Goal: Information Seeking & Learning: Learn about a topic

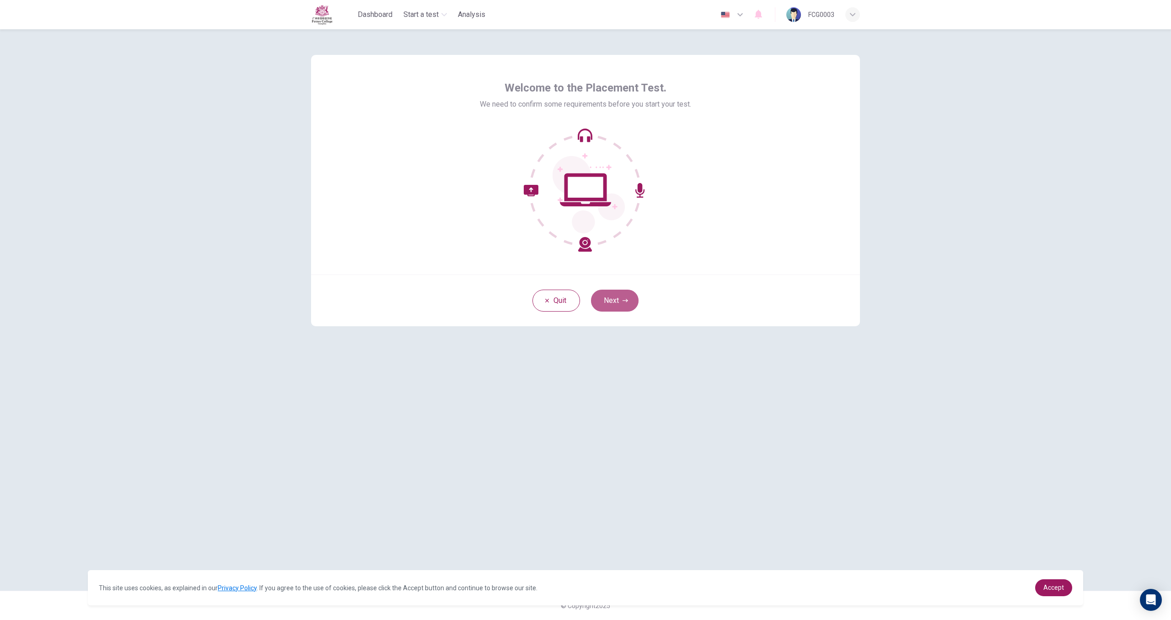
click at [630, 296] on button "Next" at bounding box center [615, 301] width 48 height 22
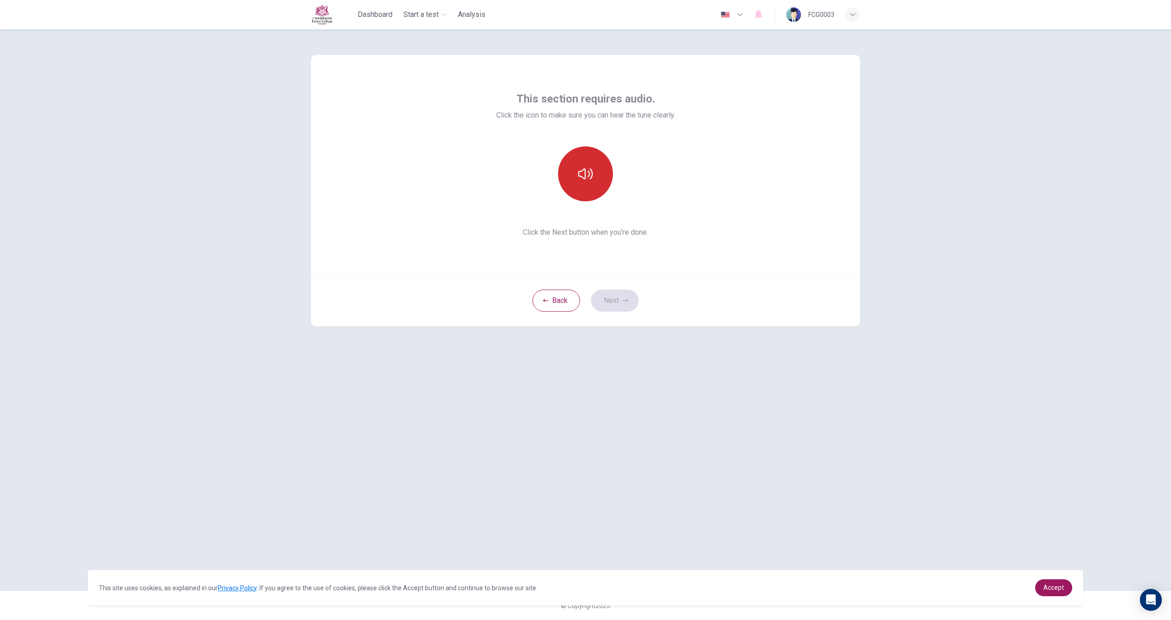
click at [587, 164] on button "button" at bounding box center [585, 173] width 55 height 55
click at [600, 169] on button "button" at bounding box center [585, 173] width 55 height 55
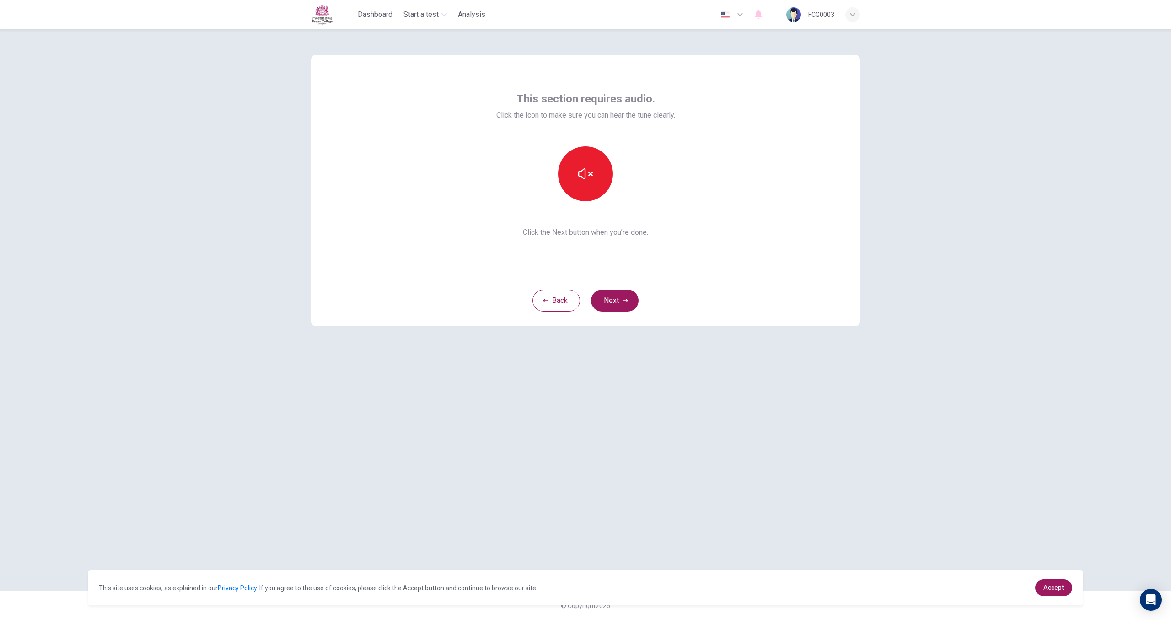
click at [620, 265] on div "This section requires audio. Click the icon to make sure you can hear the tune …" at bounding box center [585, 165] width 549 height 220
click at [620, 295] on button "Next" at bounding box center [615, 301] width 48 height 22
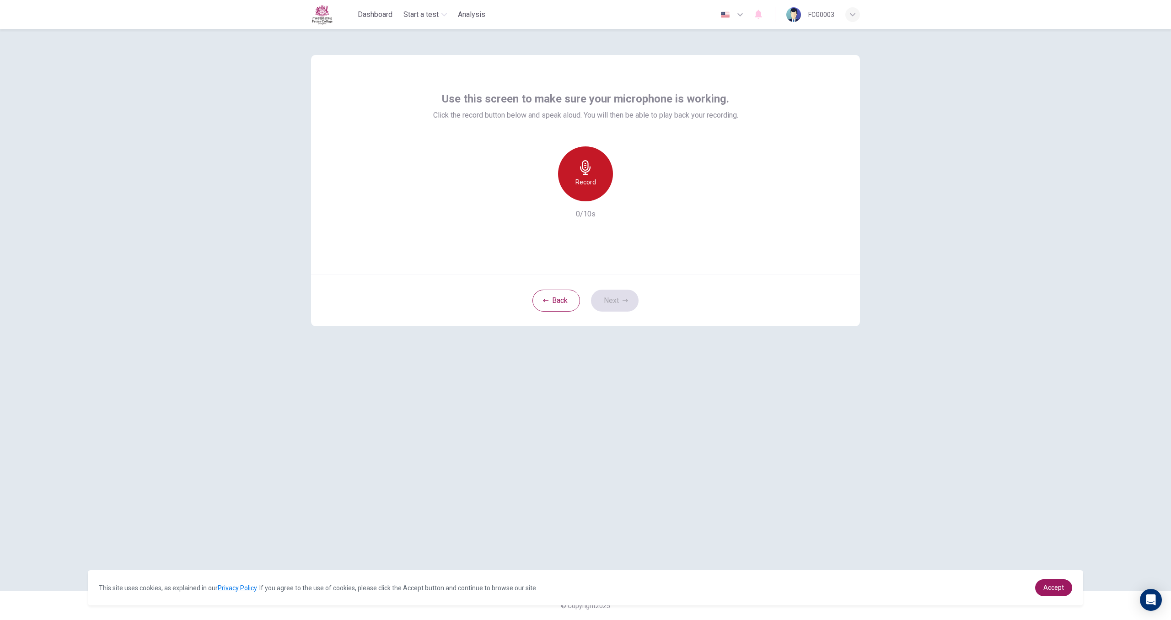
click at [586, 158] on div "Record" at bounding box center [585, 173] width 55 height 55
click at [601, 192] on div "Stop" at bounding box center [585, 173] width 55 height 55
click at [624, 300] on icon "button" at bounding box center [625, 300] width 5 height 5
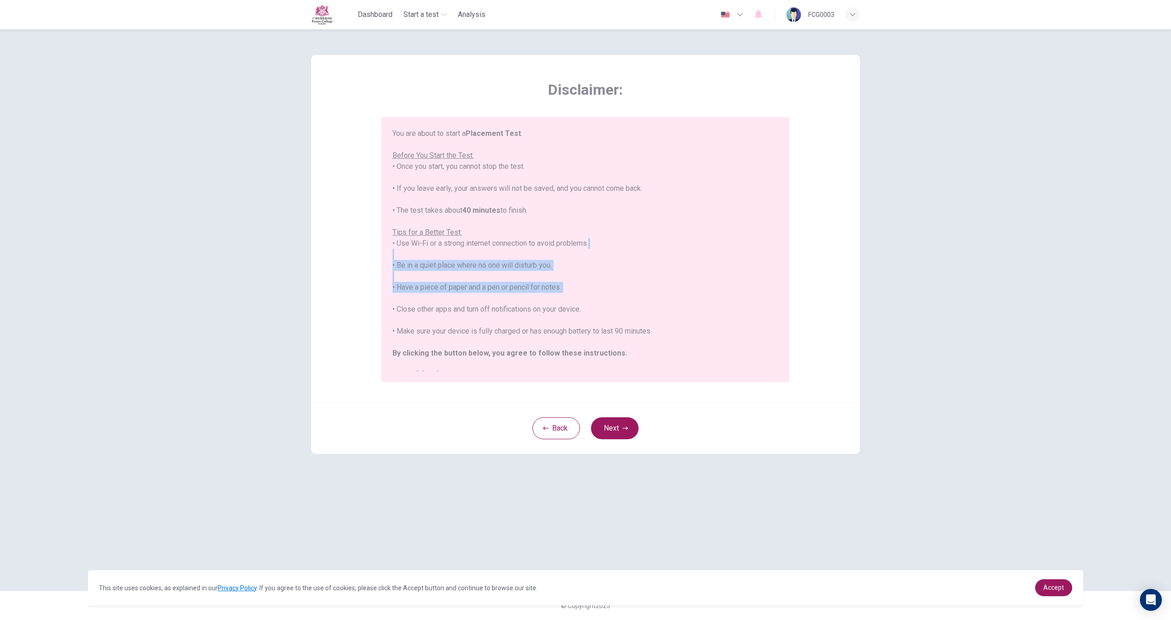
drag, startPoint x: 589, startPoint y: 297, endPoint x: 598, endPoint y: 256, distance: 41.5
click at [598, 257] on div "You are about to start a Placement Test . Before You Start the Test: • Once you…" at bounding box center [586, 254] width 386 height 253
click at [640, 289] on div "You are about to start a Placement Test . Before You Start the Test: • Once you…" at bounding box center [586, 254] width 386 height 253
click at [631, 425] on button "Next" at bounding box center [615, 428] width 48 height 22
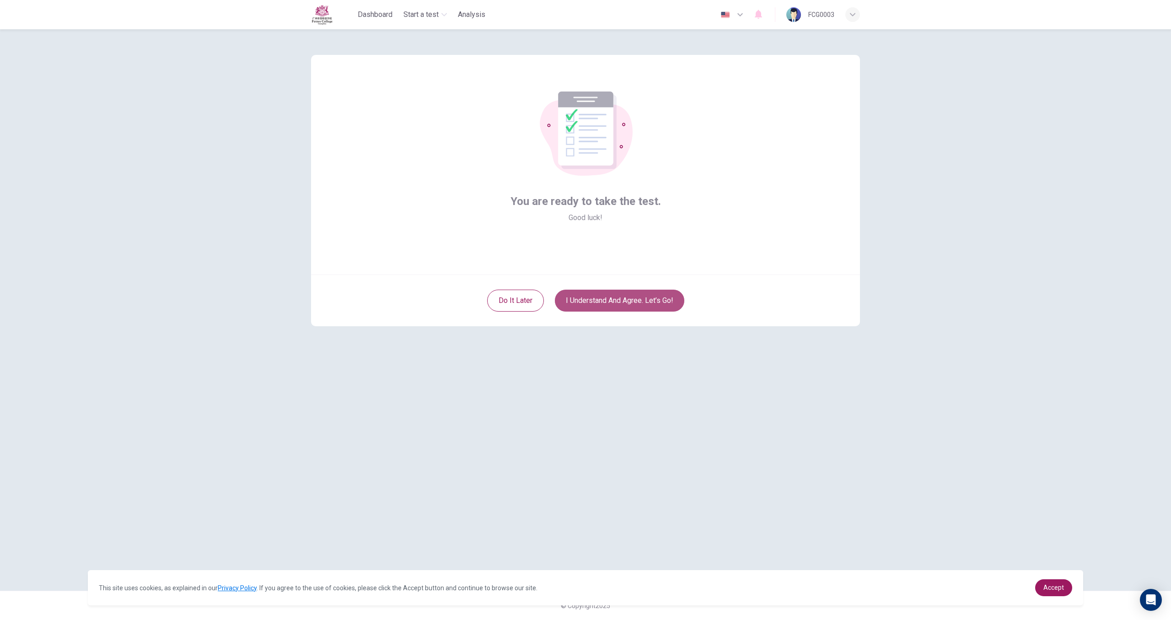
click at [633, 305] on button "I understand and agree. Let’s go!" at bounding box center [619, 301] width 129 height 22
click at [635, 303] on button "I understand and agree. Let’s go!" at bounding box center [619, 301] width 129 height 22
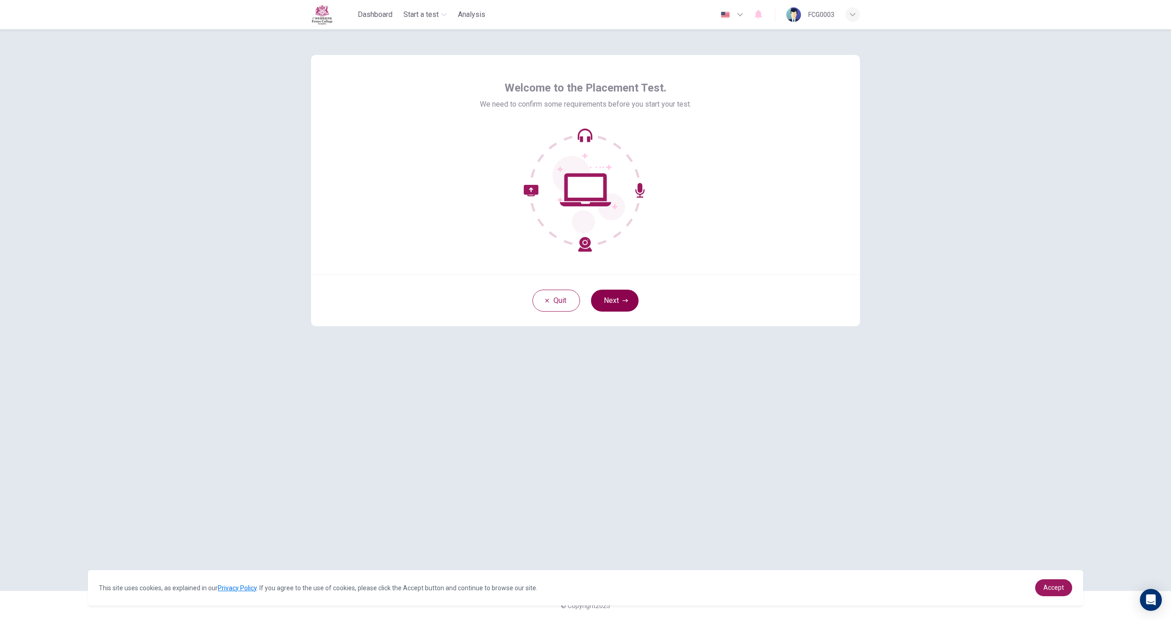
click at [630, 292] on button "Next" at bounding box center [615, 301] width 48 height 22
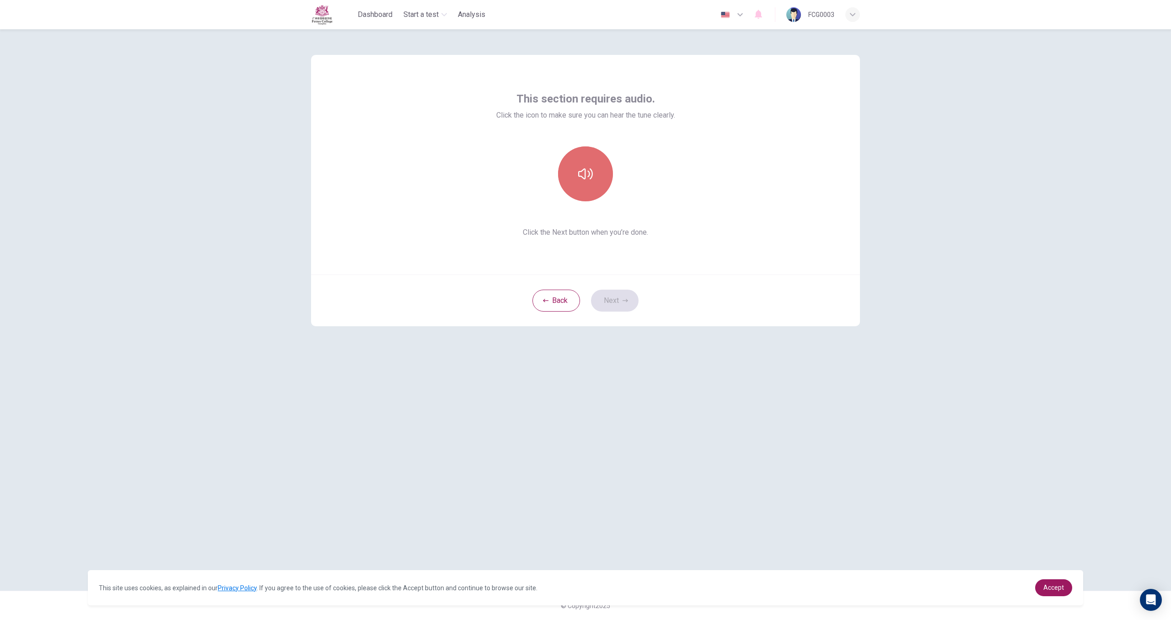
click at [592, 197] on button "button" at bounding box center [585, 173] width 55 height 55
click at [615, 299] on button "Next" at bounding box center [615, 301] width 48 height 22
click at [598, 191] on div "Record" at bounding box center [585, 173] width 55 height 55
click at [590, 183] on h6 "Stop" at bounding box center [586, 182] width 14 height 11
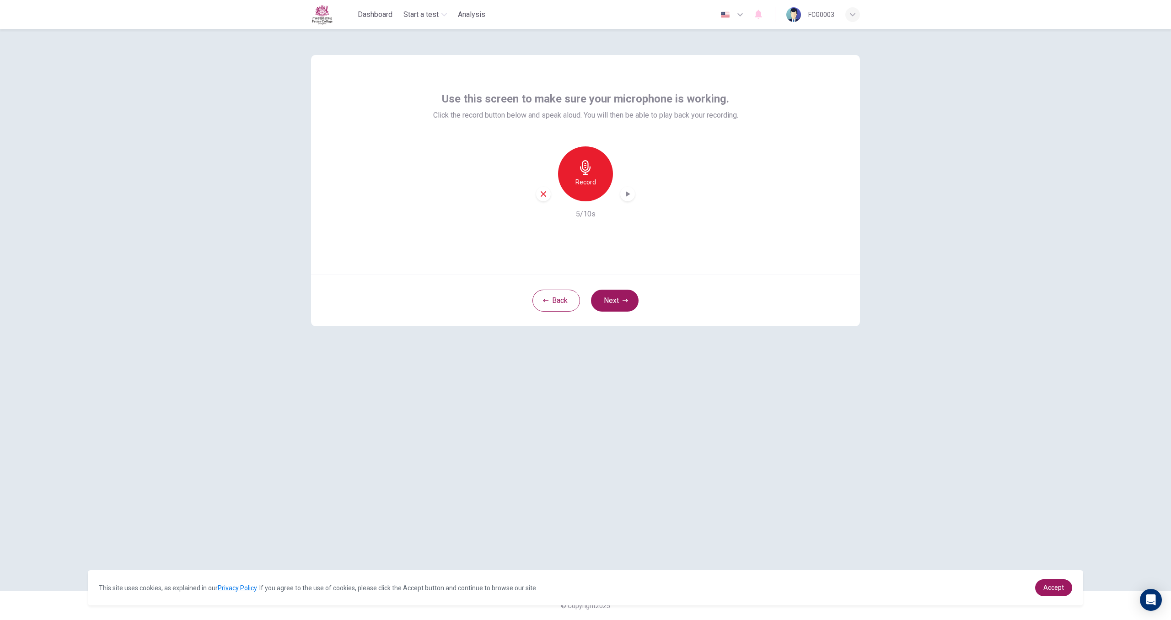
click at [627, 189] on icon "button" at bounding box center [627, 193] width 9 height 9
click at [630, 302] on button "Next" at bounding box center [615, 301] width 48 height 22
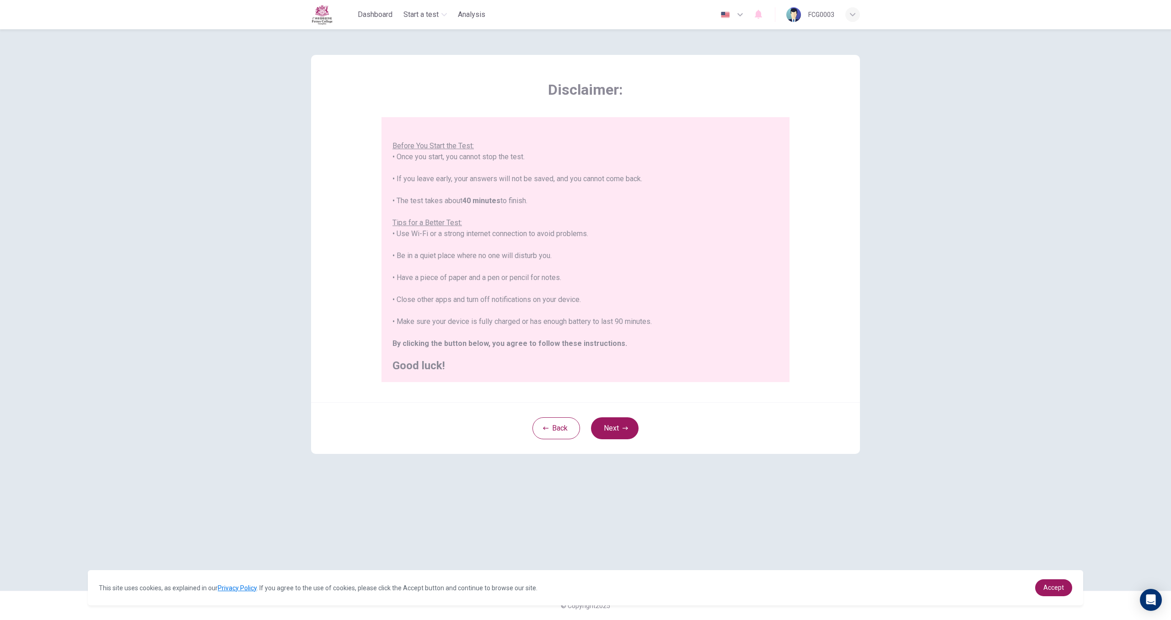
scroll to position [11, 0]
click at [614, 435] on button "Next" at bounding box center [615, 428] width 48 height 22
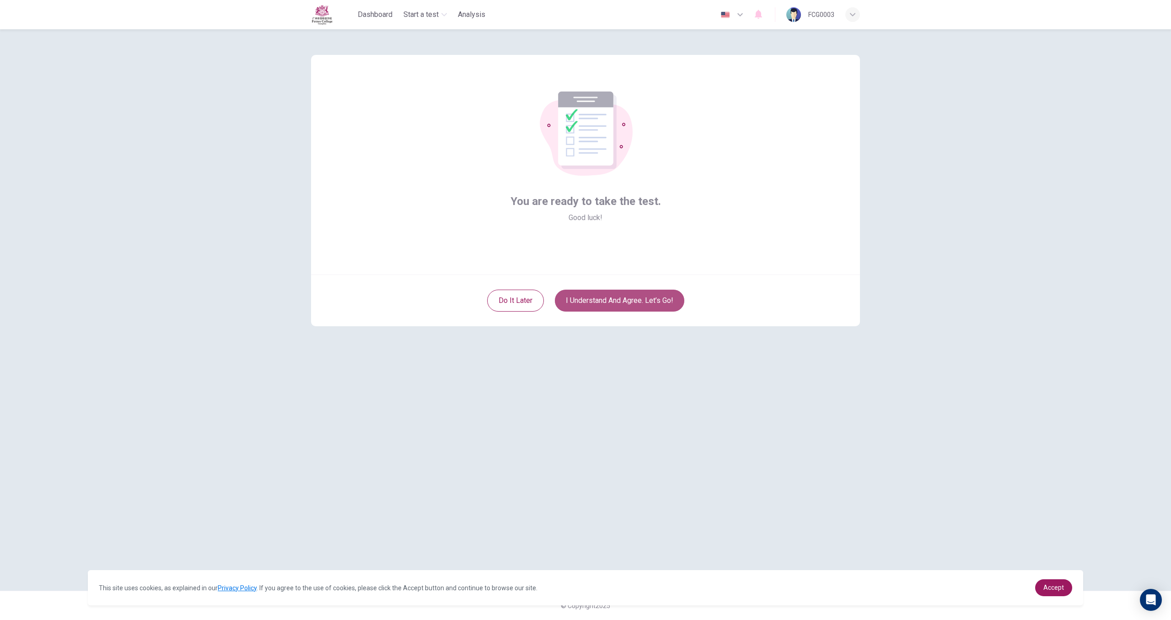
click at [662, 291] on button "I understand and agree. Let’s go!" at bounding box center [619, 301] width 129 height 22
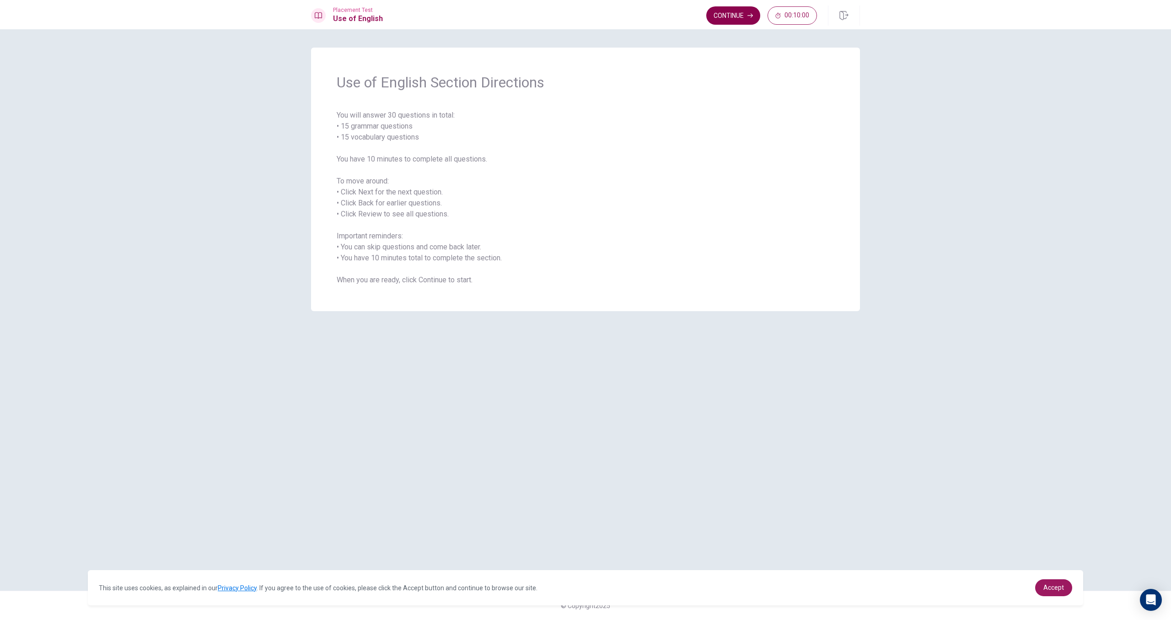
click at [742, 15] on button "Continue" at bounding box center [733, 15] width 54 height 18
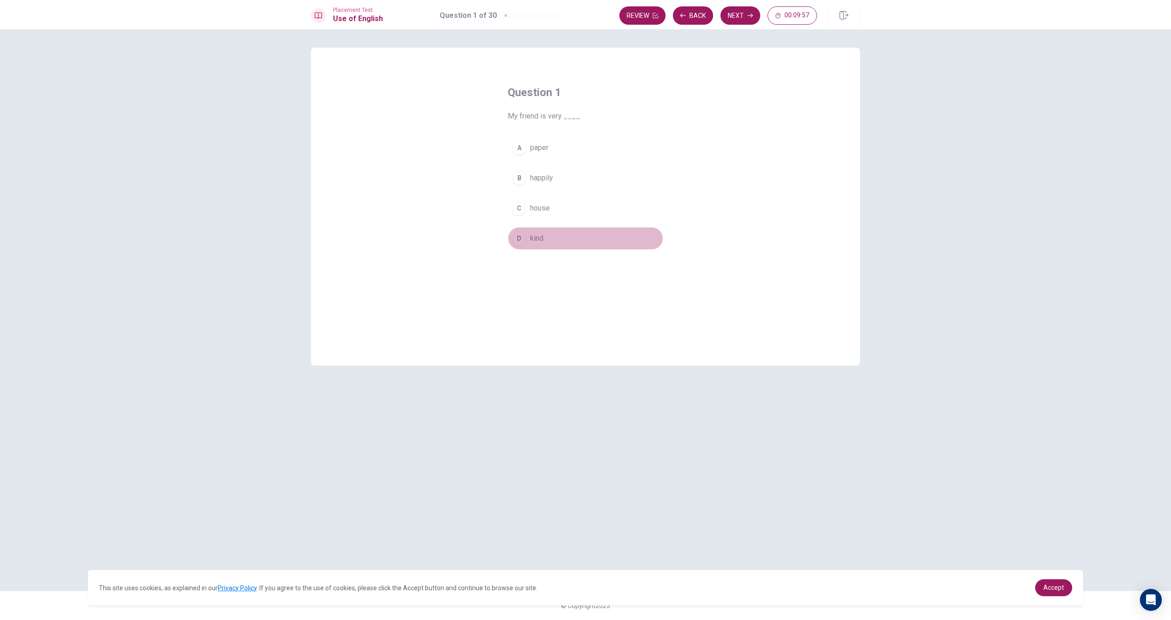
click at [529, 233] on button "D kind" at bounding box center [586, 238] width 156 height 23
click at [740, 15] on button "Next" at bounding box center [741, 15] width 40 height 18
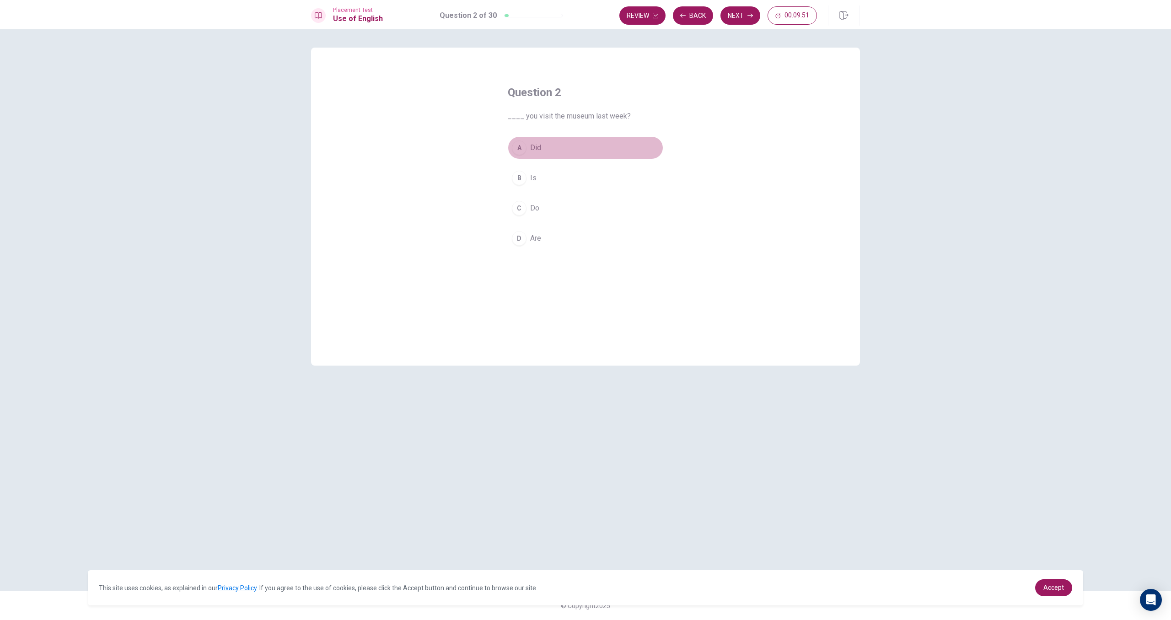
click at [538, 151] on span "Did" at bounding box center [535, 147] width 11 height 11
click at [738, 12] on button "Next" at bounding box center [741, 15] width 40 height 18
click at [530, 156] on button "A kicks" at bounding box center [586, 147] width 156 height 23
click at [747, 11] on button "Next" at bounding box center [741, 15] width 40 height 18
click at [545, 208] on span "could" at bounding box center [538, 208] width 17 height 11
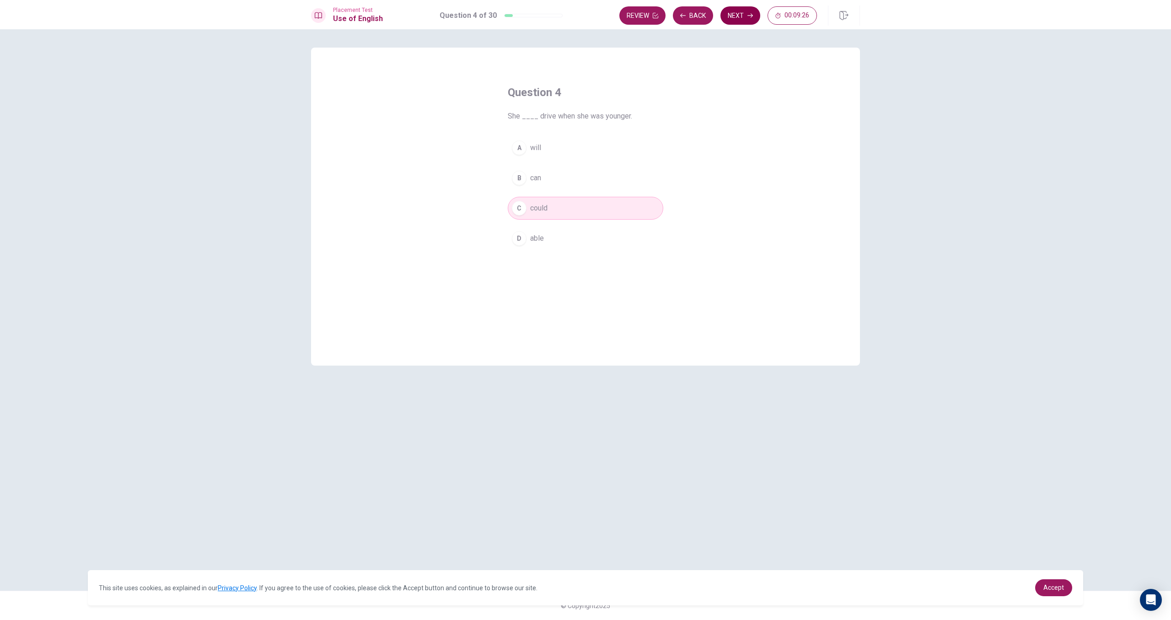
click at [731, 16] on button "Next" at bounding box center [741, 15] width 40 height 18
click at [543, 184] on button "B read" at bounding box center [586, 178] width 156 height 23
click at [734, 17] on button "Next" at bounding box center [741, 15] width 40 height 18
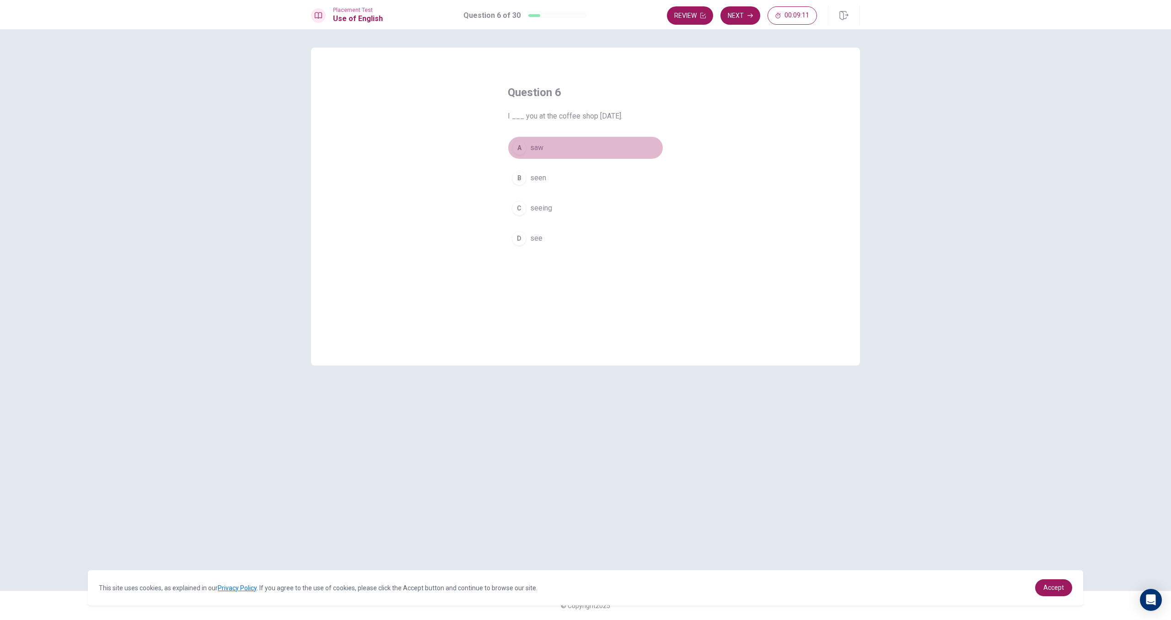
click at [533, 153] on span "saw" at bounding box center [536, 147] width 13 height 11
click at [741, 20] on button "Next" at bounding box center [741, 15] width 40 height 18
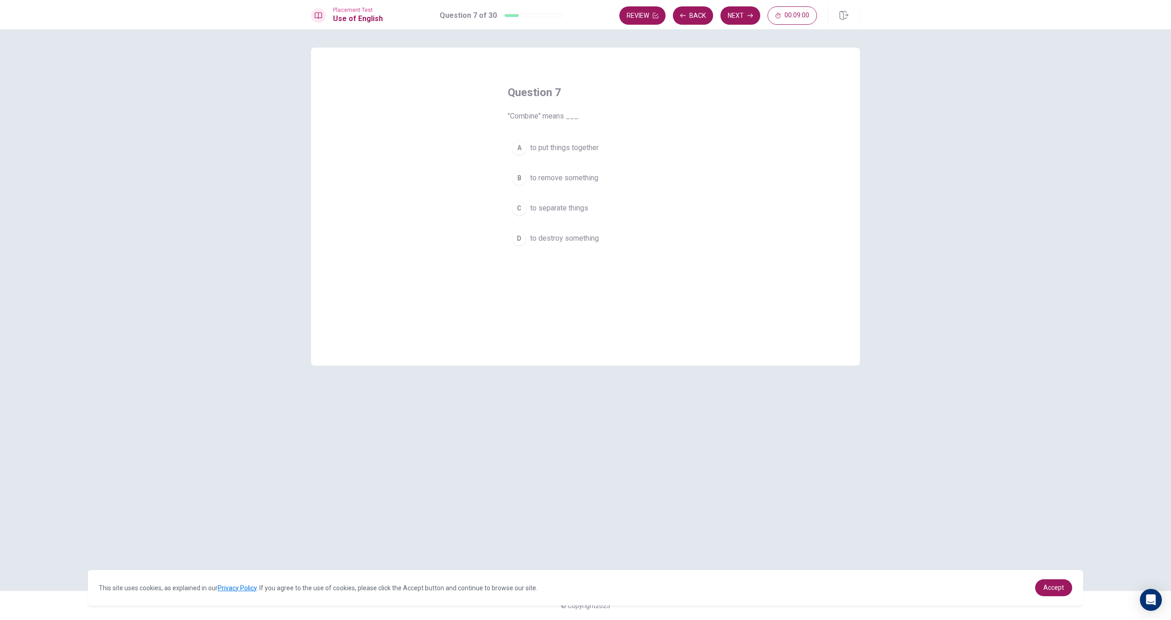
click at [560, 155] on button "A to put things together" at bounding box center [586, 147] width 156 height 23
click at [592, 240] on span "to destroy something" at bounding box center [564, 238] width 69 height 11
click at [744, 17] on button "Next" at bounding box center [741, 15] width 40 height 18
click at [551, 205] on span "were having" at bounding box center [549, 208] width 38 height 11
click at [753, 17] on icon "button" at bounding box center [750, 15] width 5 height 5
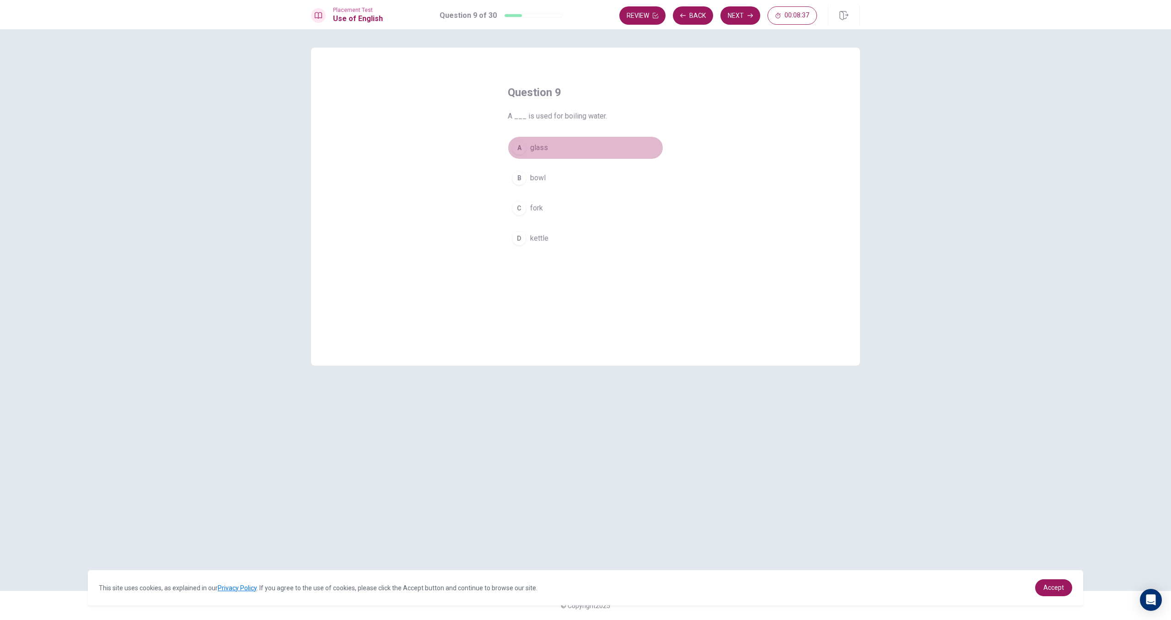
click at [538, 156] on button "A glass" at bounding box center [586, 147] width 156 height 23
click at [748, 16] on icon "button" at bounding box center [750, 15] width 5 height 5
click at [545, 235] on span "wear" at bounding box center [538, 238] width 16 height 11
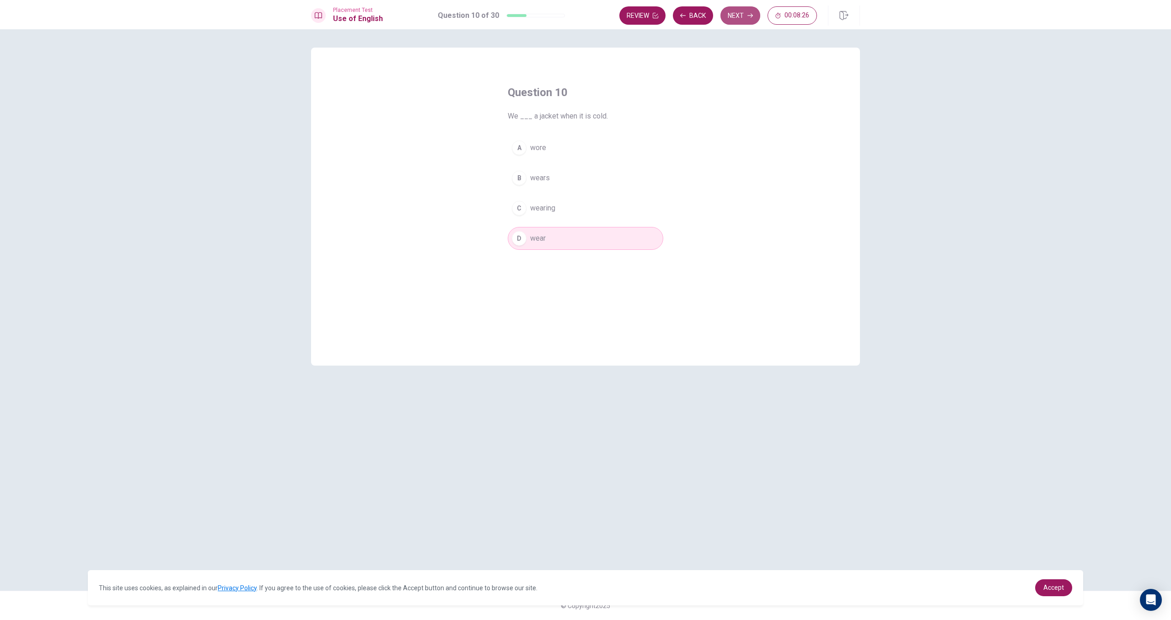
click at [748, 17] on icon "button" at bounding box center [750, 15] width 5 height 5
click at [562, 234] on span "am studying" at bounding box center [549, 238] width 39 height 11
click at [743, 22] on button "Next" at bounding box center [741, 15] width 40 height 18
click at [544, 207] on span "comb" at bounding box center [539, 208] width 18 height 11
click at [745, 21] on button "Next" at bounding box center [741, 15] width 40 height 18
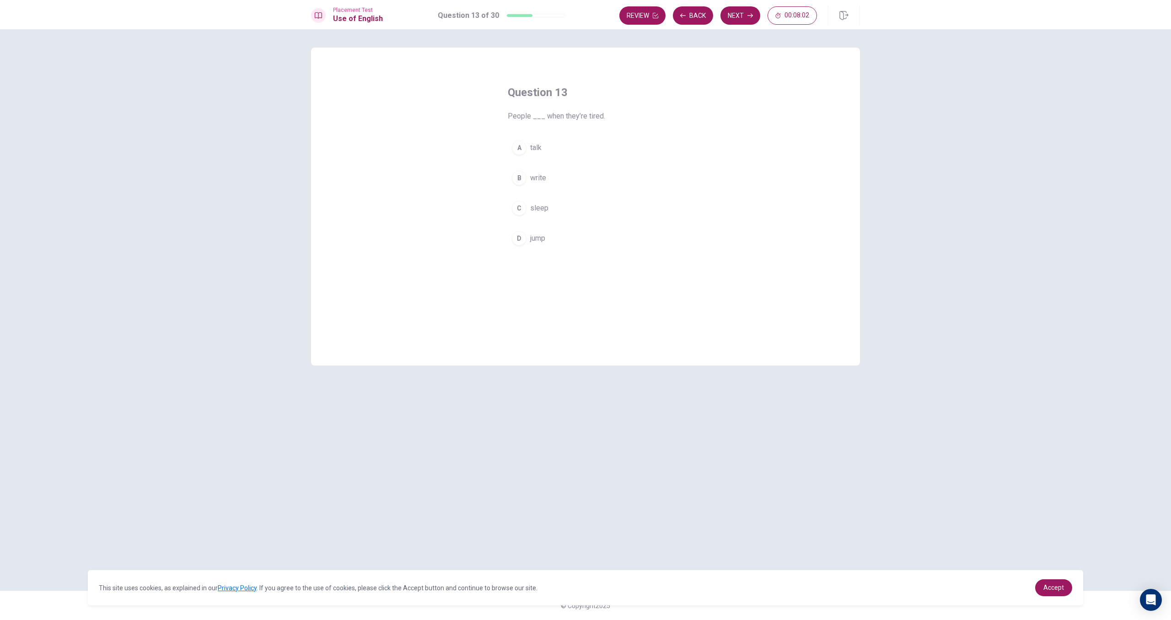
click at [543, 215] on button "C sleep" at bounding box center [586, 208] width 156 height 23
click at [737, 20] on button "Next" at bounding box center [741, 15] width 40 height 18
click at [535, 144] on span "moving" at bounding box center [541, 147] width 23 height 11
click at [557, 234] on span "are moving" at bounding box center [547, 238] width 35 height 11
click at [737, 21] on button "Next" at bounding box center [741, 15] width 40 height 18
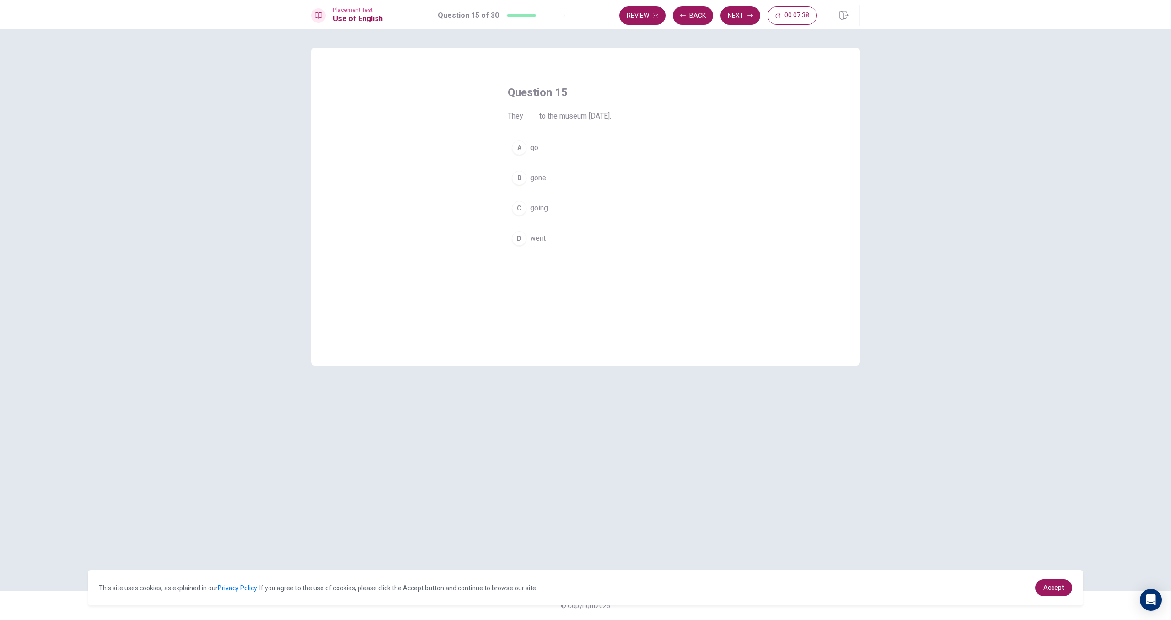
click at [549, 233] on button "D went" at bounding box center [586, 238] width 156 height 23
click at [748, 17] on icon "button" at bounding box center [750, 15] width 5 height 5
click at [542, 149] on span "resolve it" at bounding box center [545, 147] width 30 height 11
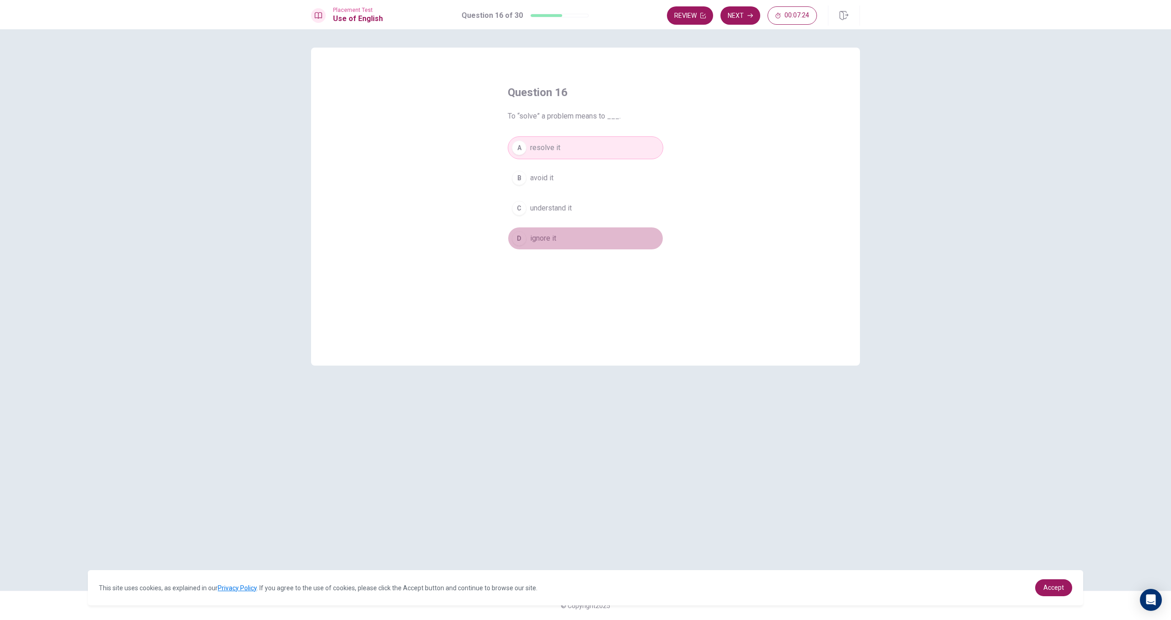
click at [550, 238] on span "ignore it" at bounding box center [543, 238] width 26 height 11
click at [561, 202] on button "C understand it" at bounding box center [586, 208] width 156 height 23
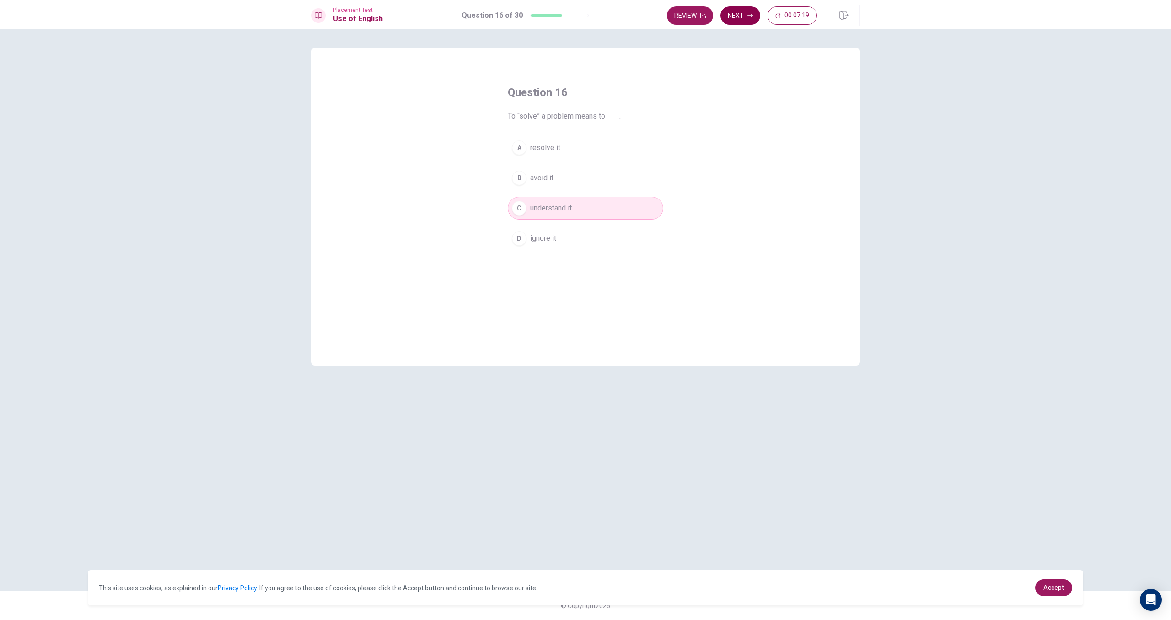
click at [738, 21] on button "Next" at bounding box center [741, 15] width 40 height 18
click at [534, 180] on span "finished" at bounding box center [543, 177] width 26 height 11
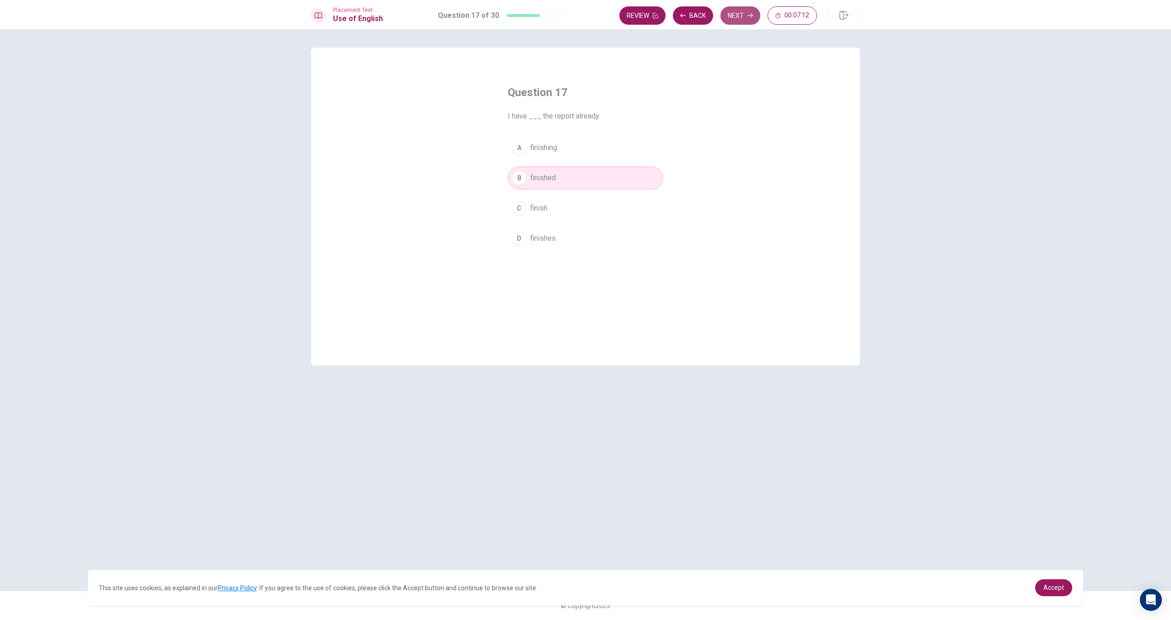
click at [732, 21] on button "Next" at bounding box center [741, 15] width 40 height 18
click at [544, 182] on span "ringing" at bounding box center [541, 177] width 22 height 11
click at [738, 18] on button "Next" at bounding box center [741, 15] width 40 height 18
click at [549, 214] on button "C will start" at bounding box center [586, 208] width 156 height 23
click at [745, 20] on button "Next" at bounding box center [741, 15] width 40 height 18
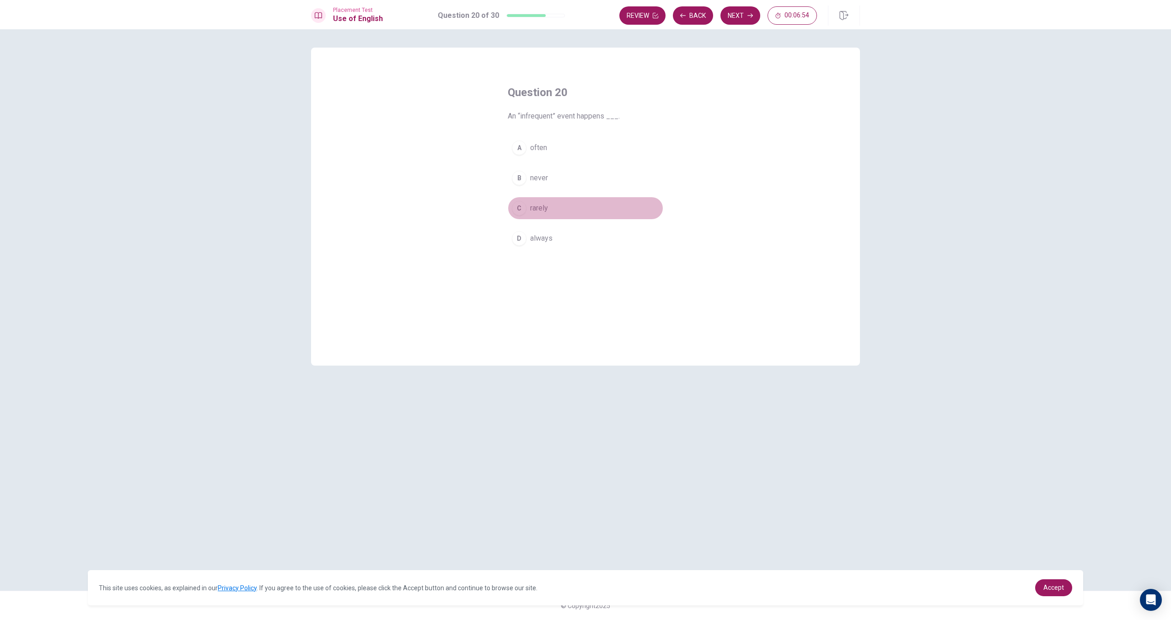
click at [539, 207] on span "rarely" at bounding box center [539, 208] width 18 height 11
click at [732, 16] on button "Next" at bounding box center [741, 15] width 40 height 18
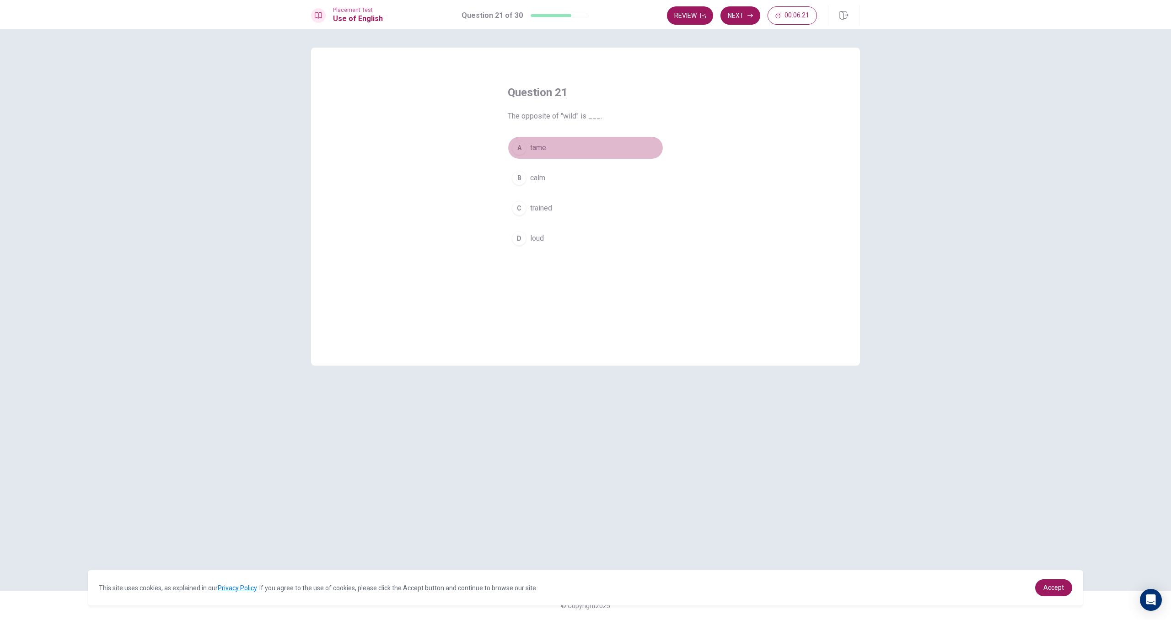
click at [546, 149] on span "tame" at bounding box center [538, 147] width 16 height 11
click at [738, 21] on button "Next" at bounding box center [741, 15] width 40 height 18
click at [538, 232] on button "D competitor" at bounding box center [586, 238] width 156 height 23
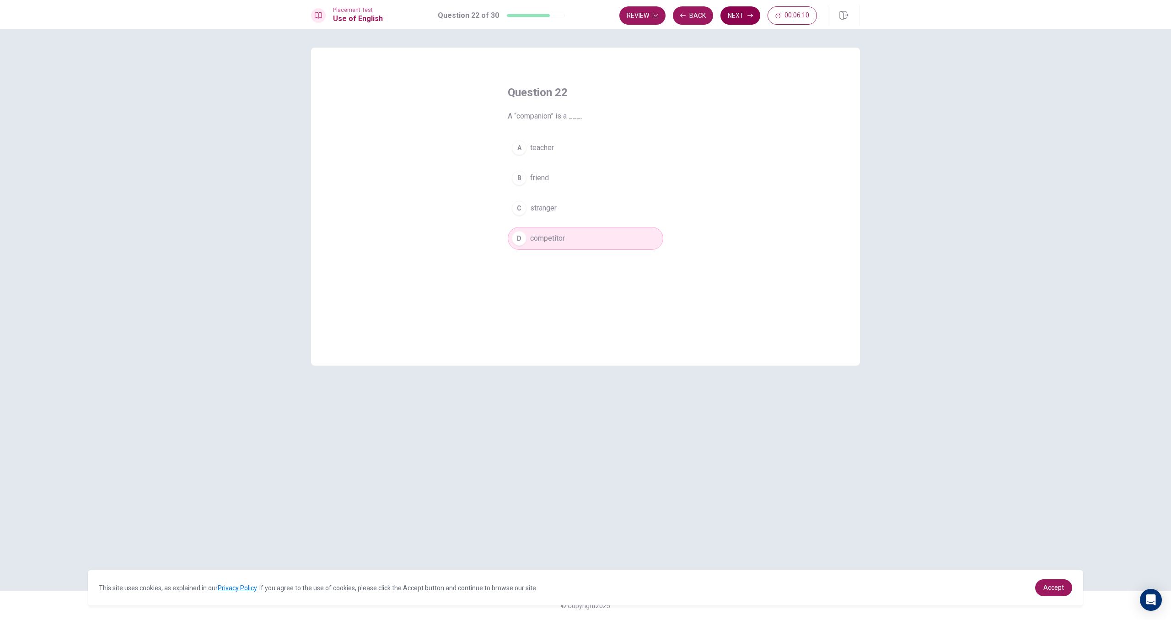
click at [742, 21] on button "Next" at bounding box center [741, 15] width 40 height 18
click at [536, 202] on button "C rains" at bounding box center [586, 208] width 156 height 23
click at [737, 21] on button "Next" at bounding box center [741, 15] width 40 height 18
click at [540, 232] on button "D was" at bounding box center [586, 238] width 156 height 23
click at [743, 19] on button "Next" at bounding box center [741, 15] width 40 height 18
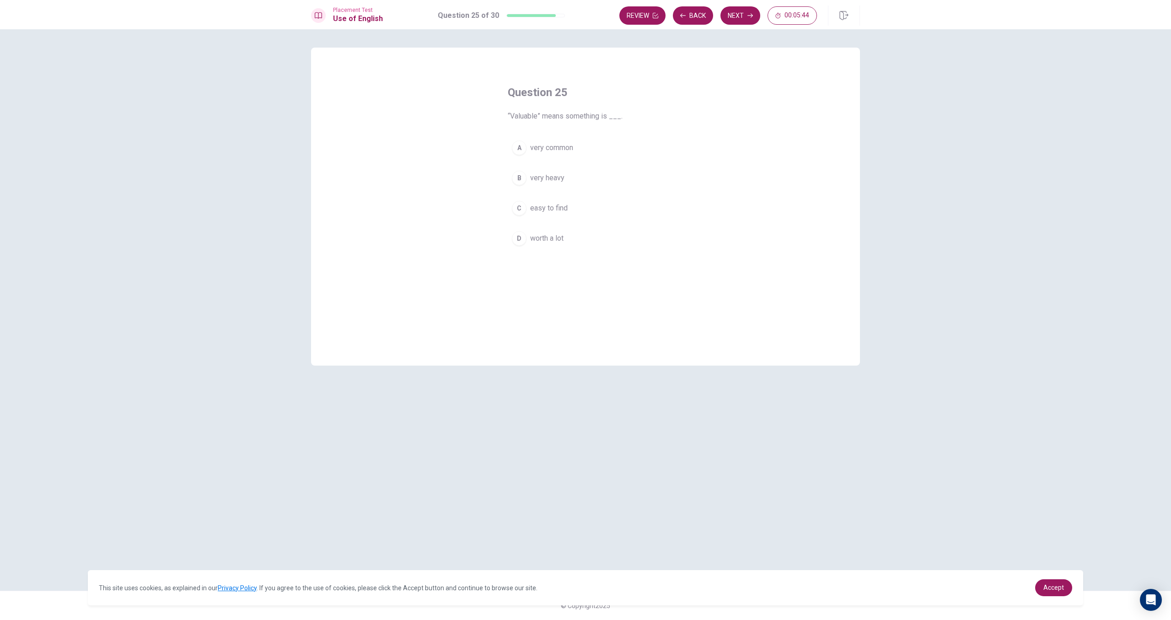
click at [556, 178] on span "very heavy" at bounding box center [547, 177] width 34 height 11
click at [578, 233] on button "D worth a lot" at bounding box center [586, 238] width 156 height 23
click at [738, 21] on button "Next" at bounding box center [741, 15] width 40 height 18
click at [539, 213] on span "Did" at bounding box center [535, 208] width 11 height 11
click at [552, 153] on button "A Would" at bounding box center [586, 147] width 156 height 23
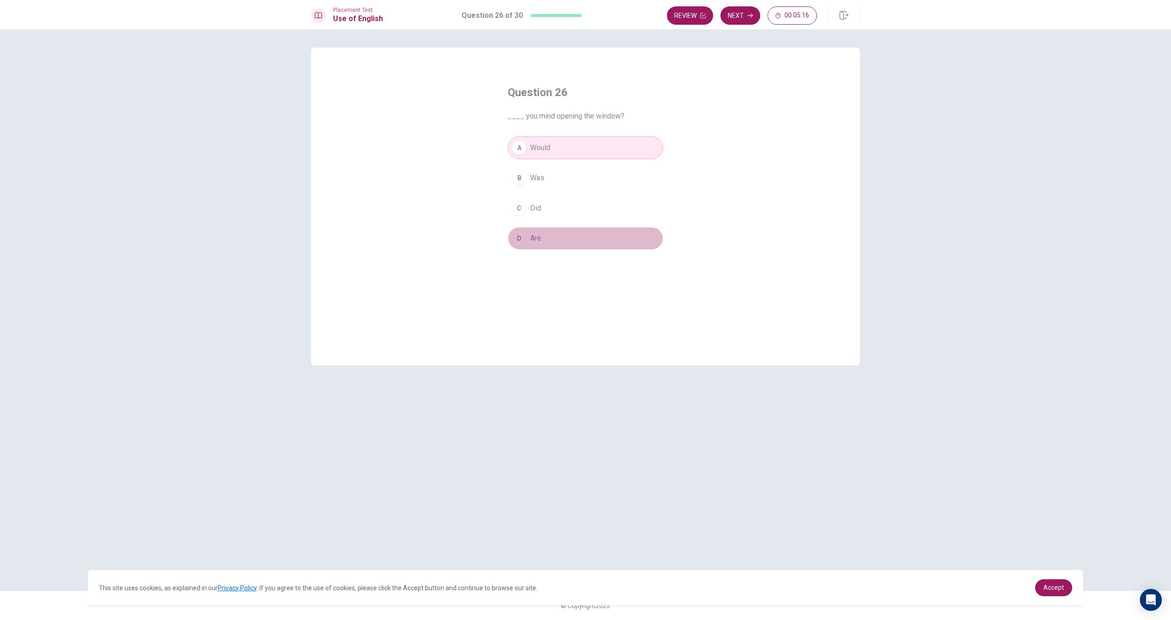
click at [553, 230] on button "D Are" at bounding box center [586, 238] width 156 height 23
click at [557, 142] on button "A Would" at bounding box center [586, 147] width 156 height 23
click at [537, 233] on span "Are" at bounding box center [535, 238] width 11 height 11
click at [539, 216] on button "C Did" at bounding box center [586, 208] width 156 height 23
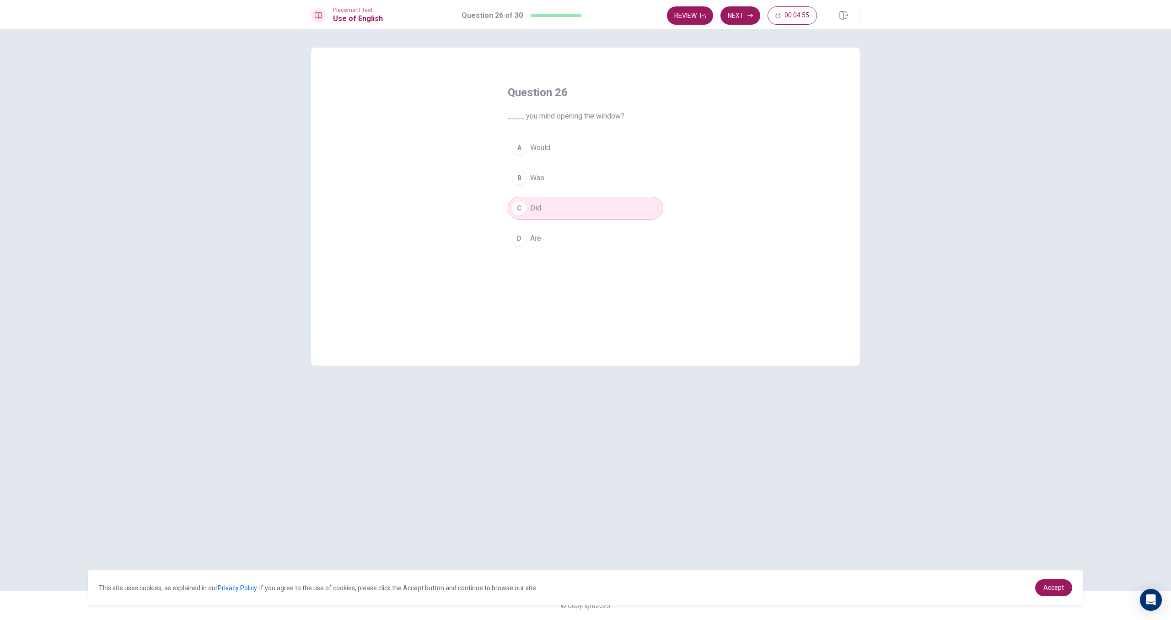
click at [551, 158] on button "A Would" at bounding box center [586, 147] width 156 height 23
click at [760, 13] on div "Review Next 00:04:53" at bounding box center [742, 15] width 150 height 18
click at [756, 14] on button "Next" at bounding box center [741, 15] width 40 height 18
click at [552, 209] on span "through" at bounding box center [542, 208] width 24 height 11
click at [751, 16] on icon "button" at bounding box center [750, 15] width 5 height 5
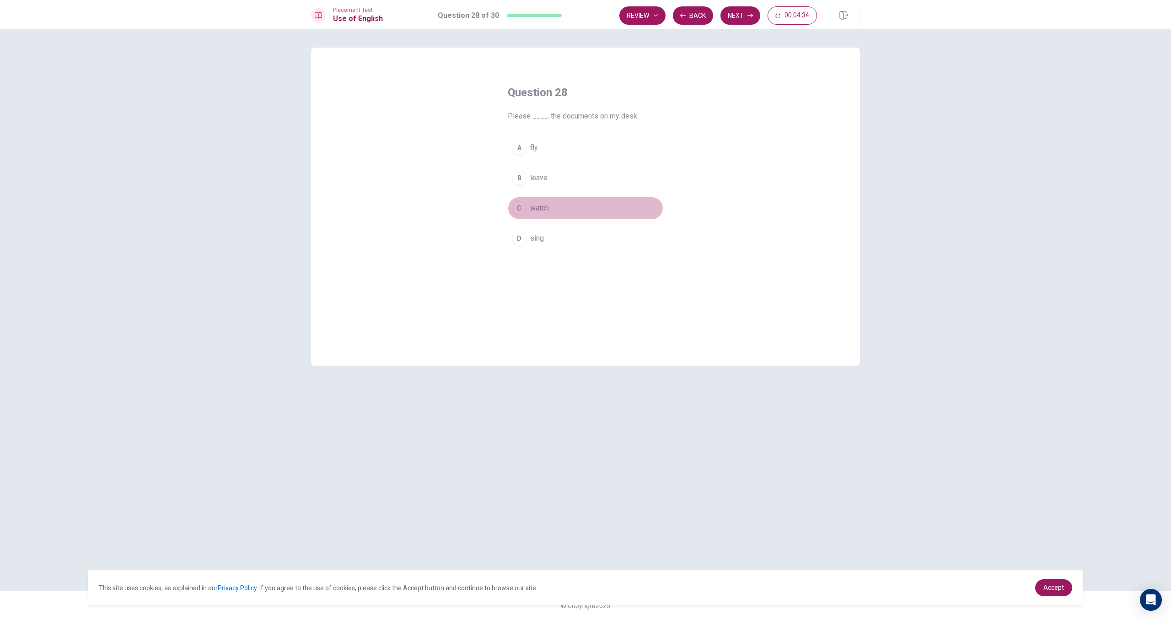
click at [537, 210] on span "watch" at bounding box center [539, 208] width 19 height 11
click at [747, 18] on button "Next" at bounding box center [741, 15] width 40 height 18
click at [545, 232] on button "D play" at bounding box center [586, 238] width 156 height 23
click at [547, 211] on span "score" at bounding box center [539, 208] width 18 height 11
click at [550, 236] on button "D play" at bounding box center [586, 238] width 156 height 23
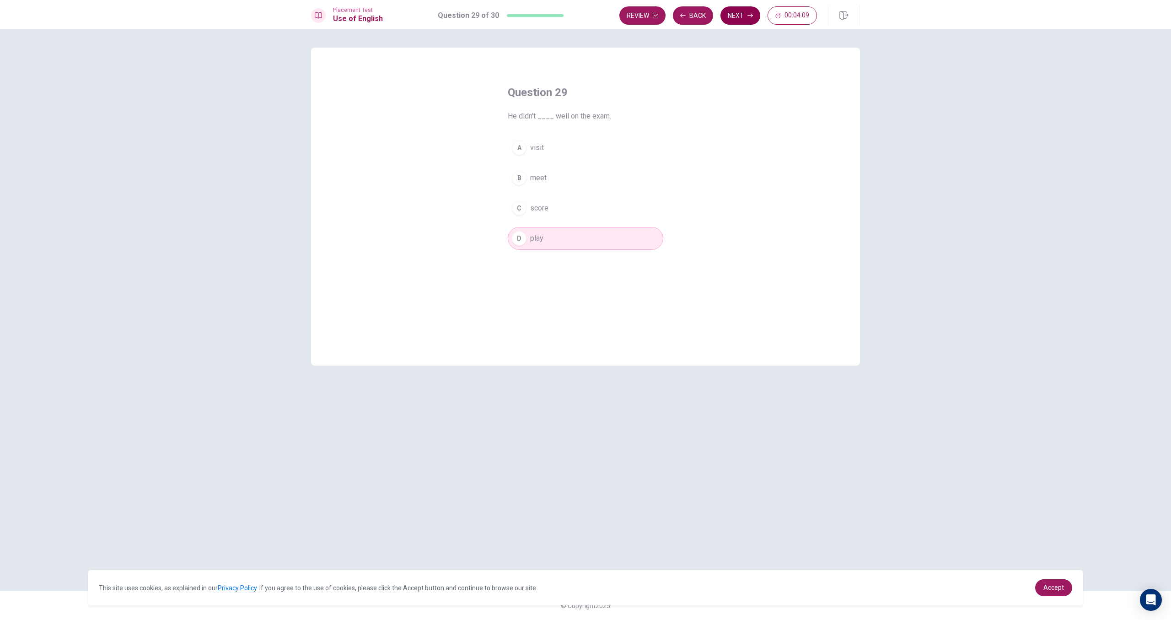
click at [744, 22] on button "Next" at bounding box center [741, 15] width 40 height 18
click at [539, 205] on span "hot" at bounding box center [535, 208] width 10 height 11
click at [732, 17] on button "Next" at bounding box center [741, 15] width 40 height 18
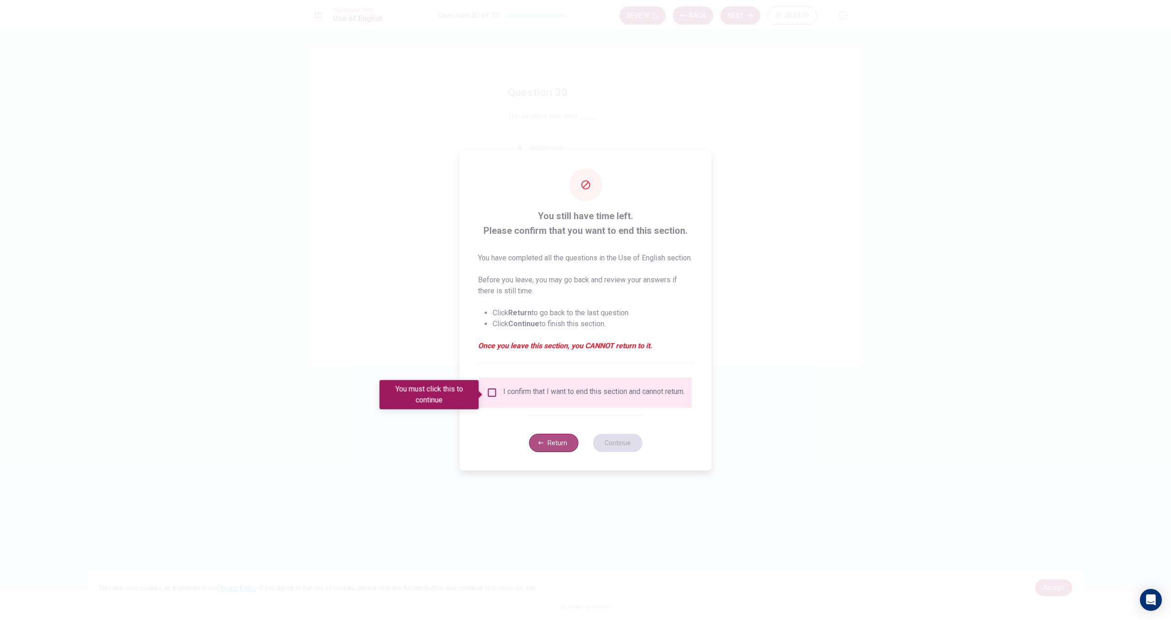
click at [539, 445] on button "Return" at bounding box center [553, 443] width 49 height 18
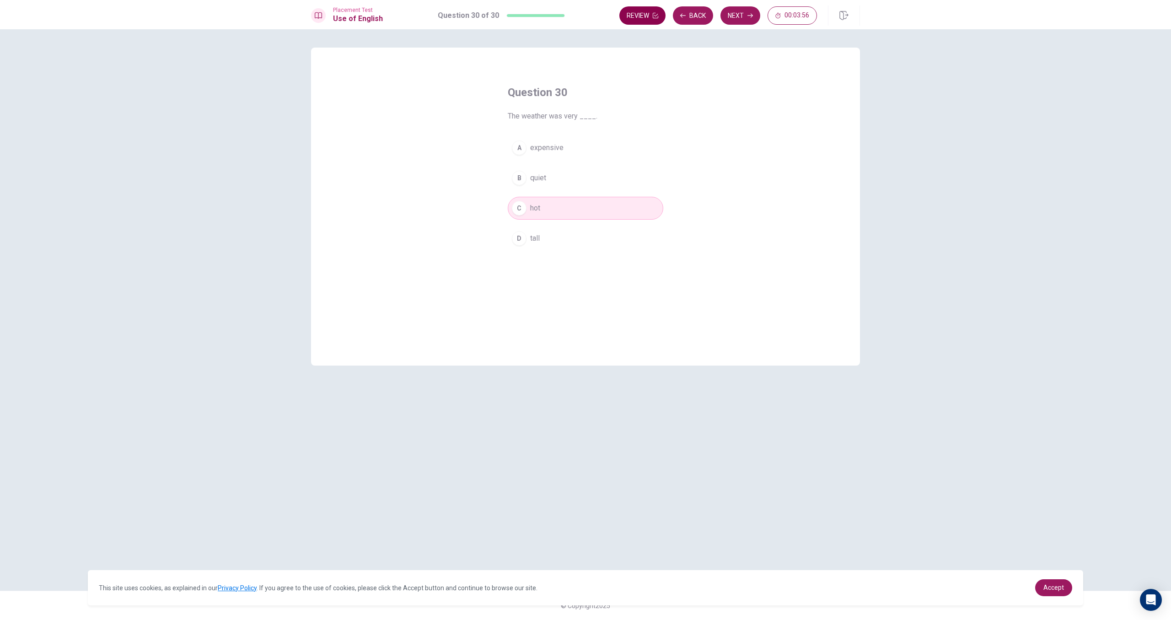
click at [646, 17] on button "Review" at bounding box center [642, 15] width 46 height 18
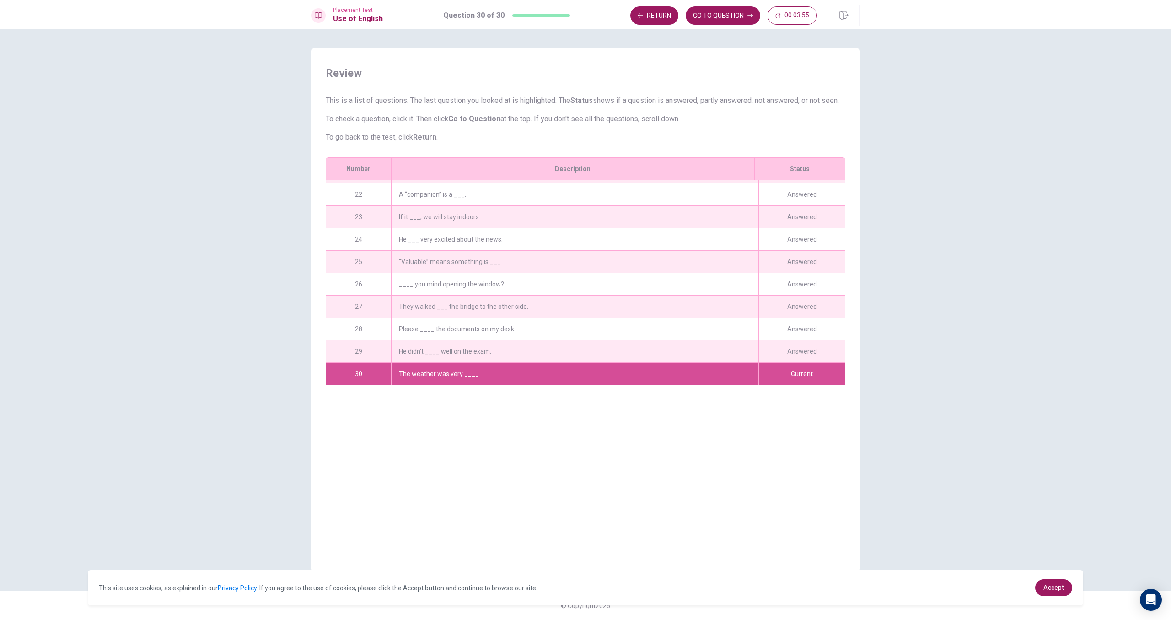
scroll to position [469, 0]
click at [653, 21] on button "Return" at bounding box center [654, 15] width 48 height 18
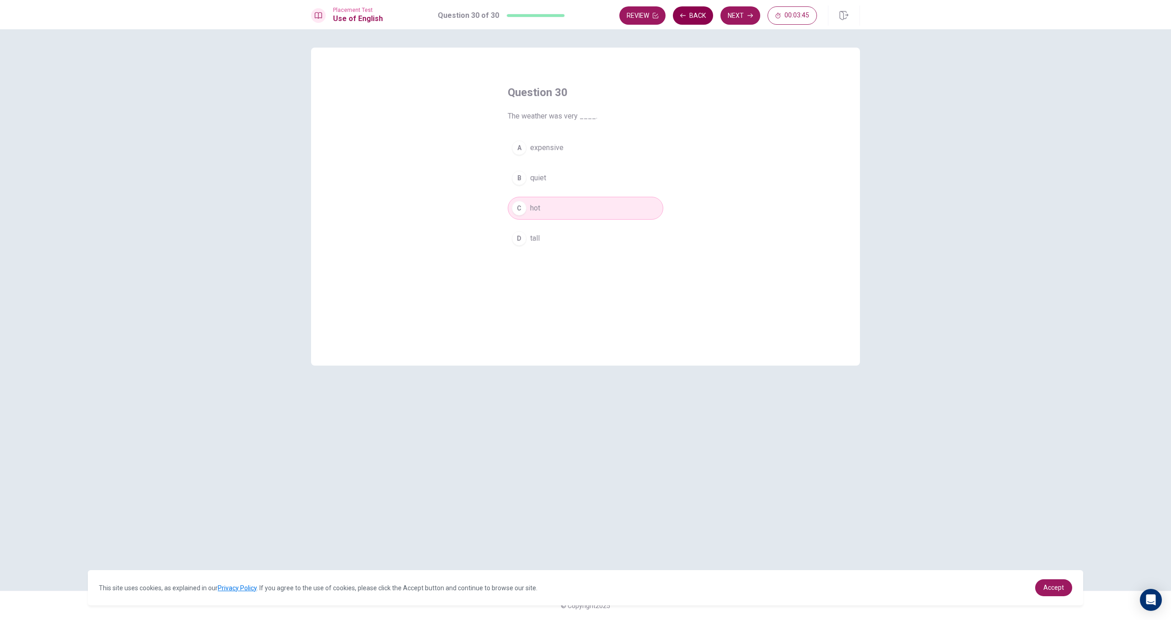
click at [693, 19] on button "Back" at bounding box center [693, 15] width 40 height 18
click at [694, 19] on button "Back" at bounding box center [693, 15] width 40 height 18
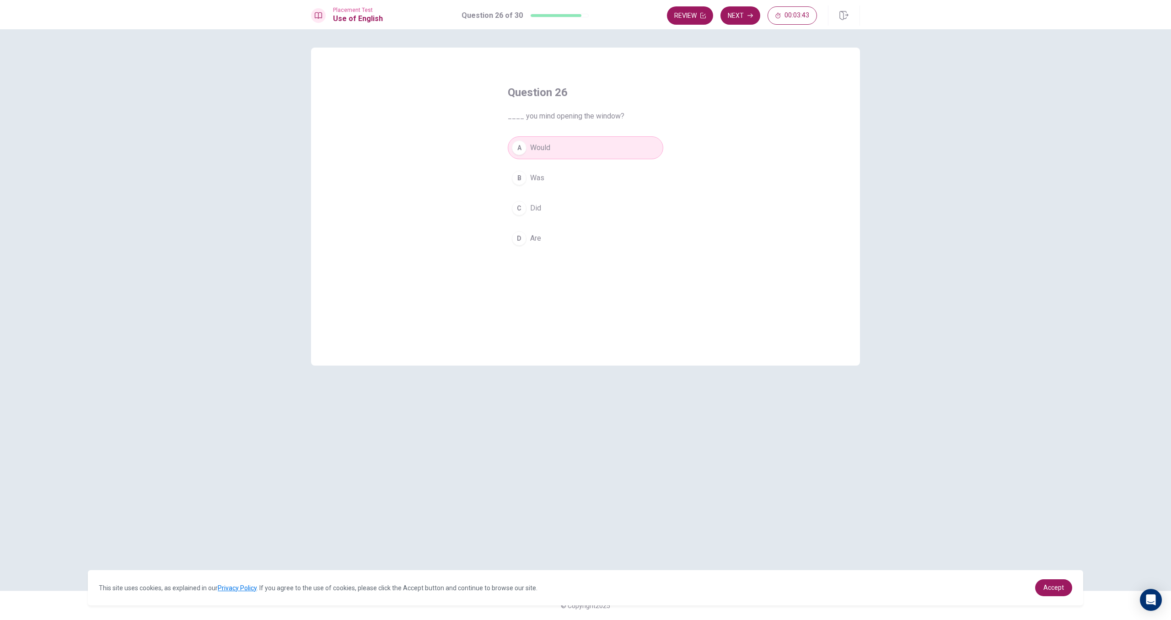
click at [694, 19] on button "Review" at bounding box center [690, 15] width 46 height 18
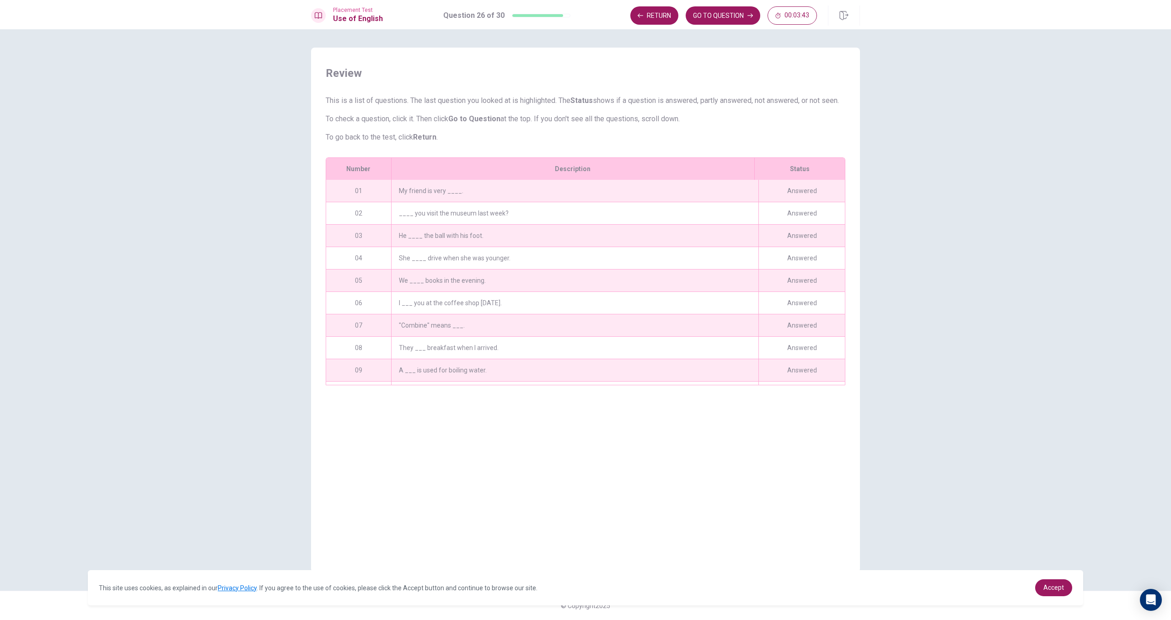
scroll to position [44, 0]
click at [694, 19] on button "GO TO QUESTION" at bounding box center [723, 15] width 75 height 18
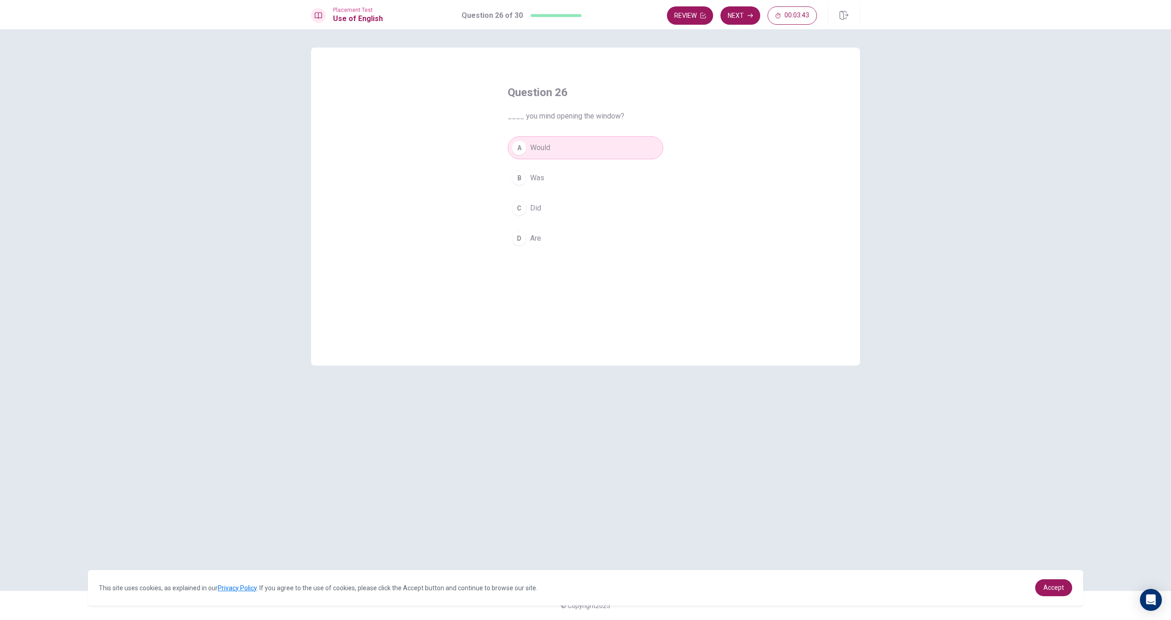
click at [694, 19] on button "Review" at bounding box center [690, 15] width 46 height 18
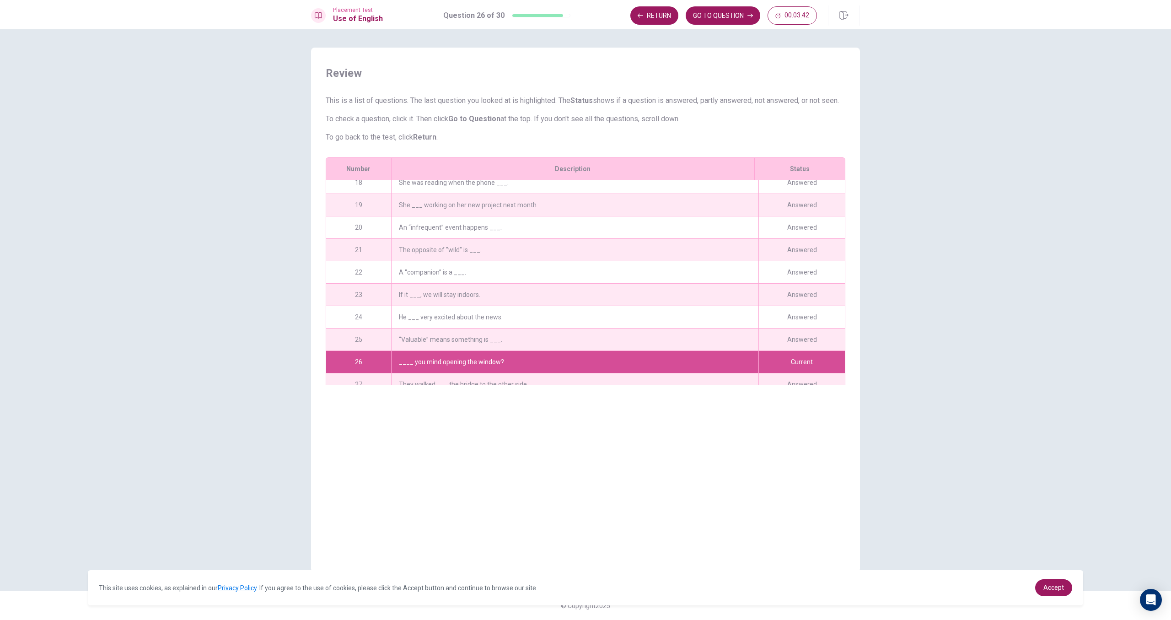
scroll to position [469, 0]
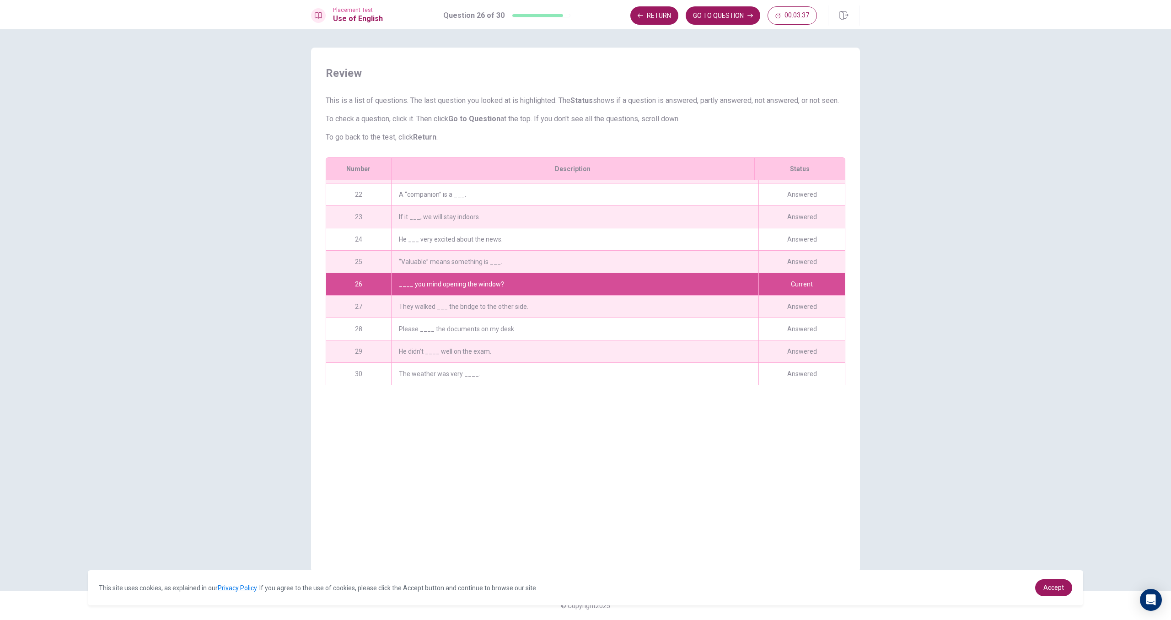
click at [348, 249] on div "24" at bounding box center [358, 239] width 65 height 22
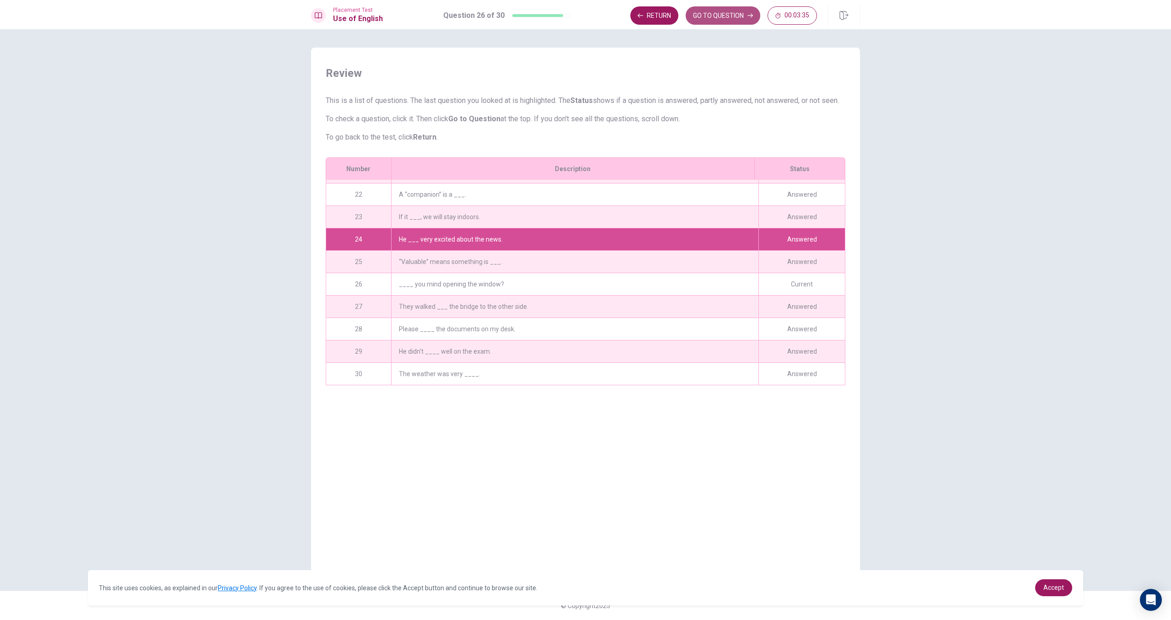
click at [740, 19] on button "GO TO QUESTION" at bounding box center [723, 15] width 75 height 18
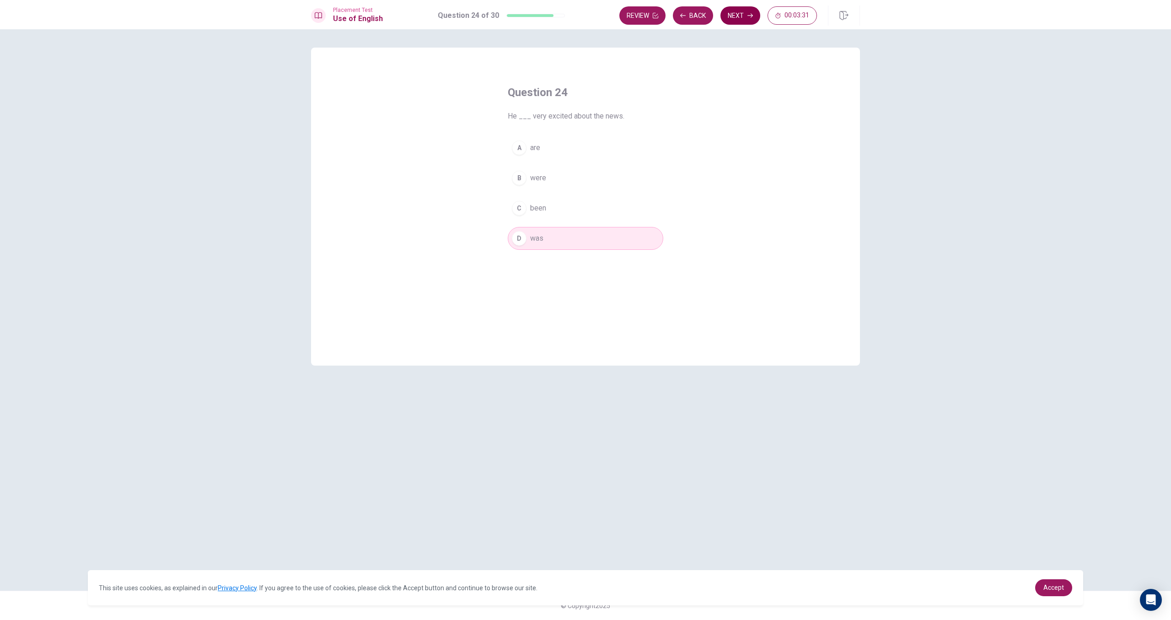
click at [739, 23] on button "Next" at bounding box center [741, 15] width 40 height 18
click at [739, 23] on div "Review Back Next 00:03:31" at bounding box center [718, 15] width 198 height 18
click at [744, 20] on button "Next" at bounding box center [741, 15] width 40 height 18
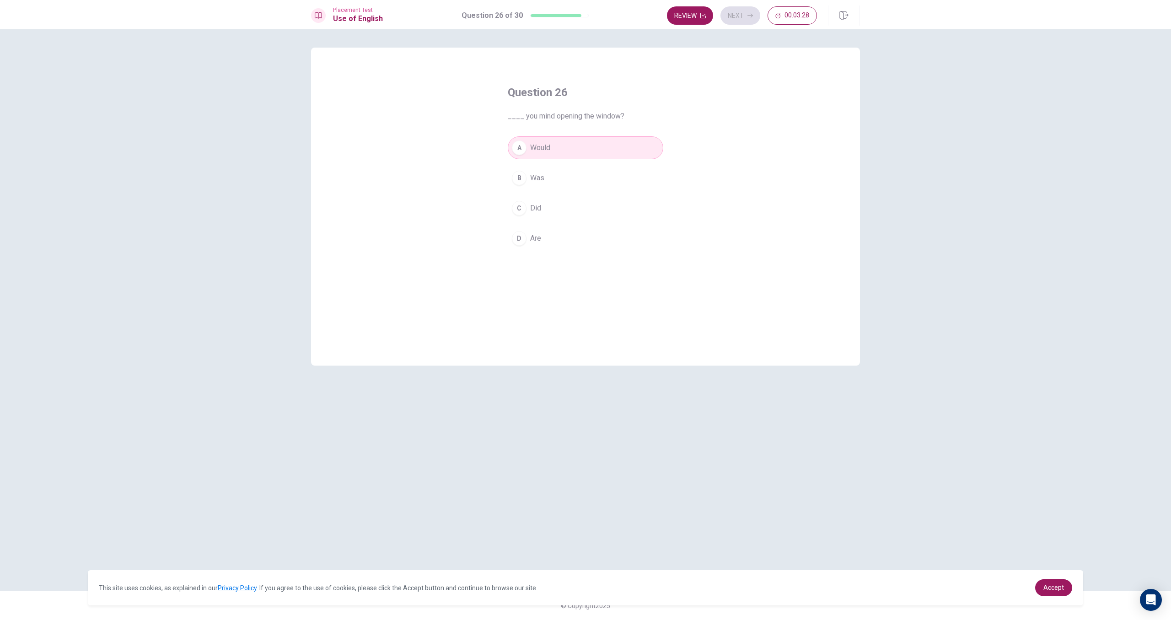
click at [744, 20] on div "Review Next 00:03:28" at bounding box center [742, 15] width 150 height 18
click at [723, 20] on button "Next" at bounding box center [741, 15] width 40 height 18
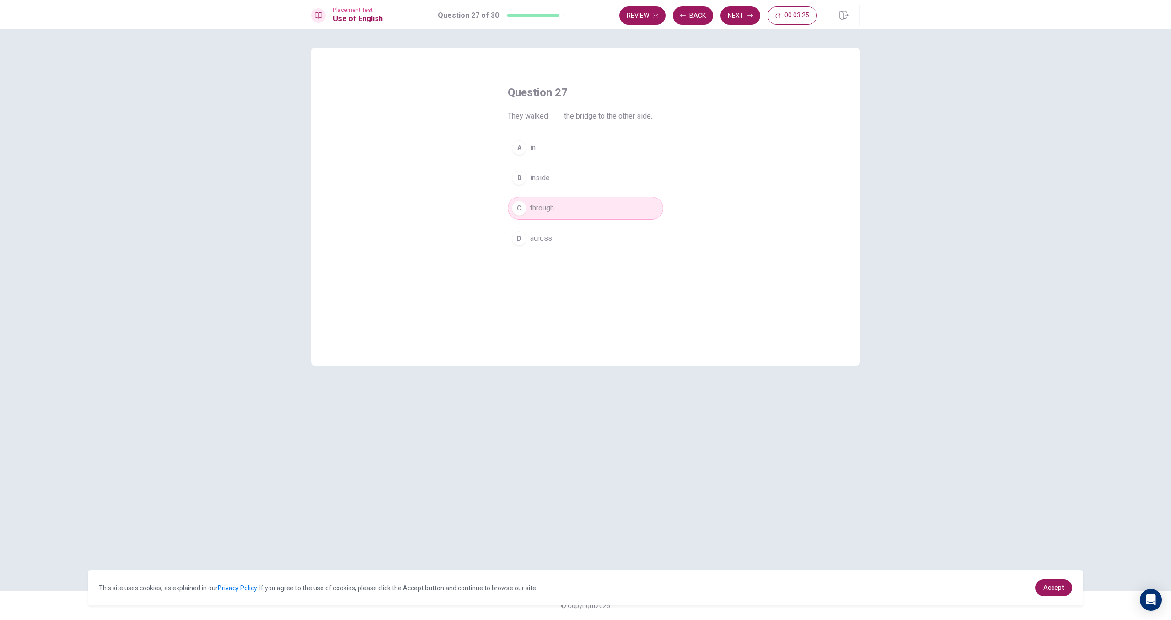
click at [728, 19] on button "Next" at bounding box center [741, 15] width 40 height 18
click at [742, 19] on button "Next" at bounding box center [741, 15] width 40 height 18
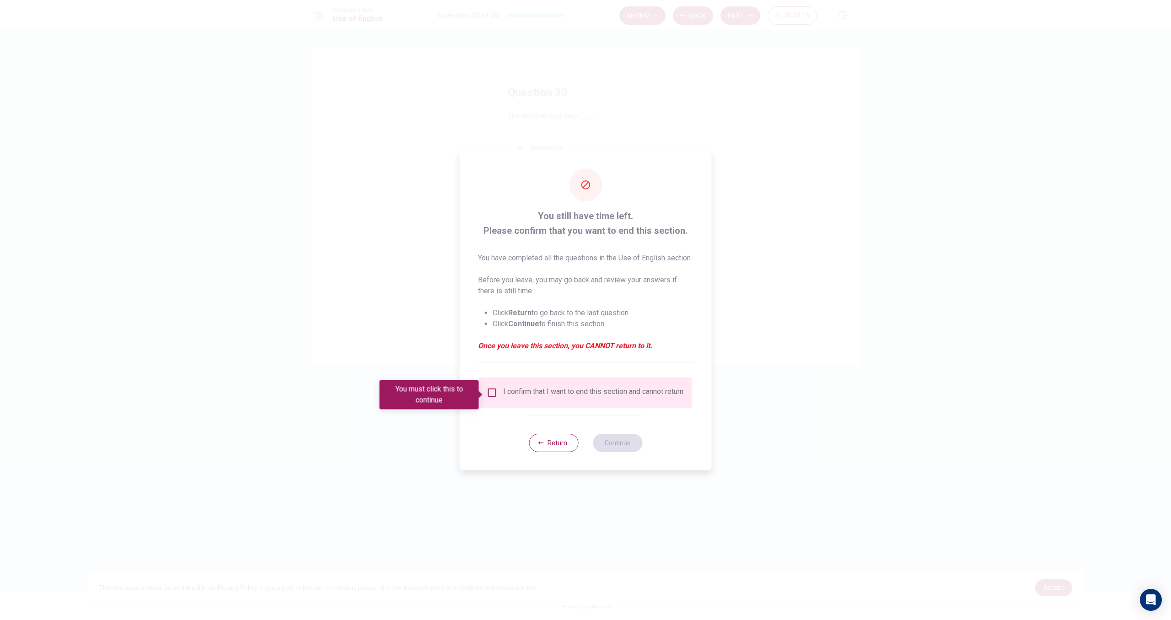
click at [497, 398] on div "I confirm that I want to end this section and cannot return." at bounding box center [586, 392] width 198 height 11
click at [492, 397] on input "You must click this to continue" at bounding box center [492, 392] width 11 height 11
click at [624, 449] on button "Continue" at bounding box center [617, 443] width 49 height 18
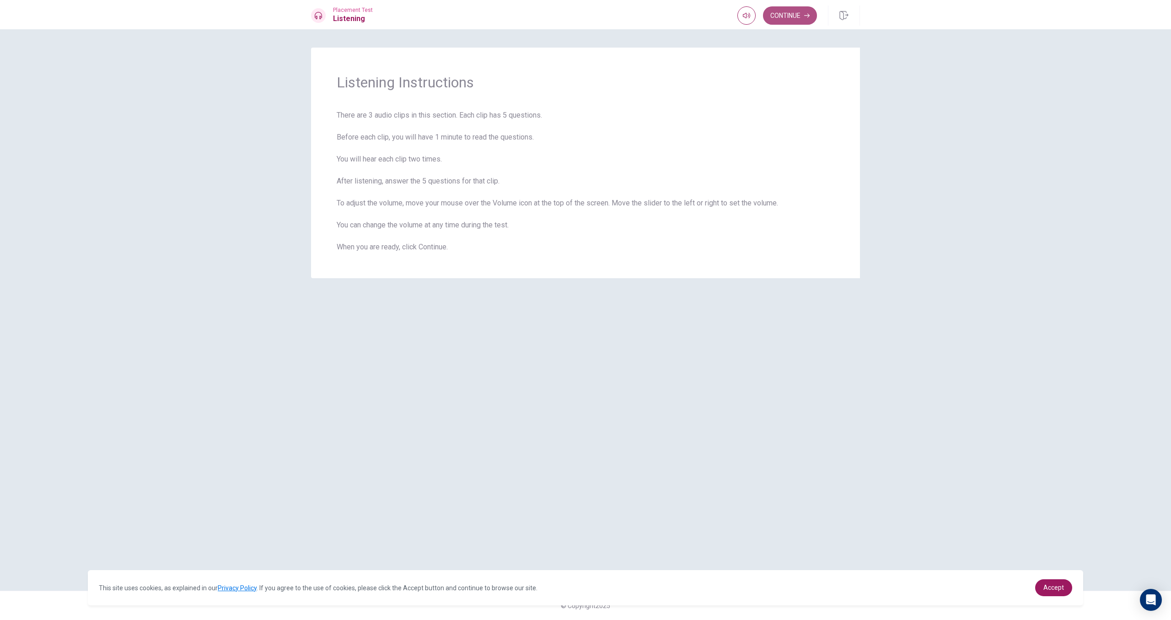
click at [776, 21] on button "Continue" at bounding box center [790, 15] width 54 height 18
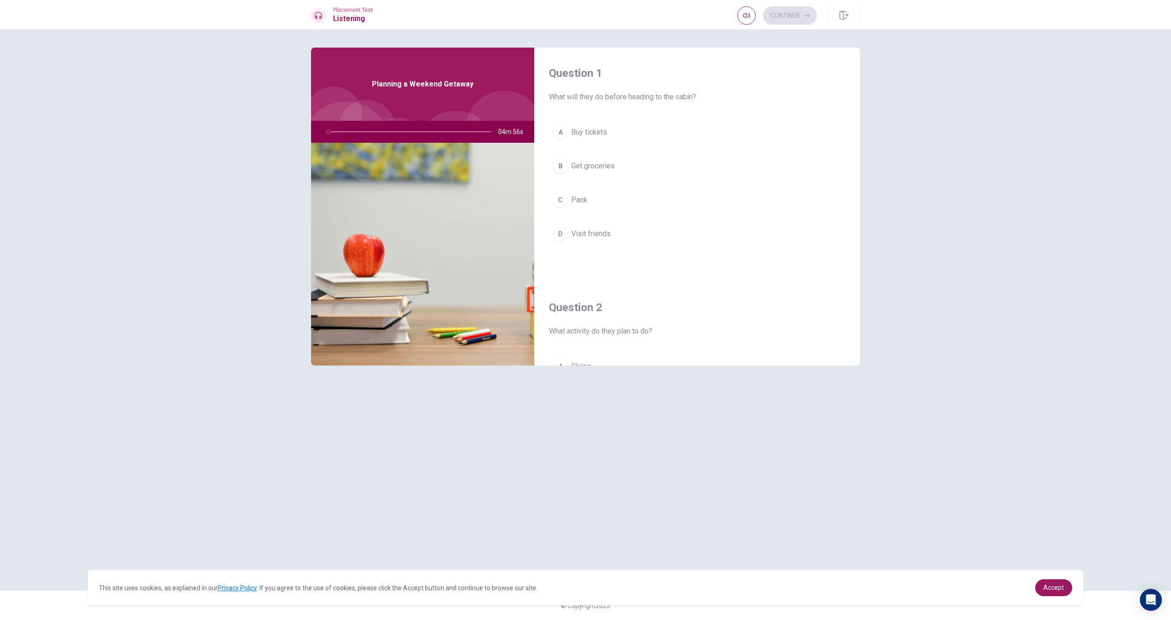
drag, startPoint x: 644, startPoint y: 259, endPoint x: 656, endPoint y: 217, distance: 43.9
click at [656, 217] on div "A Buy tickets B Get groceries C Pack D Visit friends" at bounding box center [697, 192] width 296 height 143
drag, startPoint x: 616, startPoint y: 107, endPoint x: 620, endPoint y: 81, distance: 26.9
click at [620, 81] on div "Question 1 What will they do before heading to the cabin? A Buy tickets B Get g…" at bounding box center [697, 165] width 326 height 234
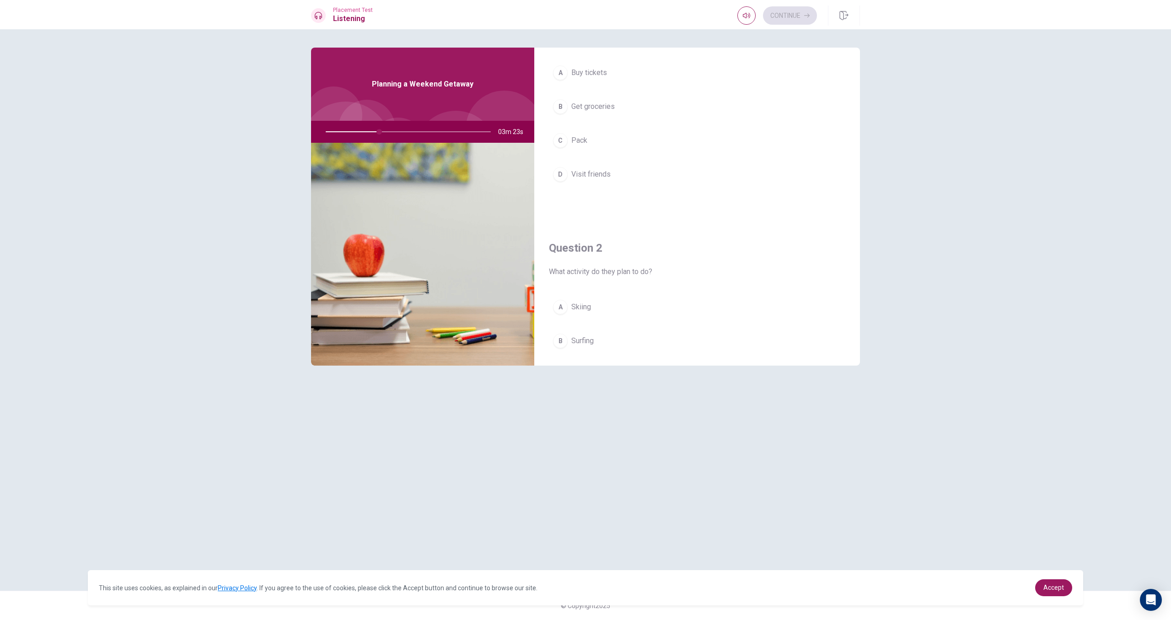
click at [592, 178] on span "Visit friends" at bounding box center [590, 174] width 39 height 11
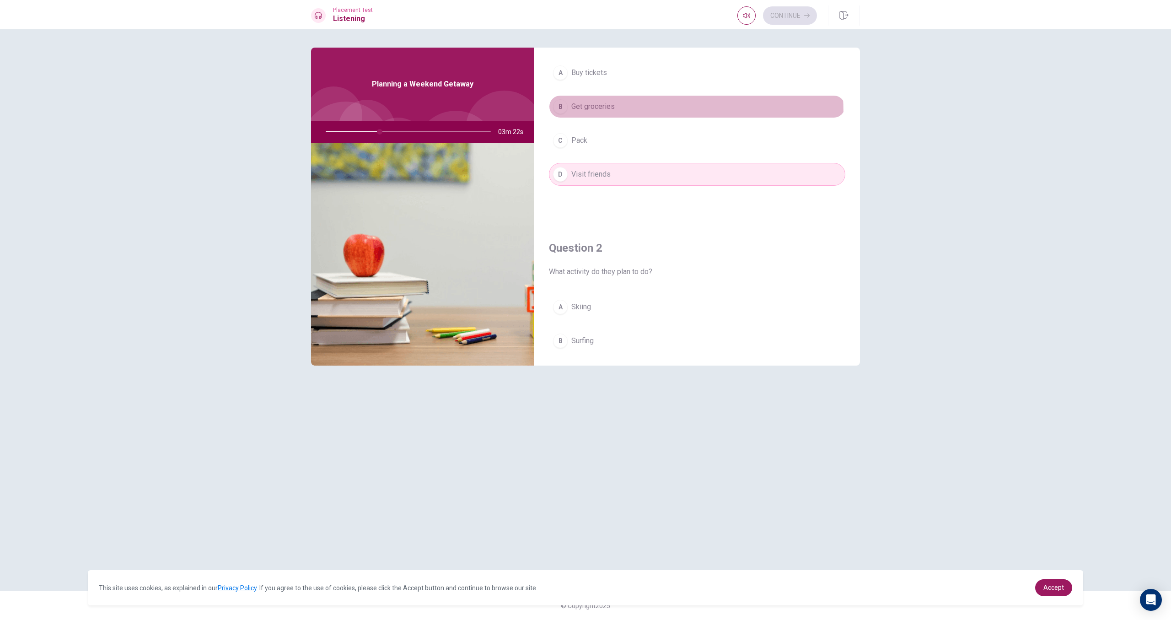
click at [591, 113] on button "B Get groceries" at bounding box center [697, 106] width 296 height 23
type input "33"
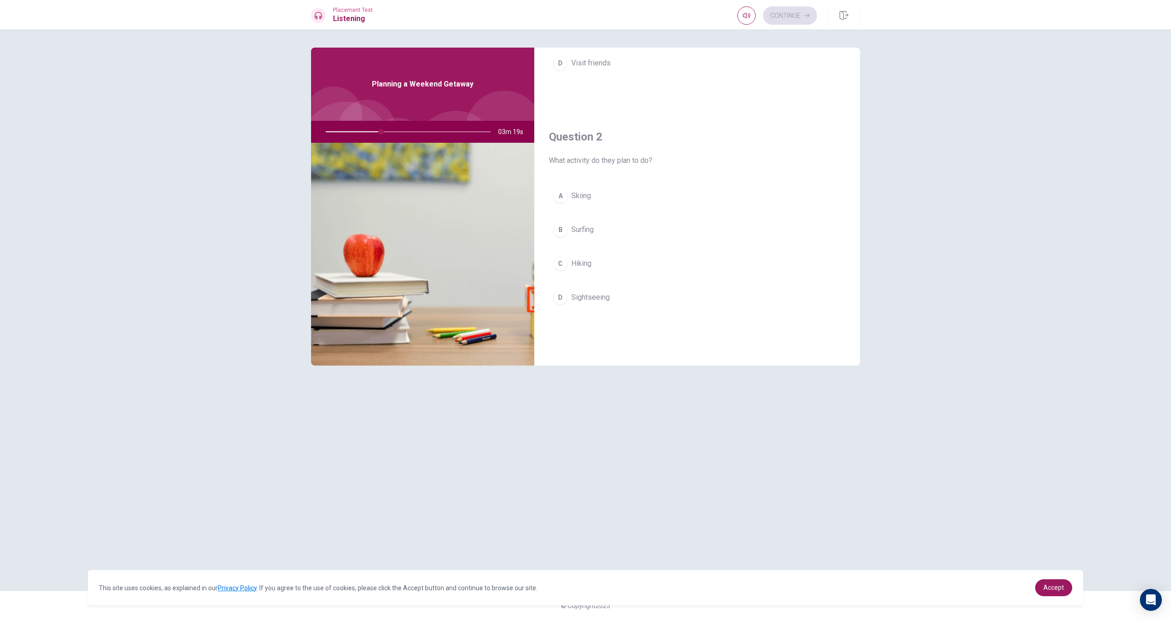
click at [580, 274] on button "C Hiking" at bounding box center [697, 263] width 296 height 23
type input "34"
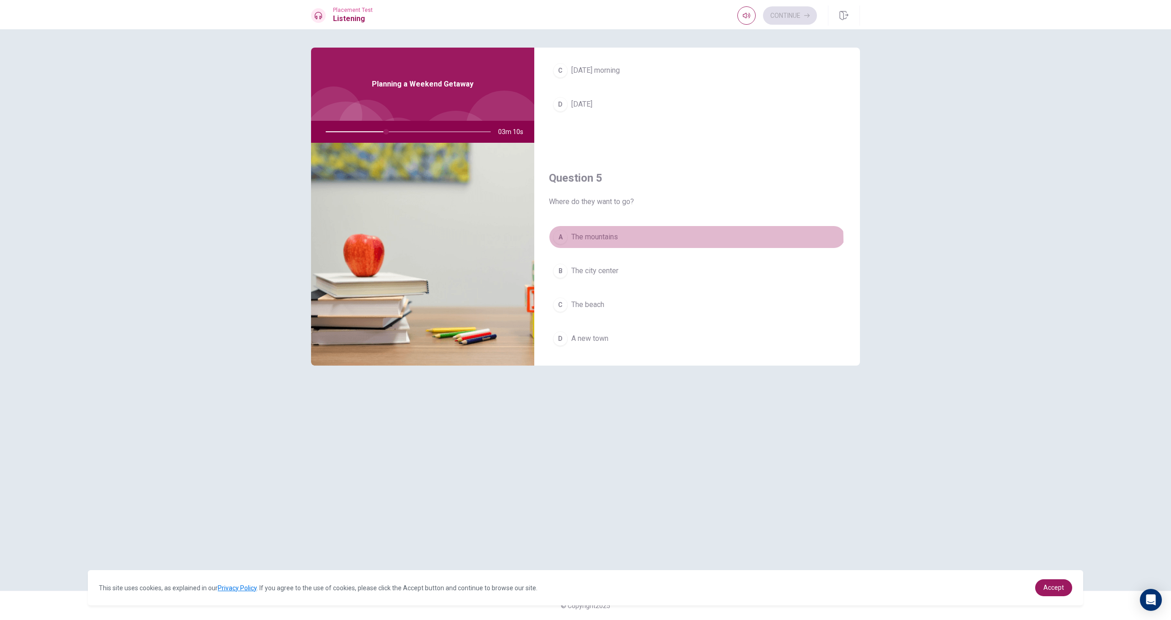
click at [606, 242] on button "A The mountains" at bounding box center [697, 237] width 296 height 23
type input "37"
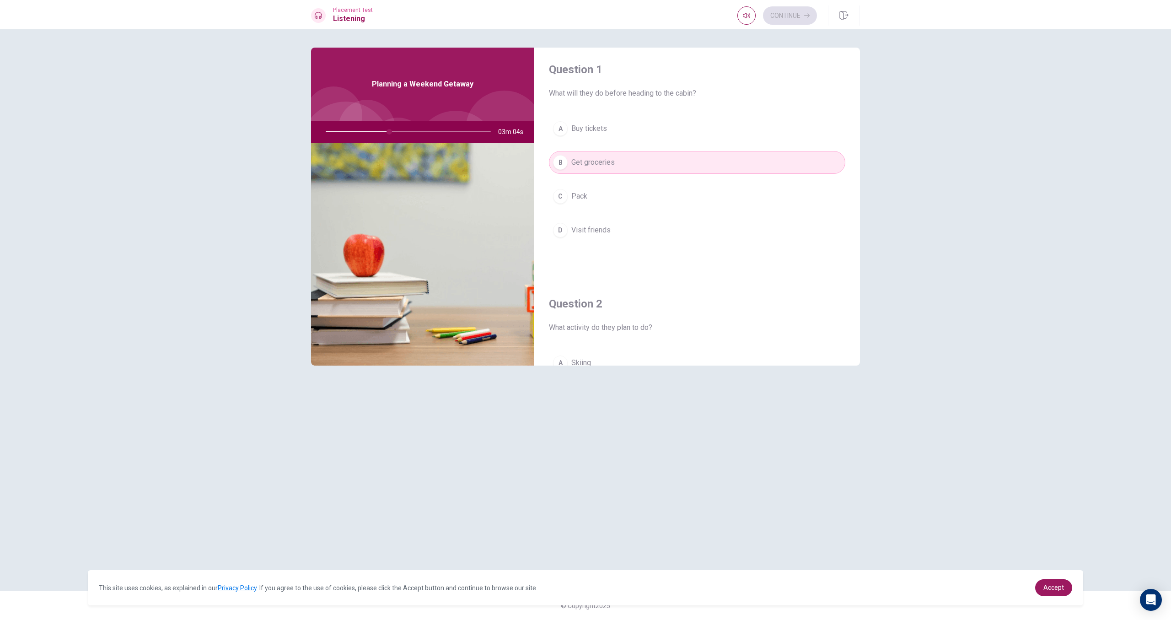
scroll to position [0, 0]
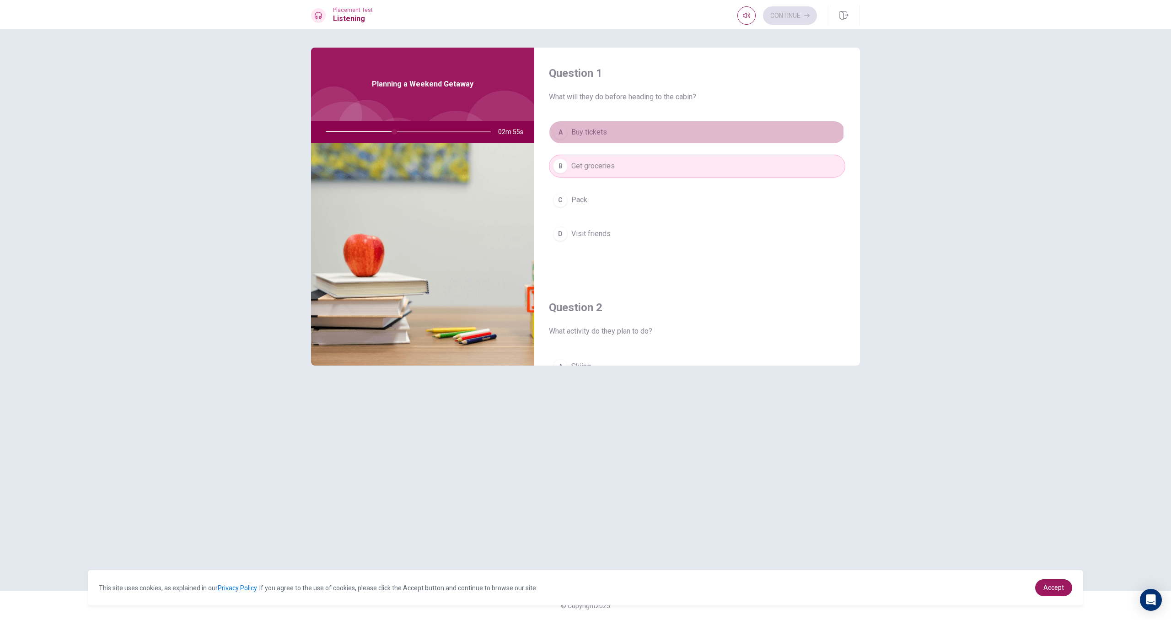
click at [607, 133] on span "Buy tickets" at bounding box center [589, 132] width 36 height 11
type input "42"
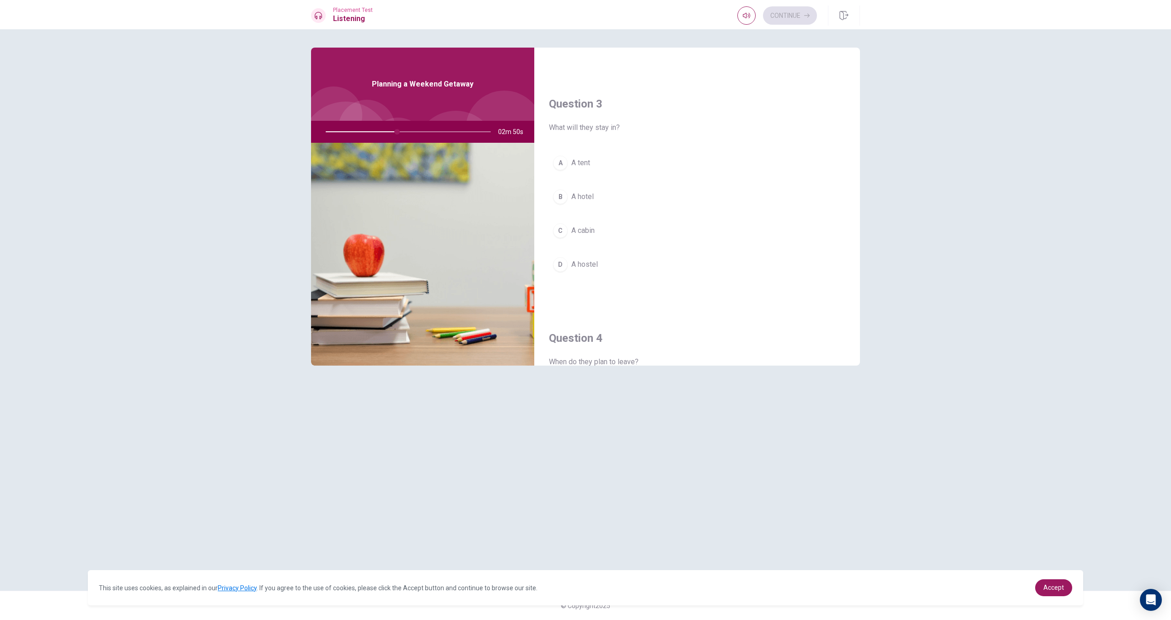
scroll to position [439, 0]
click at [596, 264] on span "A hostel" at bounding box center [584, 263] width 27 height 11
type input "45"
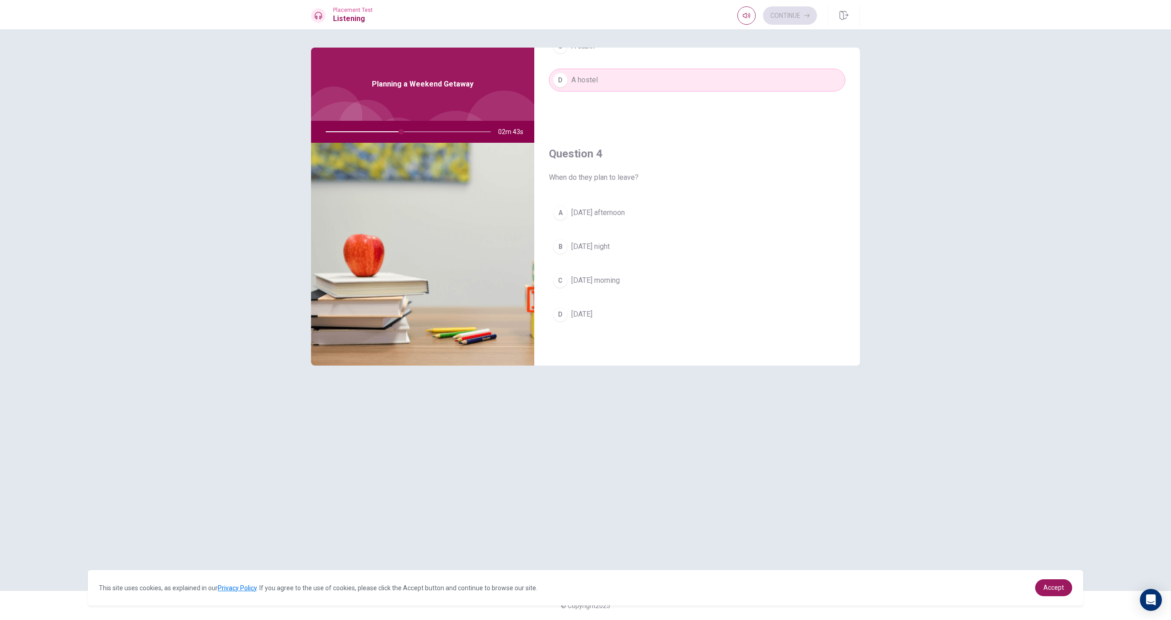
scroll to position [641, 0]
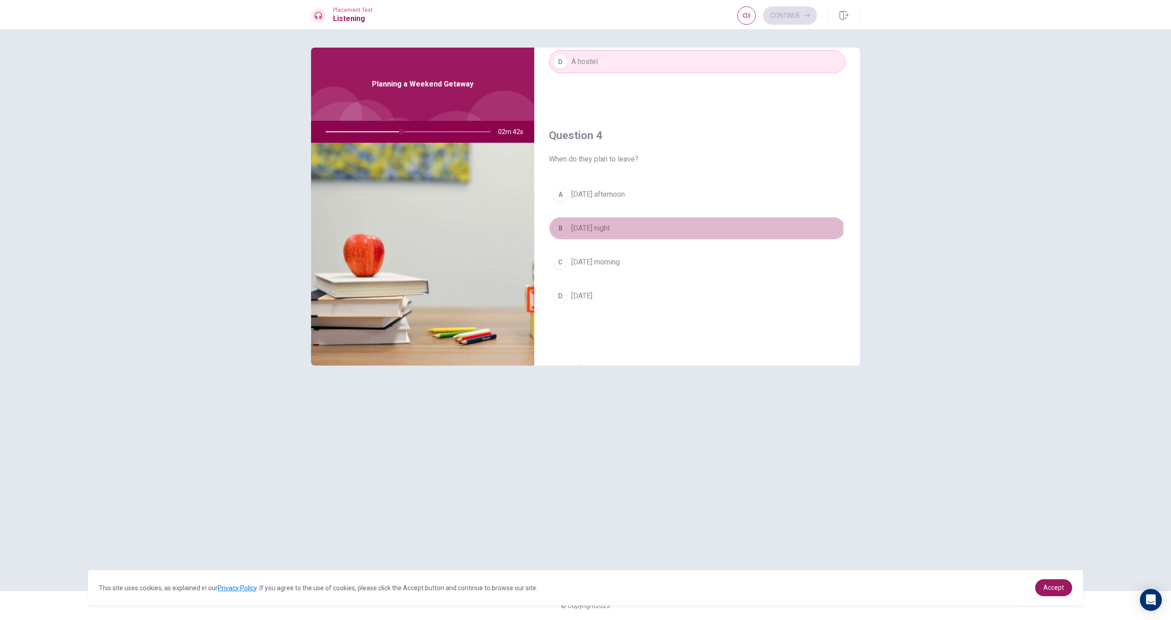
click at [600, 231] on span "Friday night" at bounding box center [590, 228] width 38 height 11
type input "46"
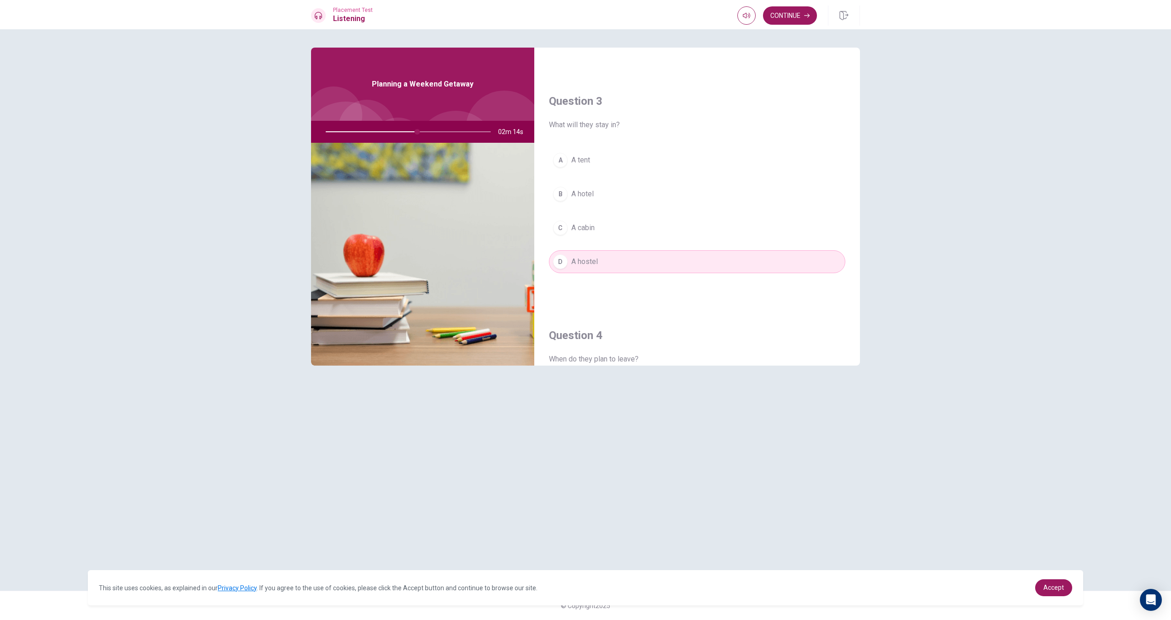
scroll to position [442, 0]
click at [597, 196] on button "B A hotel" at bounding box center [697, 192] width 296 height 23
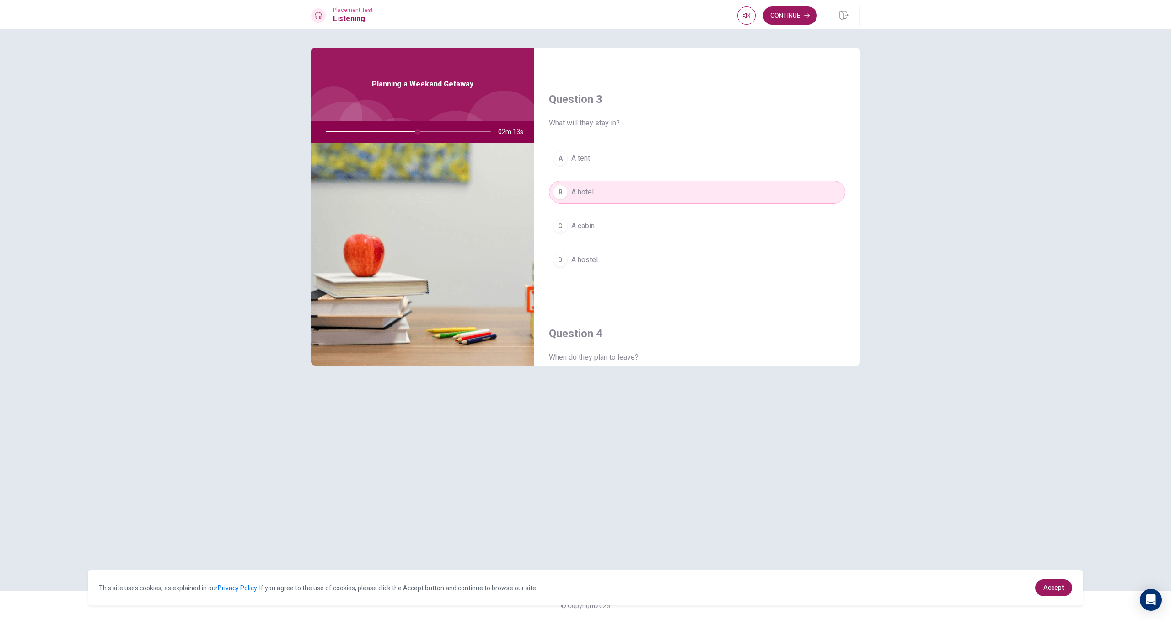
type input "56"
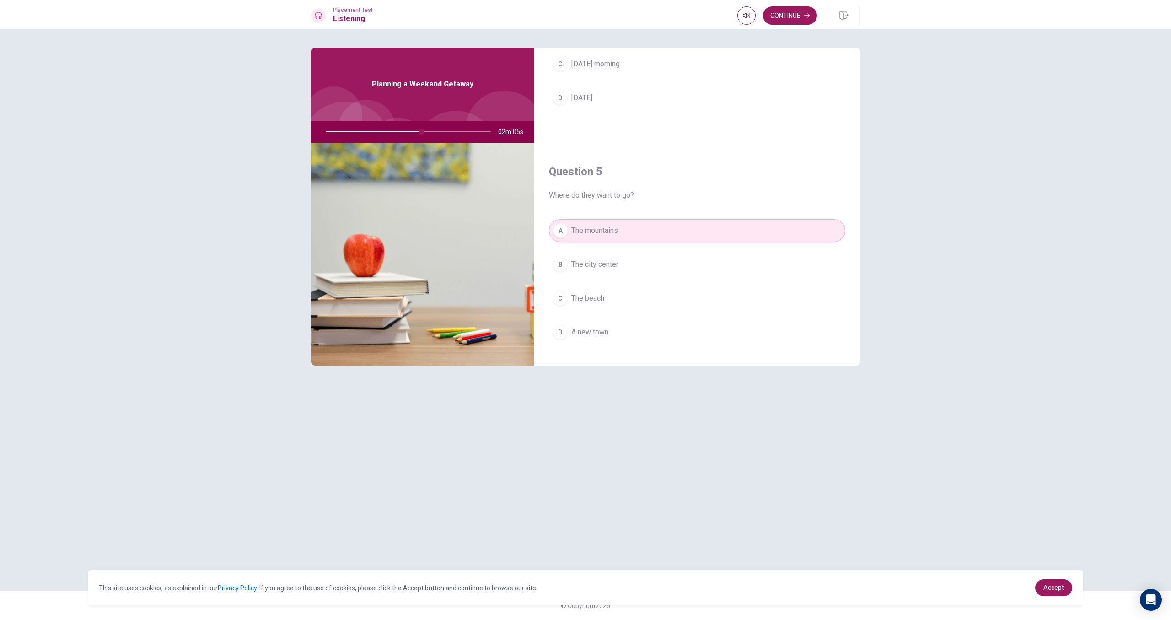
scroll to position [853, 0]
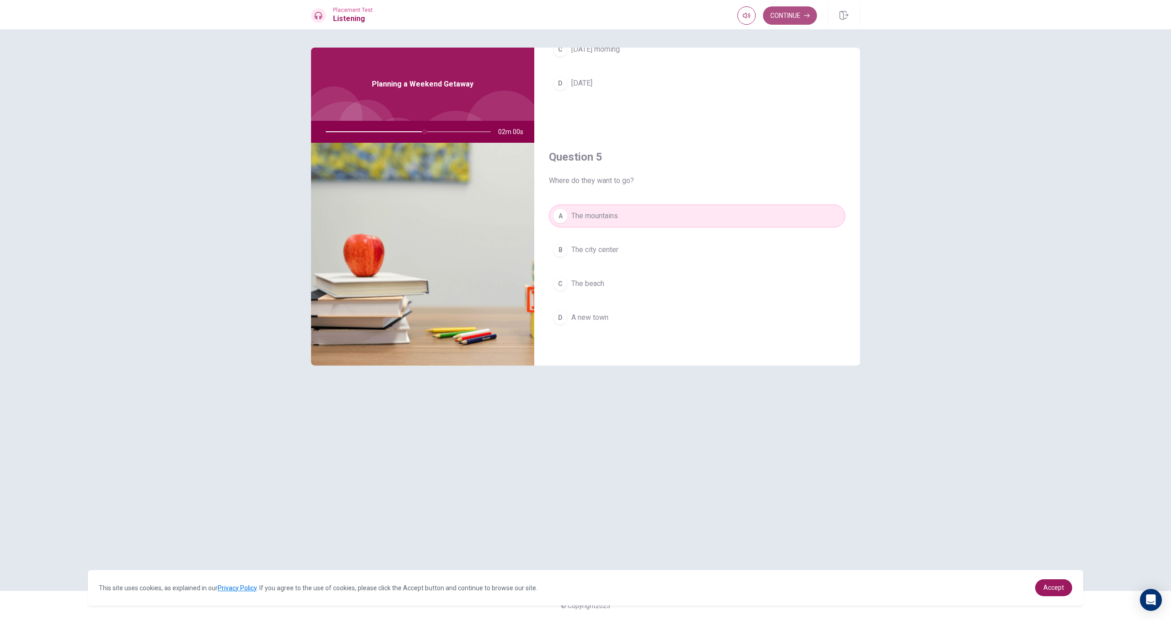
click at [781, 15] on button "Continue" at bounding box center [790, 15] width 54 height 18
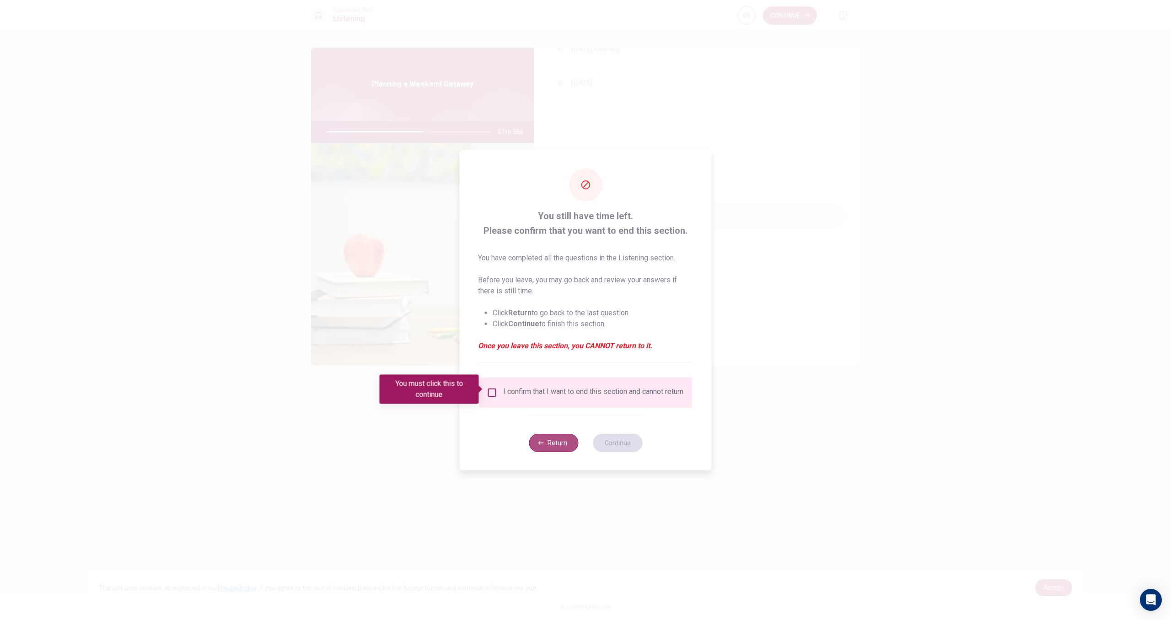
click at [538, 441] on button "Return" at bounding box center [553, 443] width 49 height 18
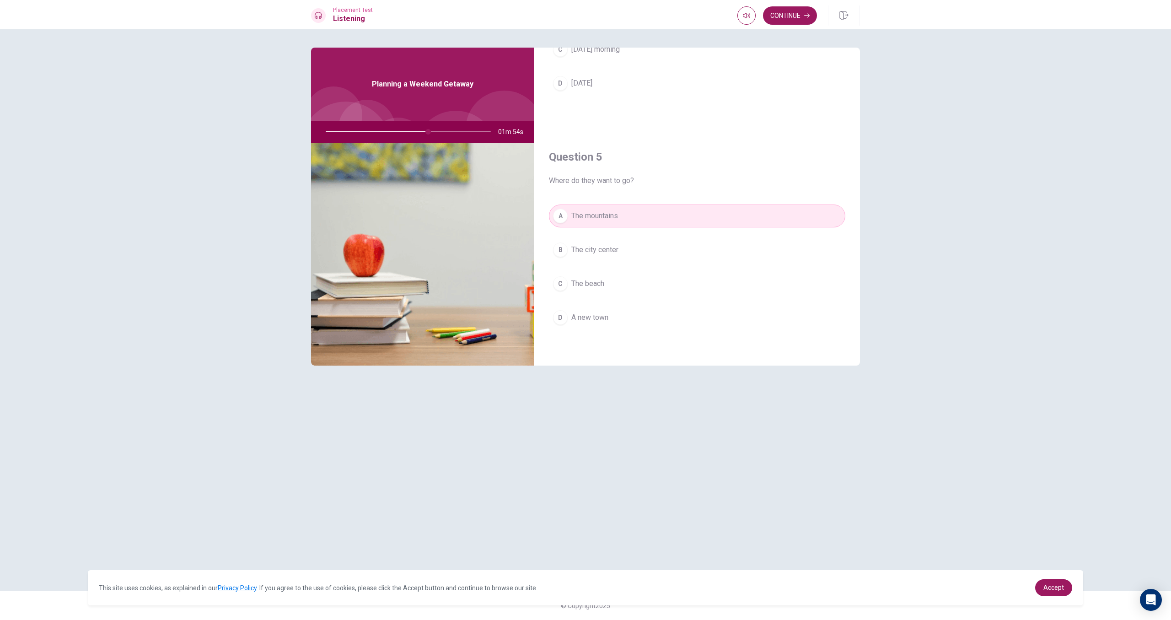
click at [448, 131] on div at bounding box center [406, 132] width 183 height 22
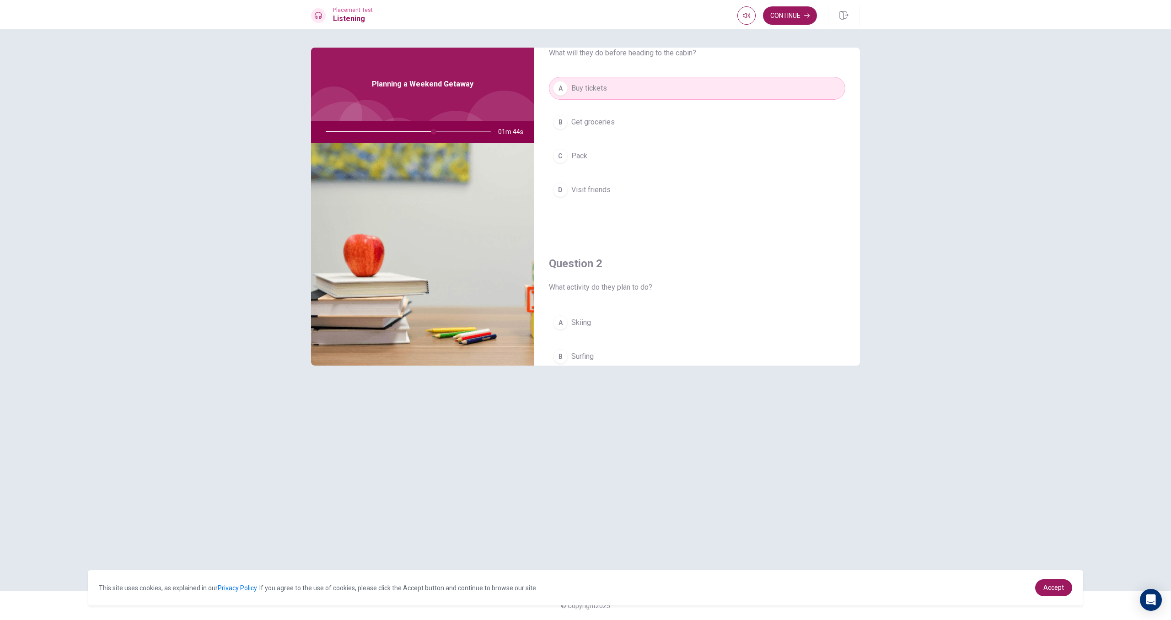
scroll to position [35, 0]
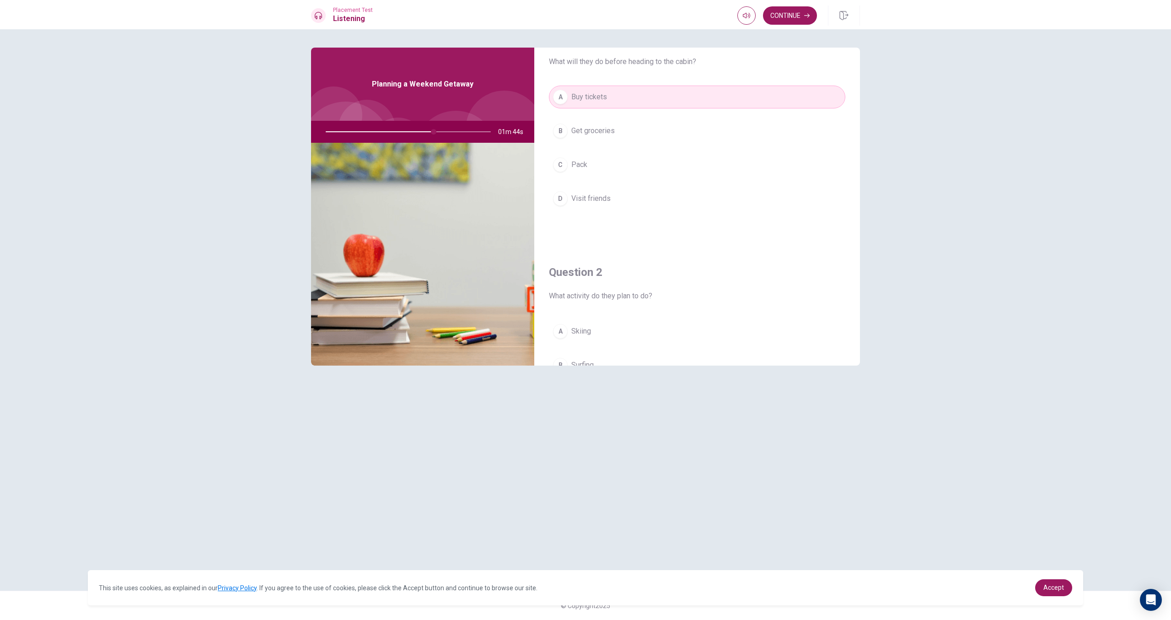
click at [875, 70] on div "Question 1 What will they do before heading to the cabin? A Buy tickets B Get g…" at bounding box center [585, 324] width 1171 height 591
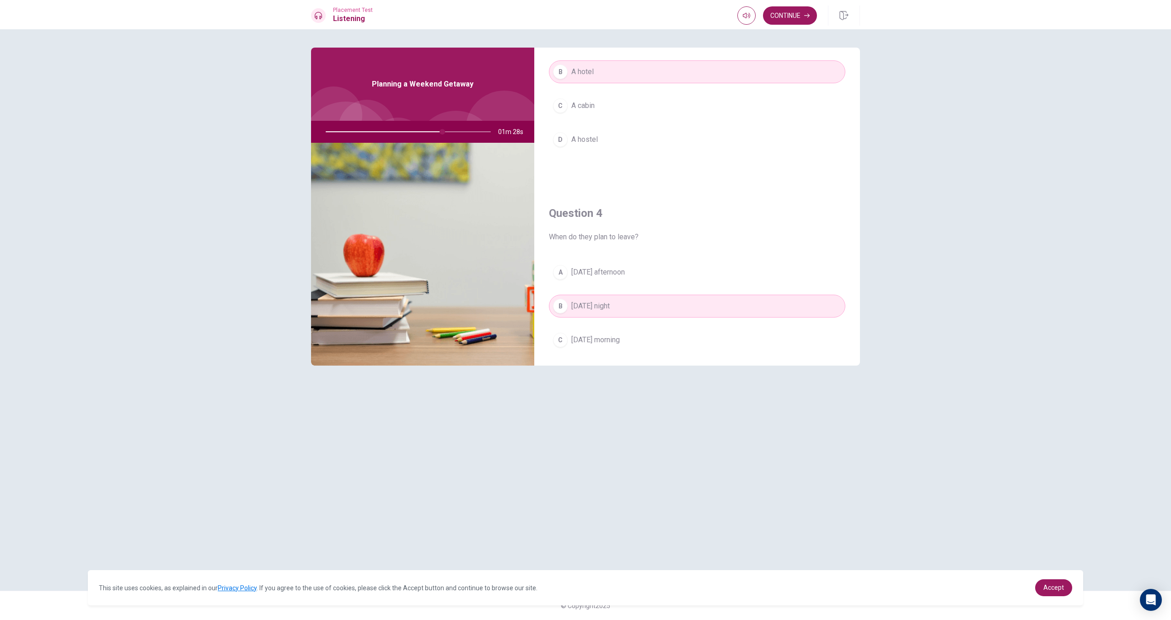
scroll to position [571, 0]
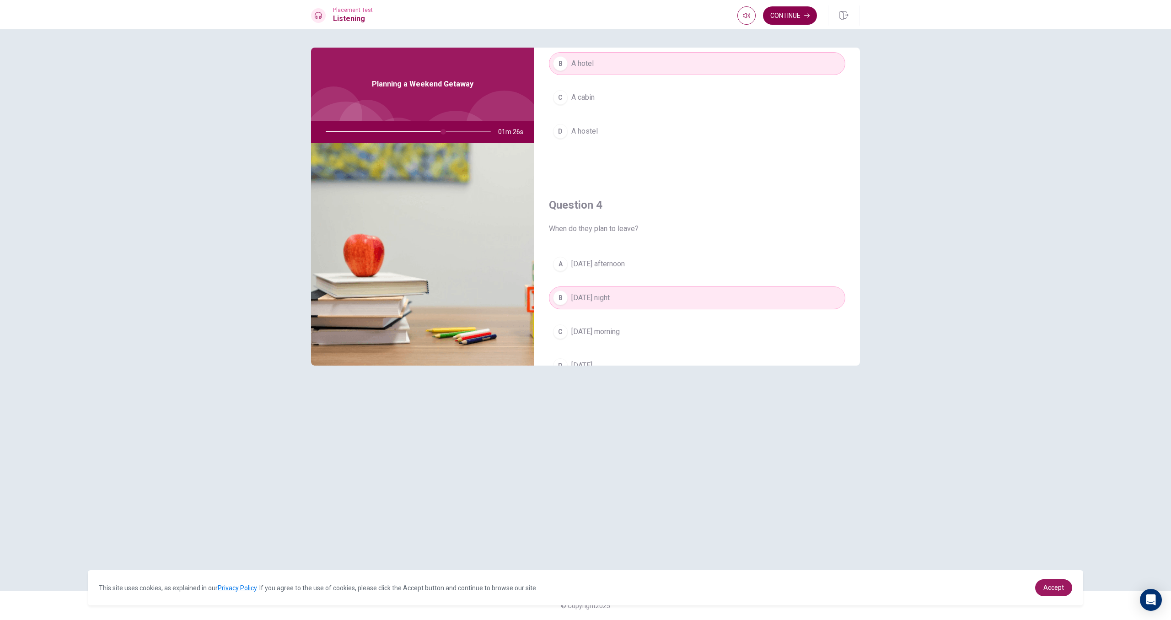
click at [789, 16] on button "Continue" at bounding box center [790, 15] width 54 height 18
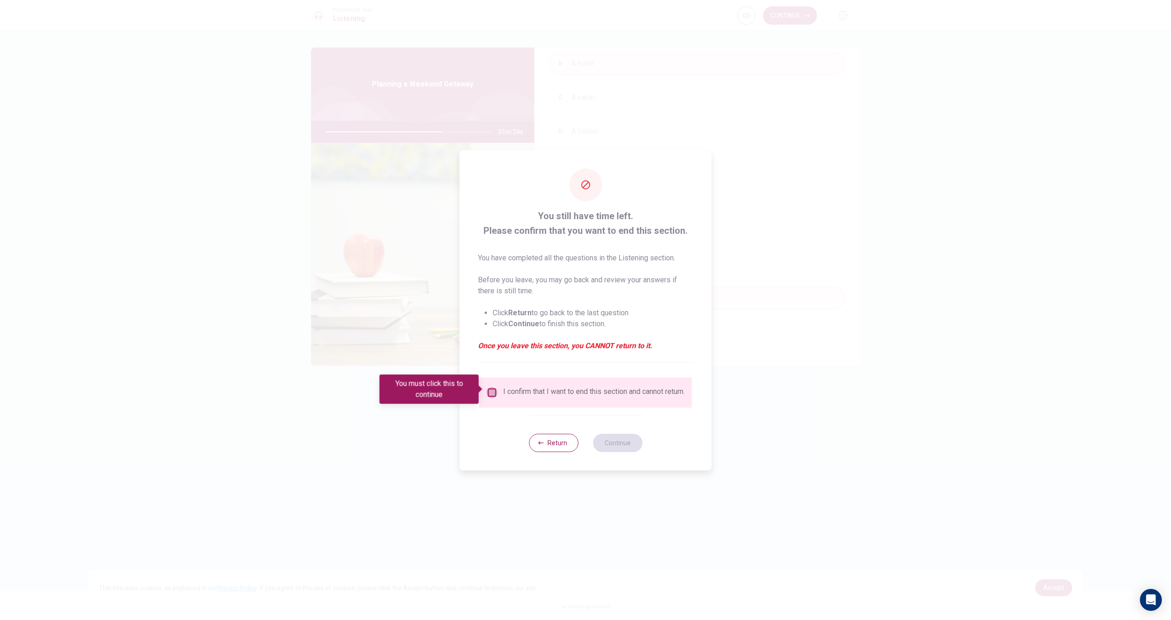
click at [496, 391] on input "You must click this to continue" at bounding box center [492, 392] width 11 height 11
click at [608, 444] on button "Continue" at bounding box center [617, 443] width 49 height 18
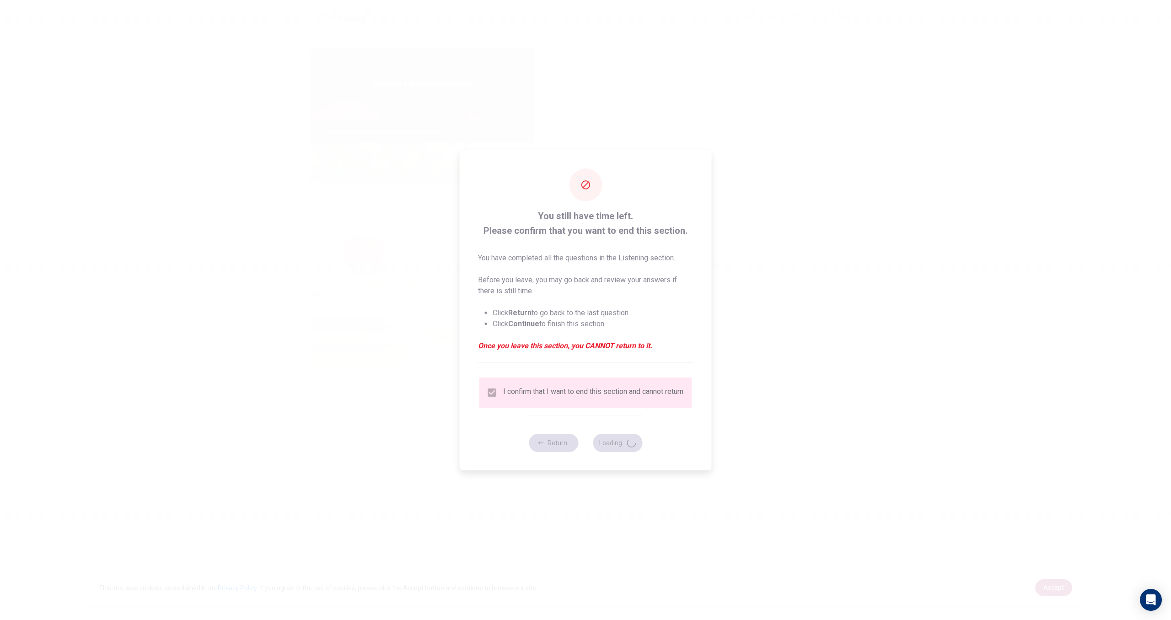
type input "73"
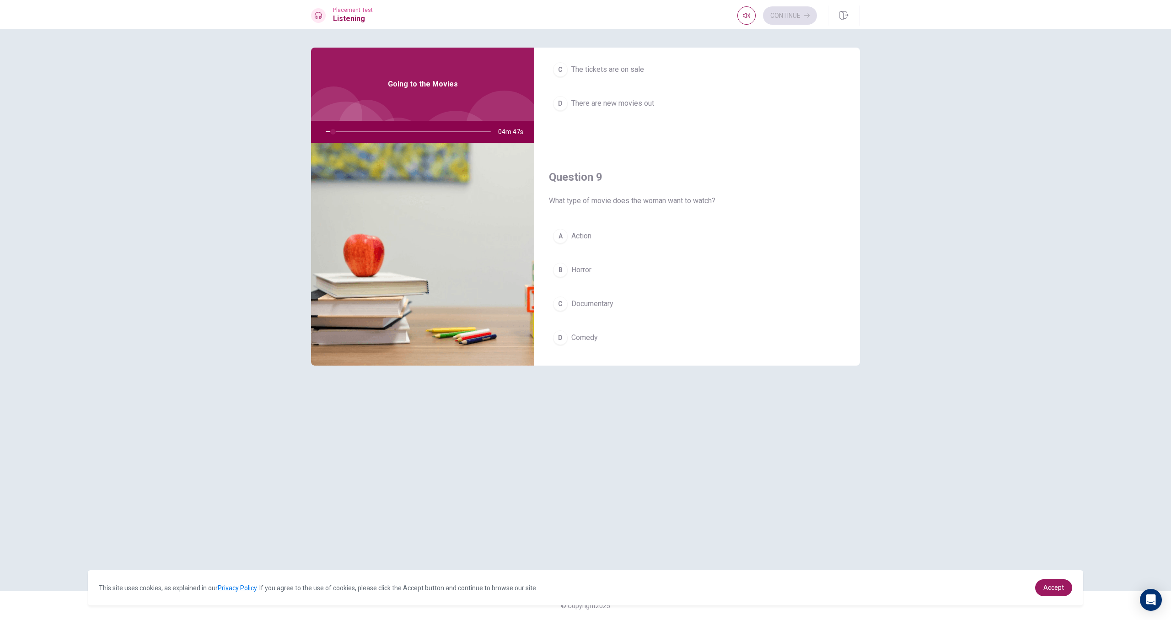
scroll to position [597, 0]
drag, startPoint x: 845, startPoint y: 258, endPoint x: 846, endPoint y: 252, distance: 6.5
click at [846, 252] on div "Question 9 What type of movie does the woman want to watch? A Action B Horror C…" at bounding box center [697, 270] width 326 height 234
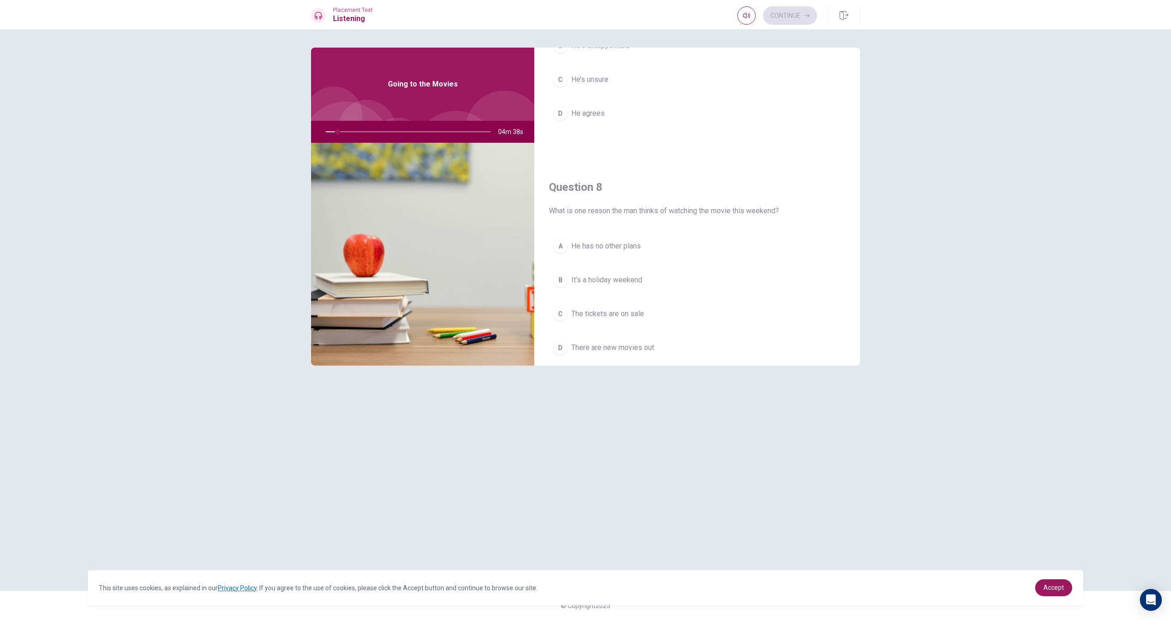
drag, startPoint x: 857, startPoint y: 188, endPoint x: 857, endPoint y: 139, distance: 49.4
click at [858, 134] on div "Question 6 Why does the woman think it is a good idea booking tickets online? A…" at bounding box center [697, 207] width 326 height 318
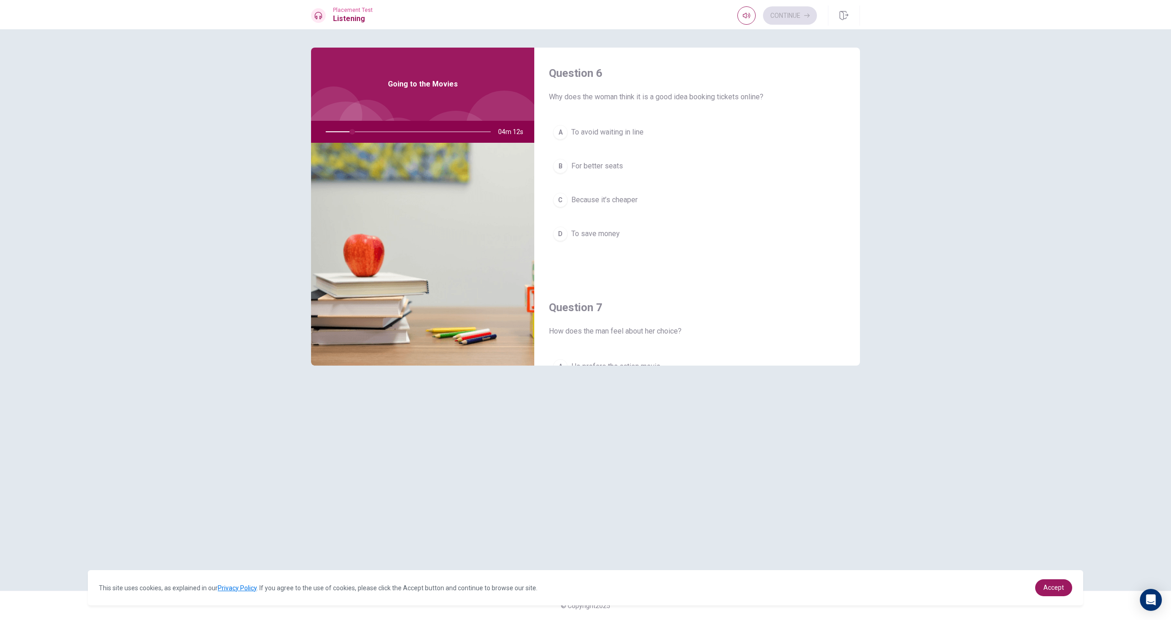
drag, startPoint x: 857, startPoint y: 112, endPoint x: 847, endPoint y: 269, distance: 156.8
click at [840, 353] on div "Question 10 What activity do they plan to do this weekend? A Go hiking B Visit …" at bounding box center [697, 248] width 326 height 234
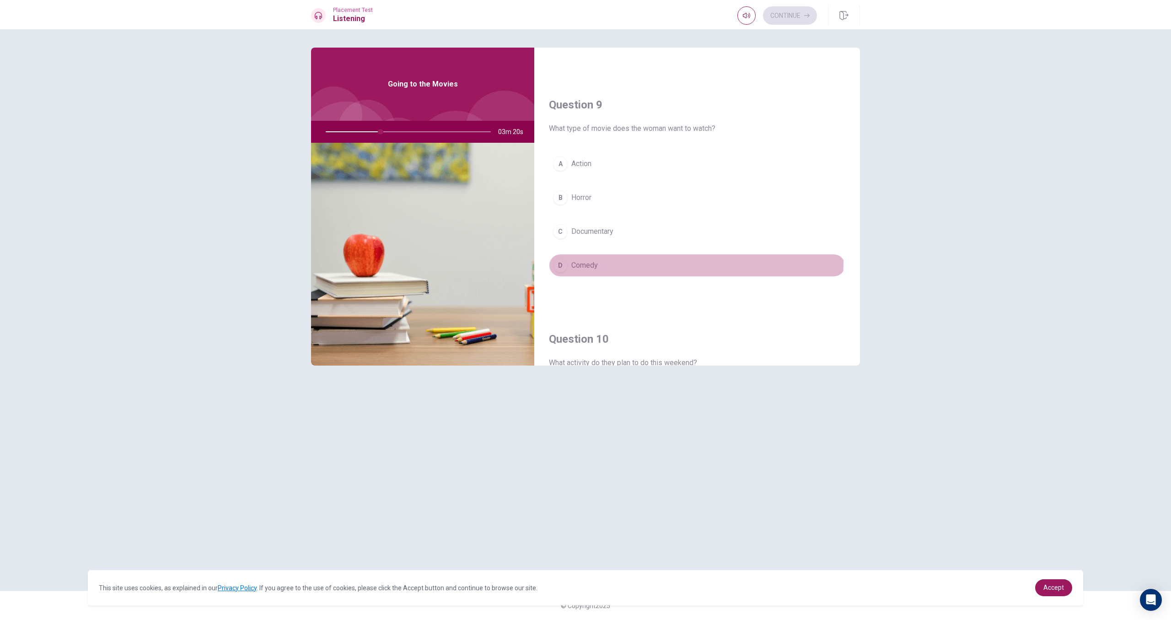
click at [586, 261] on span "Comedy" at bounding box center [584, 265] width 27 height 11
type input "34"
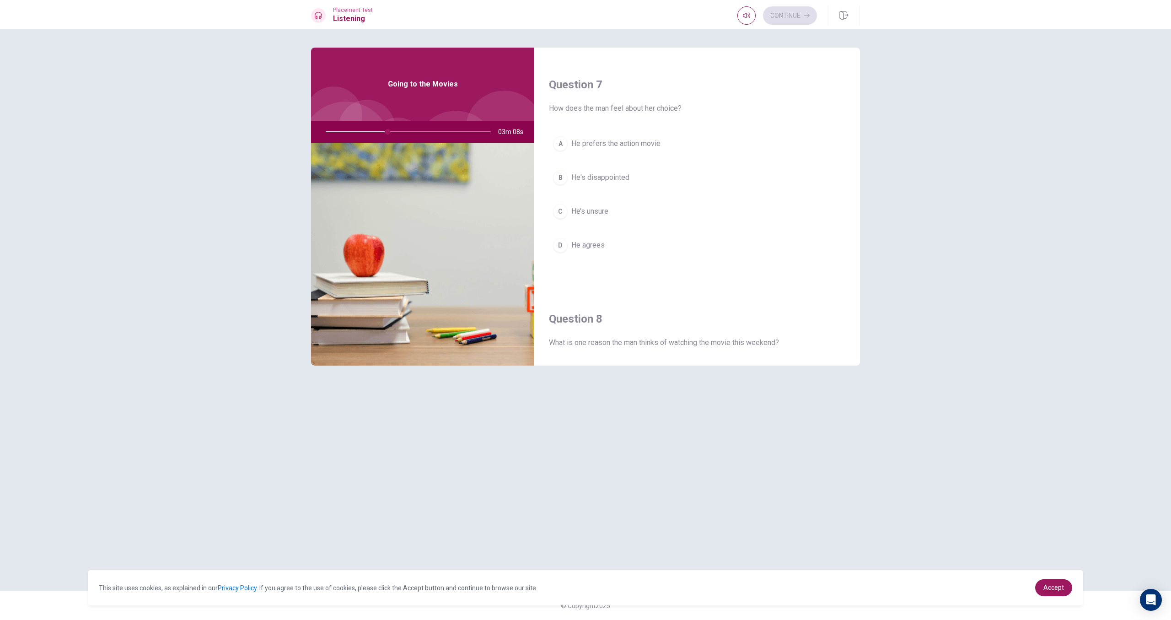
click at [595, 247] on span "He agrees" at bounding box center [587, 245] width 33 height 11
type input "37"
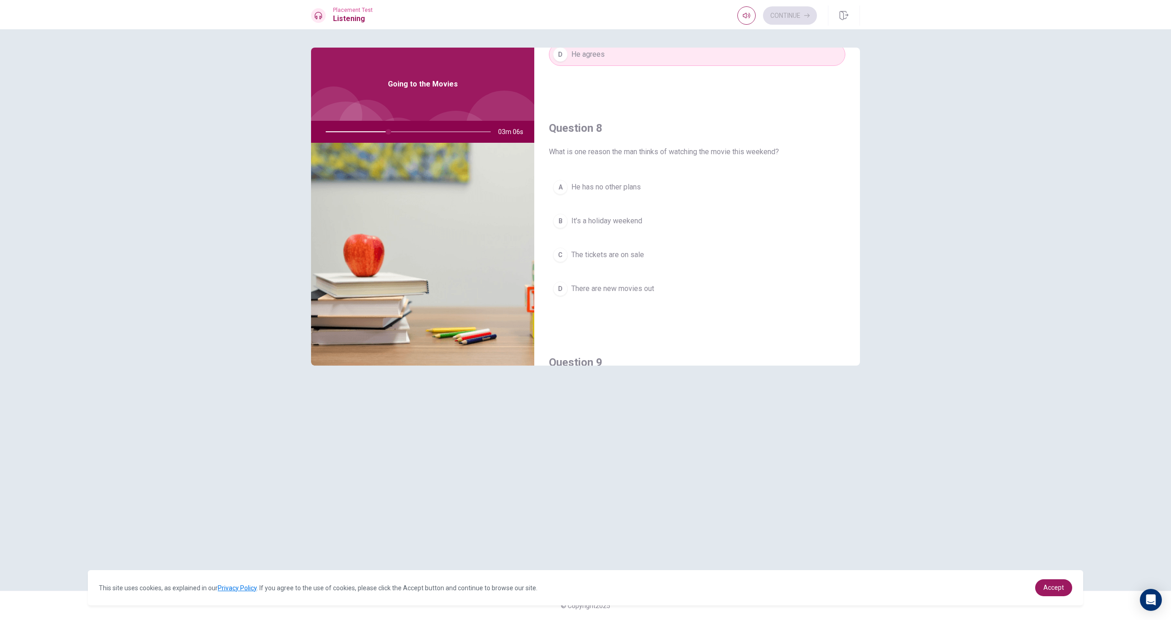
scroll to position [424, 0]
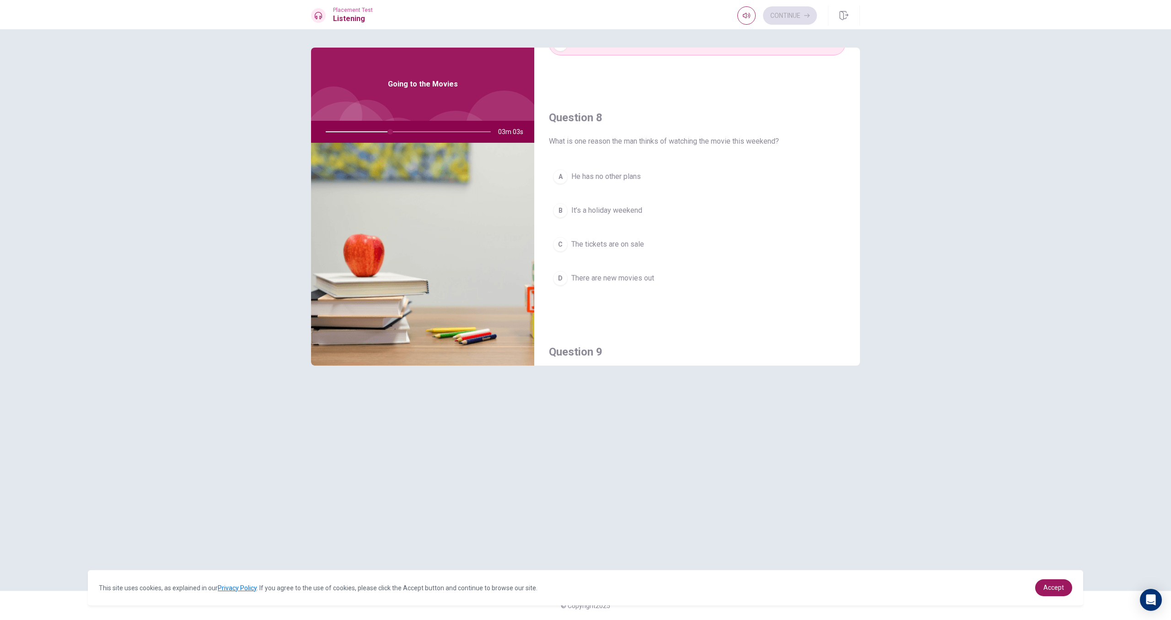
click at [628, 247] on span "The tickets are on sale" at bounding box center [607, 244] width 73 height 11
click at [624, 273] on span "There are new movies out" at bounding box center [612, 278] width 83 height 11
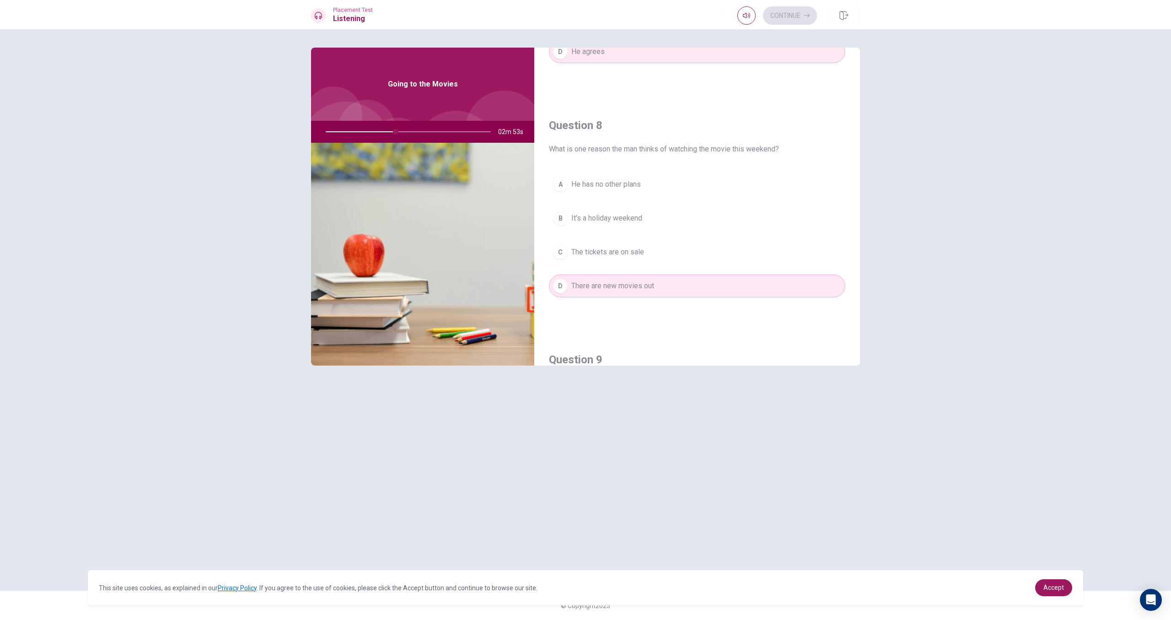
scroll to position [415, 0]
type input "43"
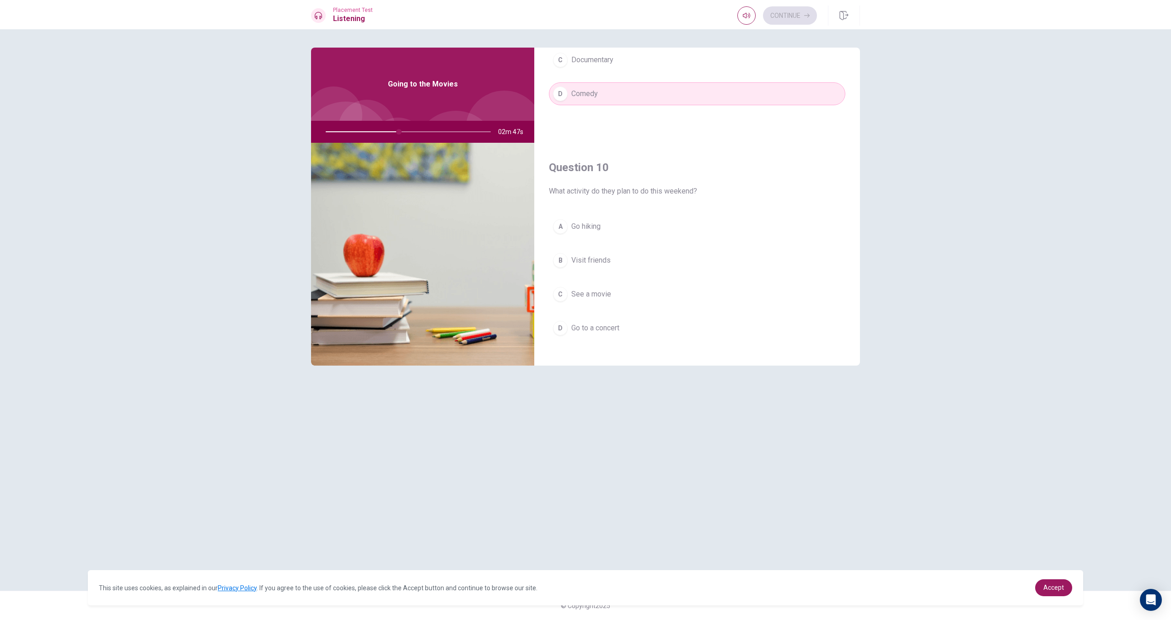
scroll to position [853, 0]
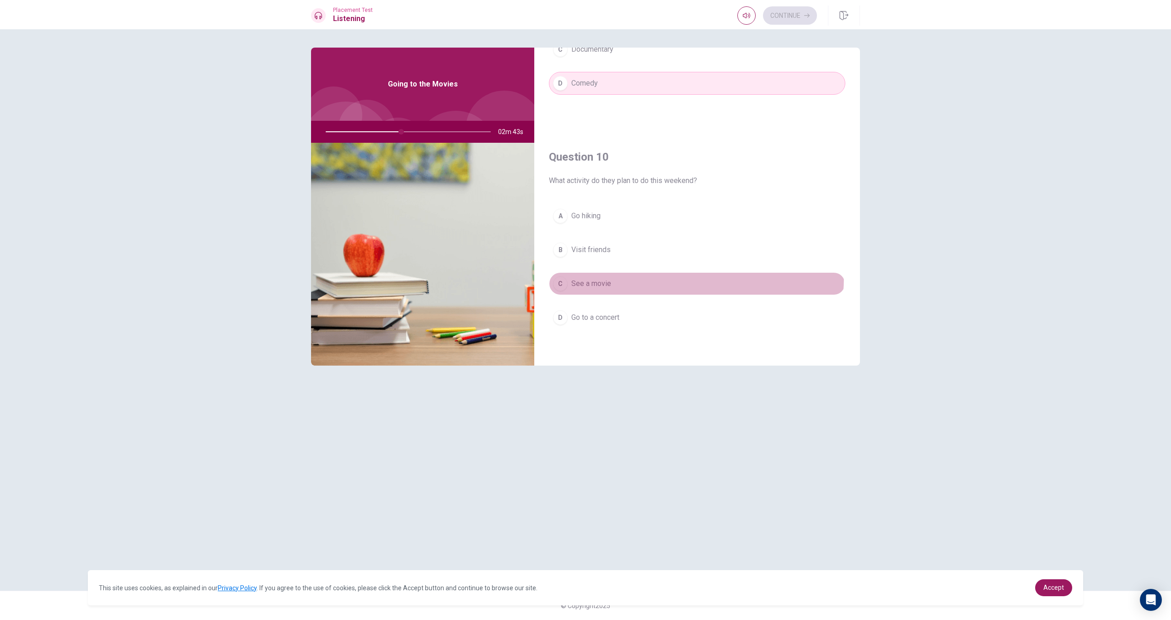
click at [632, 276] on button "C See a movie" at bounding box center [697, 283] width 296 height 23
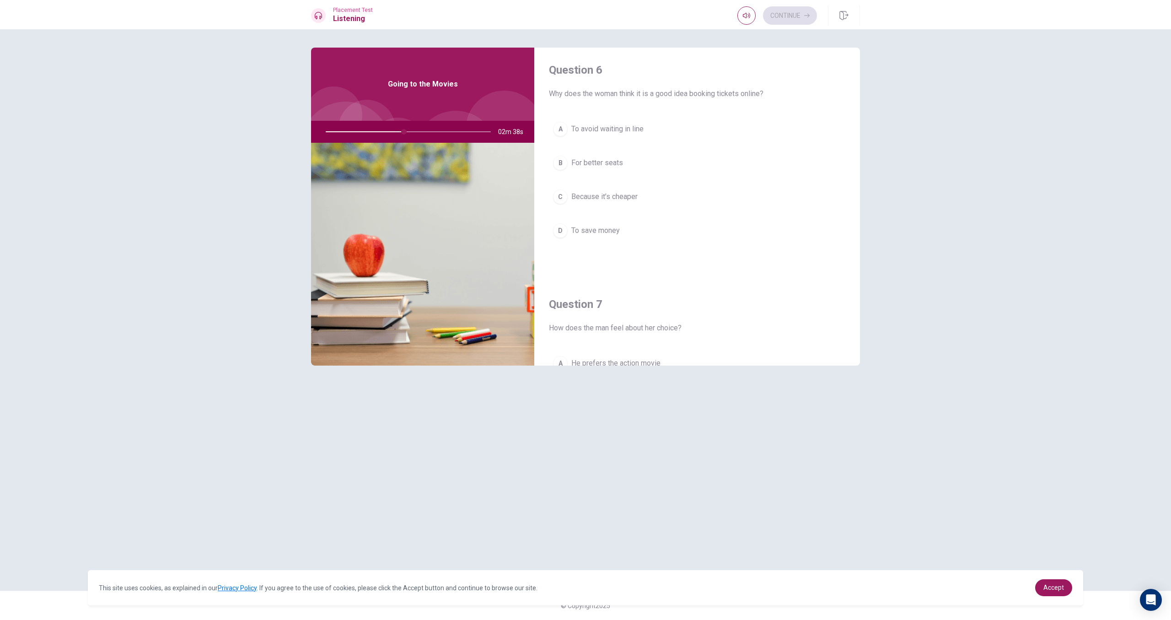
scroll to position [0, 0]
click at [605, 170] on span "For better seats" at bounding box center [597, 166] width 52 height 11
click at [654, 131] on button "A To avoid waiting in line" at bounding box center [697, 132] width 296 height 23
drag, startPoint x: 860, startPoint y: 116, endPoint x: 861, endPoint y: 151, distance: 35.3
click at [861, 151] on div "Question 6 Why does the woman think it is a good idea booking tickets online? A…" at bounding box center [585, 310] width 578 height 525
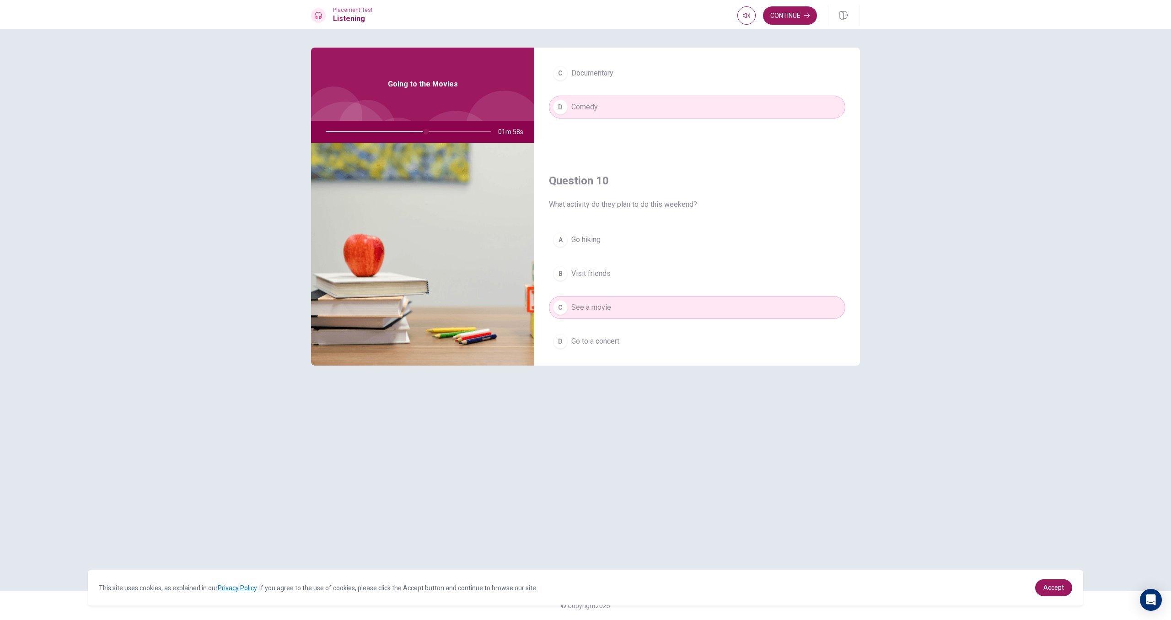
scroll to position [853, 0]
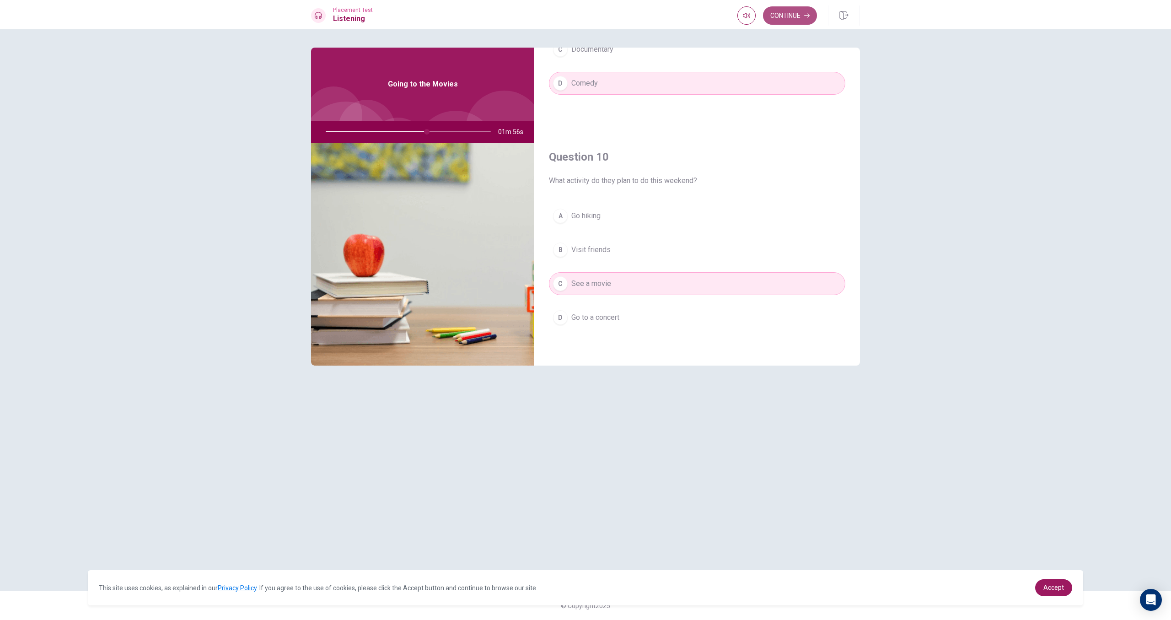
click at [794, 16] on button "Continue" at bounding box center [790, 15] width 54 height 18
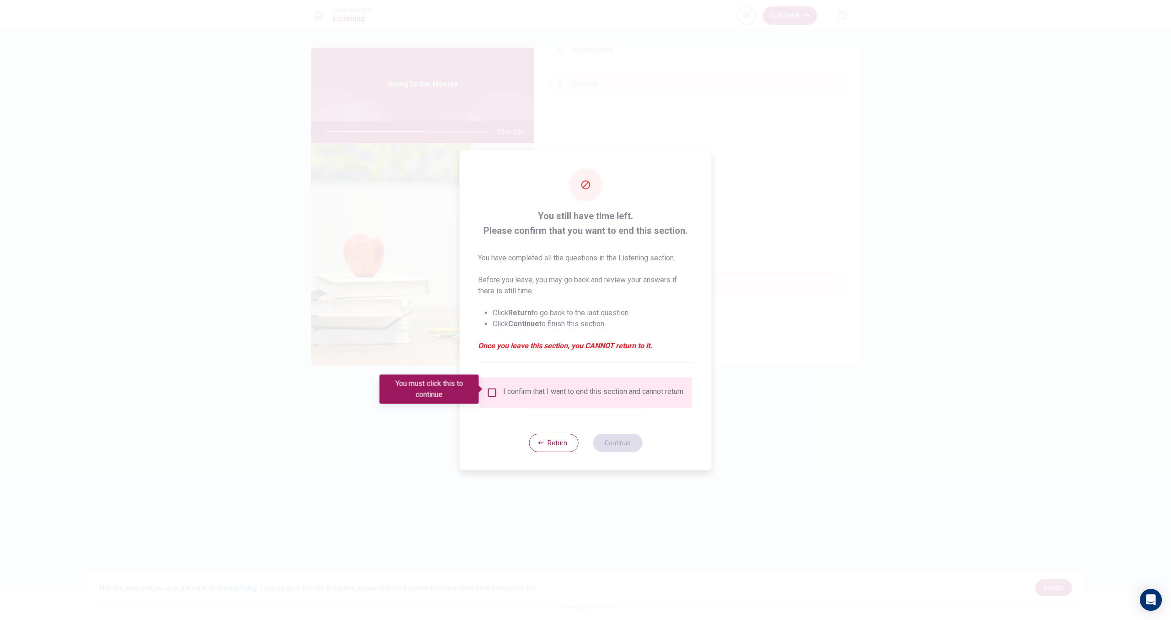
click at [494, 390] on input "You must click this to continue" at bounding box center [492, 392] width 11 height 11
click at [607, 441] on button "Continue" at bounding box center [617, 443] width 49 height 18
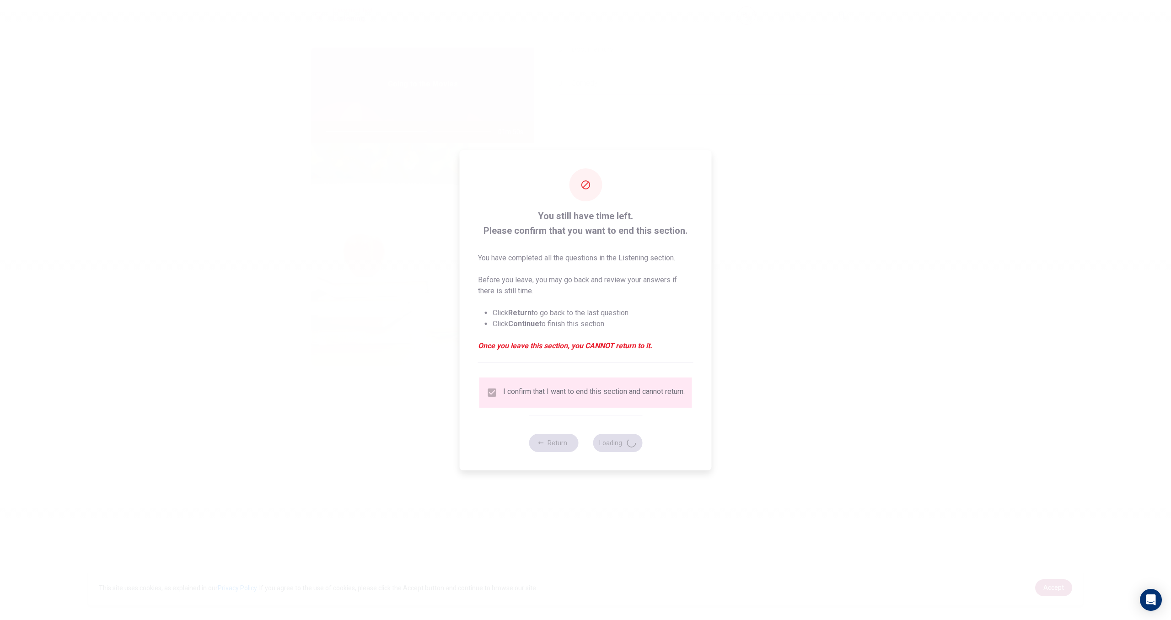
type input "64"
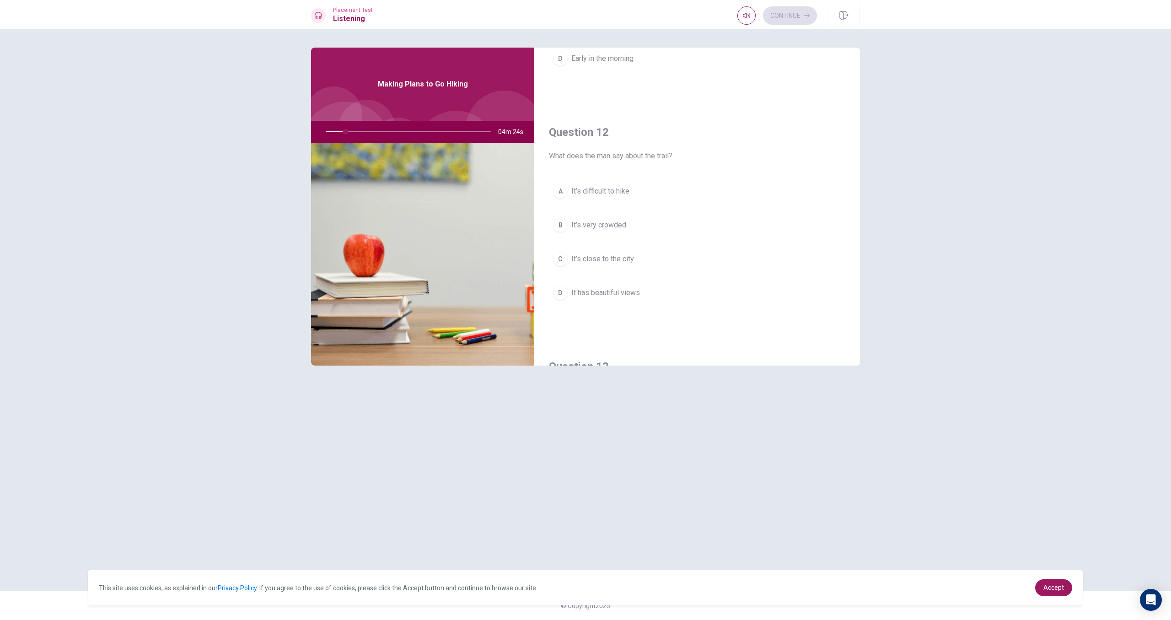
scroll to position [167, 0]
click at [860, 115] on div "Question 11 When do they plan to leave? A In the evening B In the afternoon C A…" at bounding box center [697, 207] width 326 height 318
click at [594, 311] on button "D Hiking" at bounding box center [697, 317] width 296 height 23
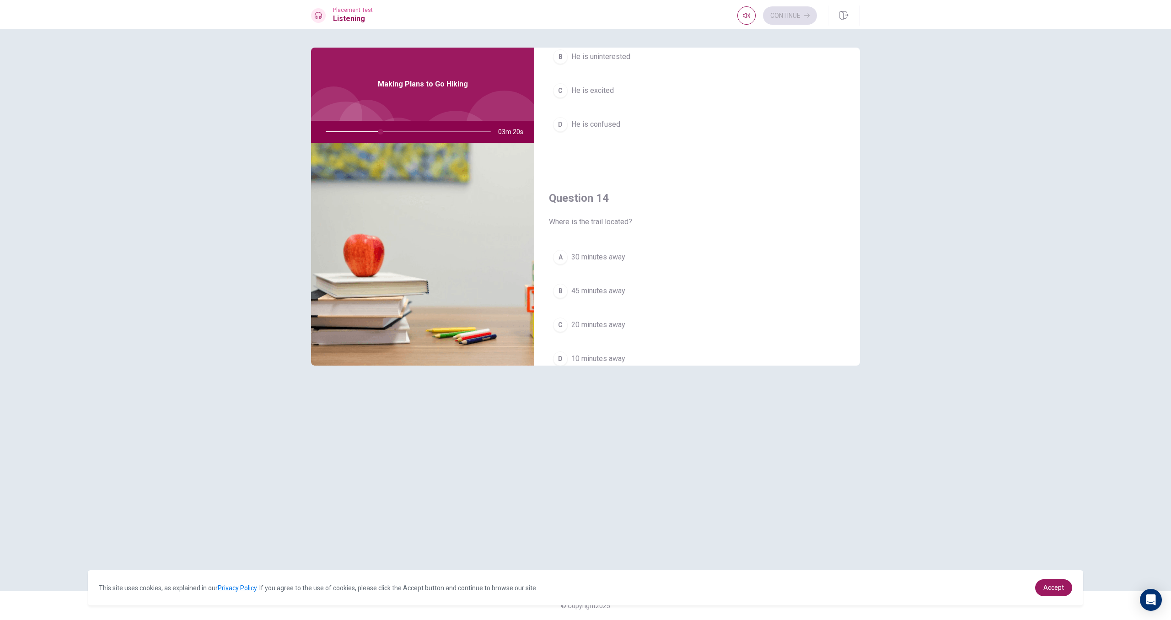
click at [629, 257] on button "A 30 minutes away" at bounding box center [697, 257] width 296 height 23
click at [657, 261] on button "C He is excited" at bounding box center [697, 266] width 296 height 23
click at [863, 137] on div "Question 11 When do they plan to leave? A In the evening B In the afternoon C A…" at bounding box center [585, 310] width 578 height 525
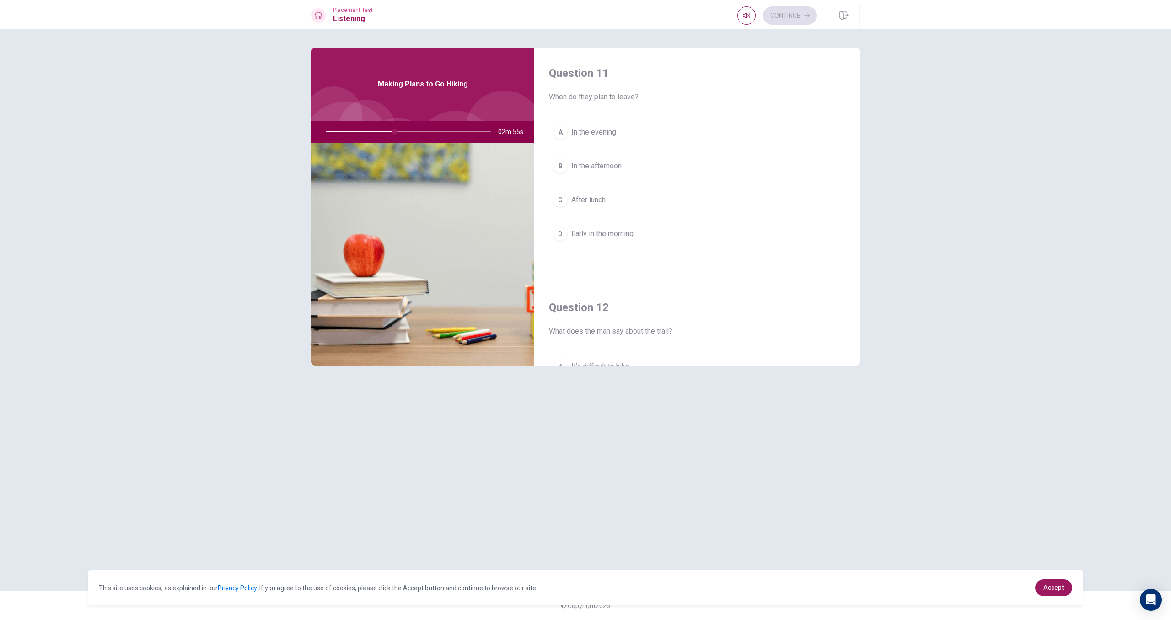
scroll to position [0, 0]
click at [610, 233] on span "Early in the morning" at bounding box center [602, 233] width 62 height 11
click at [642, 237] on button "D It has beautiful views" at bounding box center [697, 240] width 296 height 23
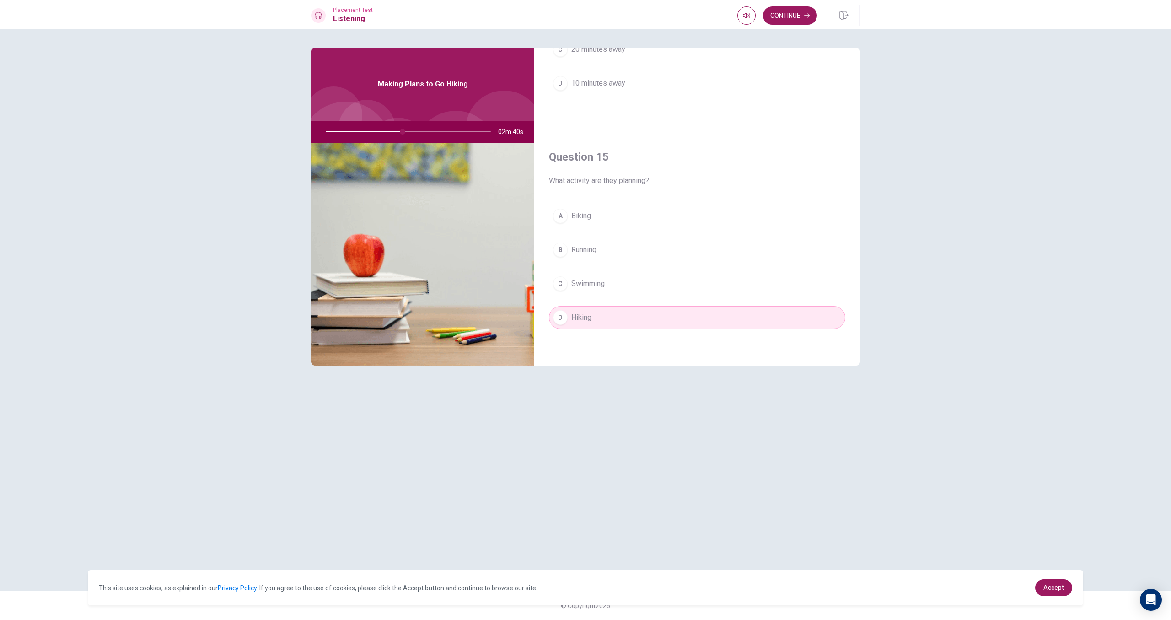
scroll to position [852, 0]
click at [794, 18] on button "Continue" at bounding box center [790, 15] width 54 height 18
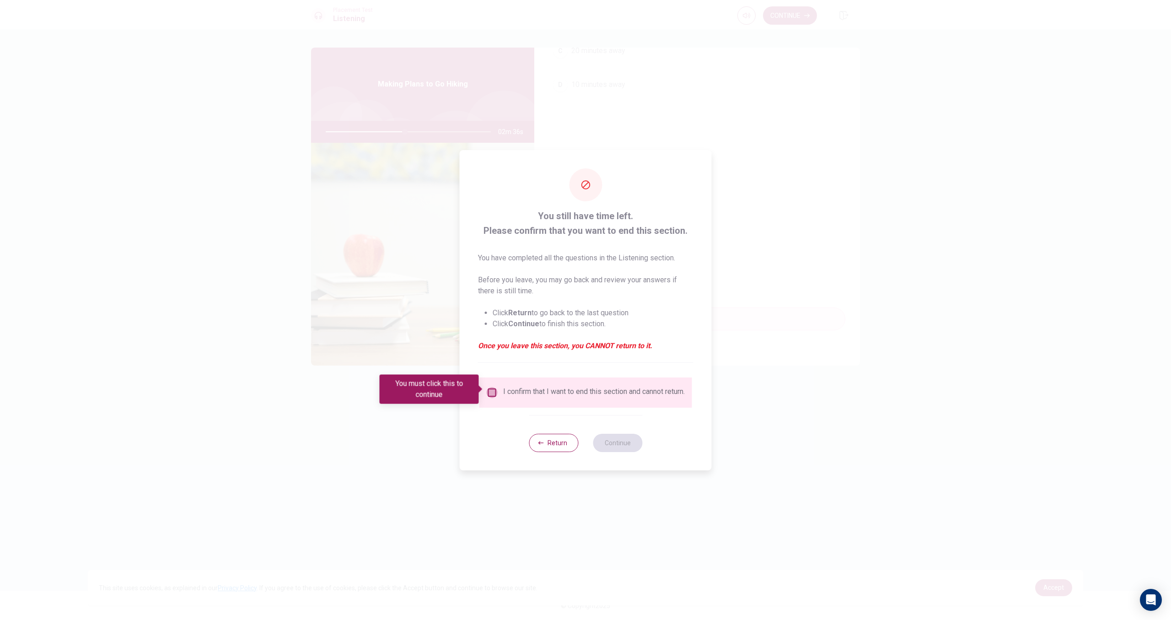
drag, startPoint x: 492, startPoint y: 391, endPoint x: 502, endPoint y: 394, distance: 10.1
click at [492, 391] on input "You must click this to continue" at bounding box center [492, 392] width 11 height 11
click at [604, 440] on button "Continue" at bounding box center [617, 443] width 49 height 18
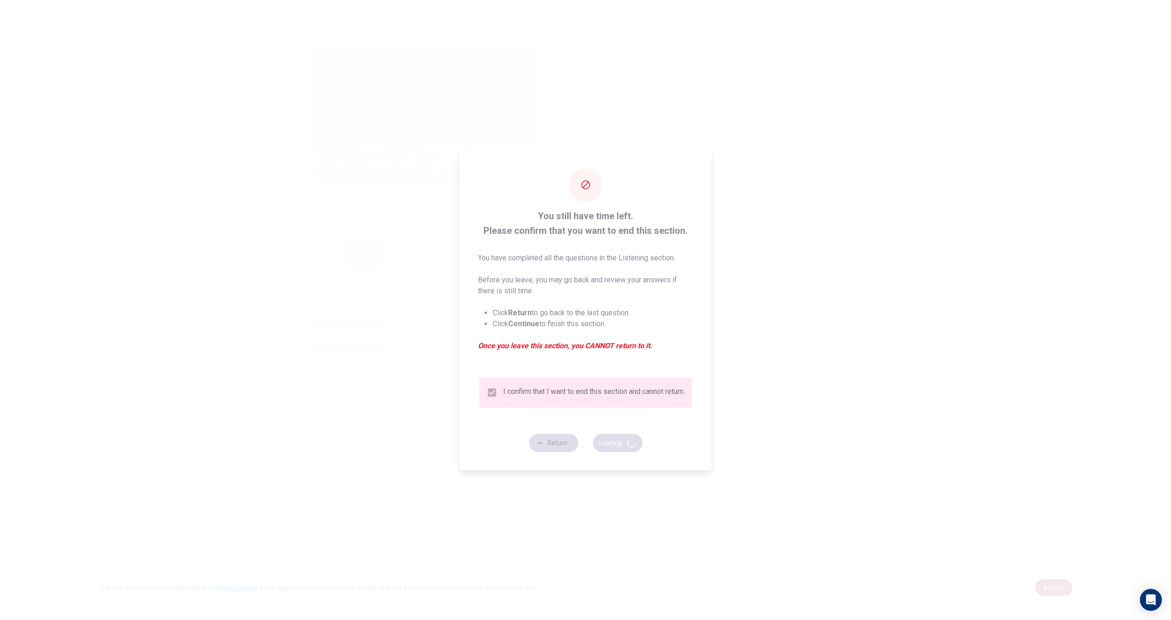
type input "49"
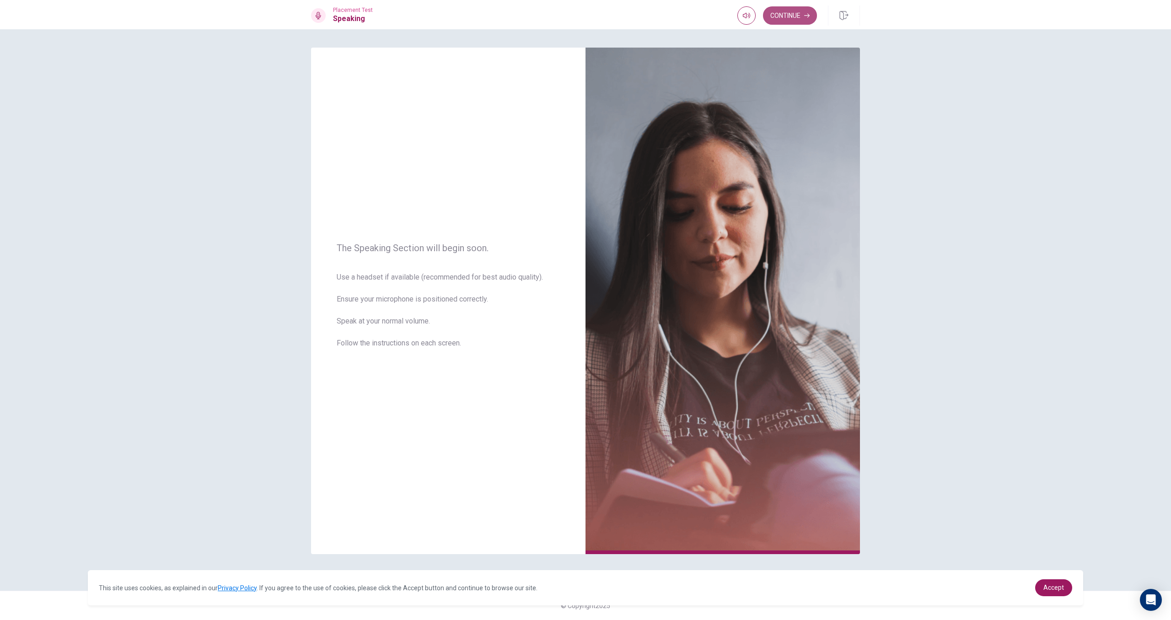
click at [797, 22] on button "Continue" at bounding box center [790, 15] width 54 height 18
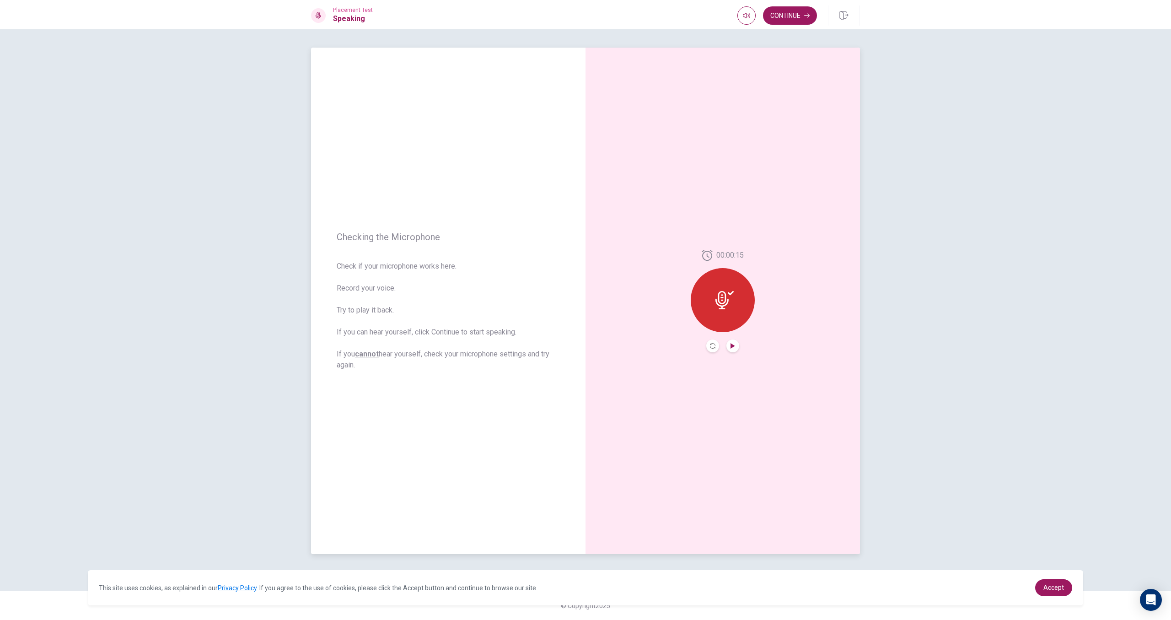
click at [732, 345] on icon "Play Audio" at bounding box center [733, 345] width 4 height 5
click at [732, 345] on icon "Pause Audio" at bounding box center [733, 345] width 5 height 5
click at [787, 21] on button "Continue" at bounding box center [790, 15] width 54 height 18
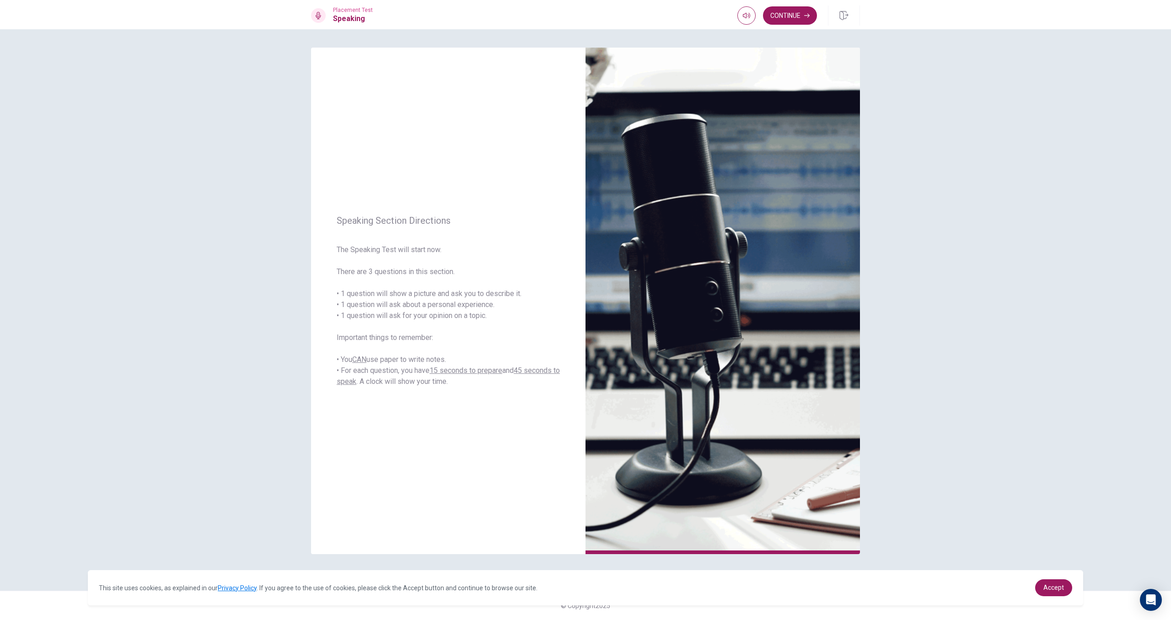
click at [777, 17] on button "Continue" at bounding box center [790, 15] width 54 height 18
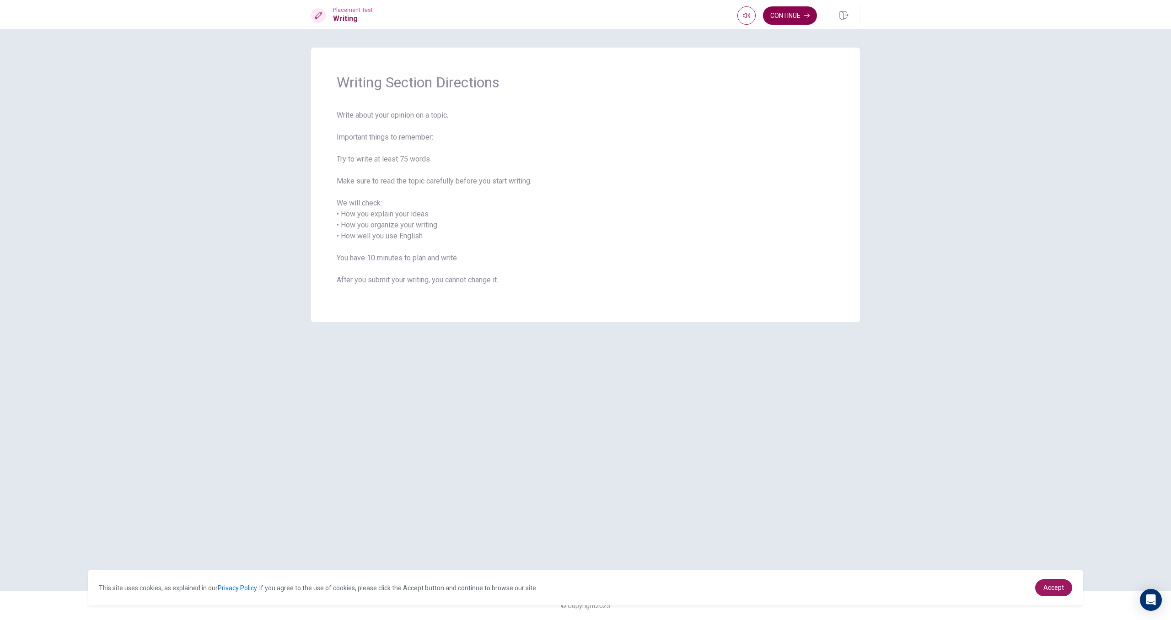
click at [781, 17] on button "Continue" at bounding box center [790, 15] width 54 height 18
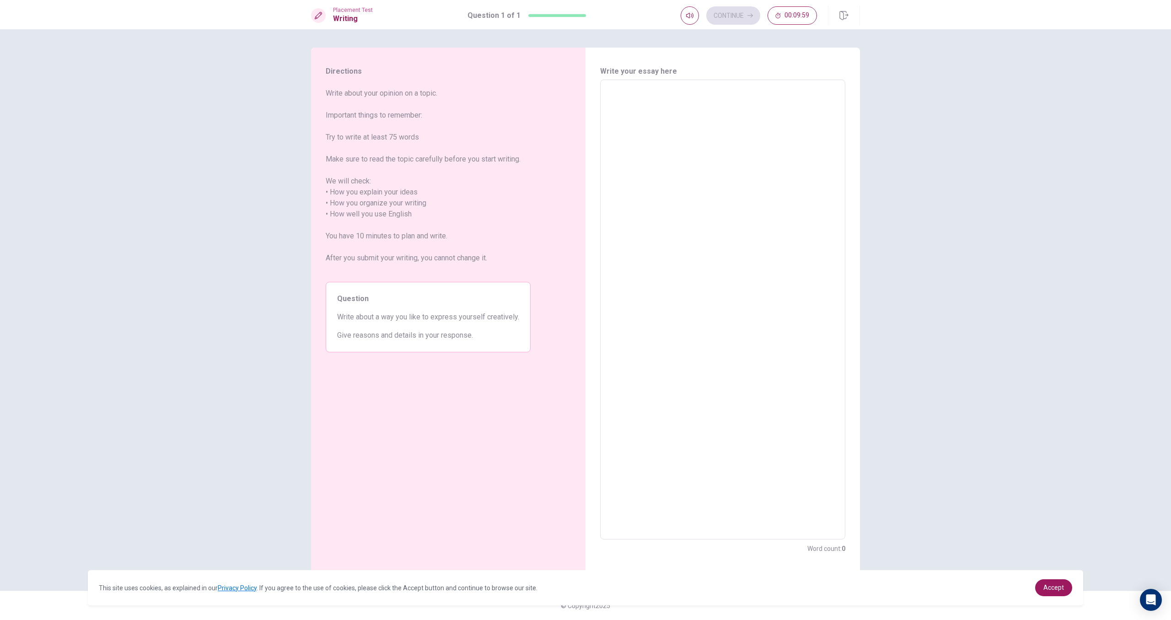
click at [669, 97] on textarea at bounding box center [723, 309] width 232 height 445
type textarea "I"
type textarea "x"
type textarea "I"
type textarea "x"
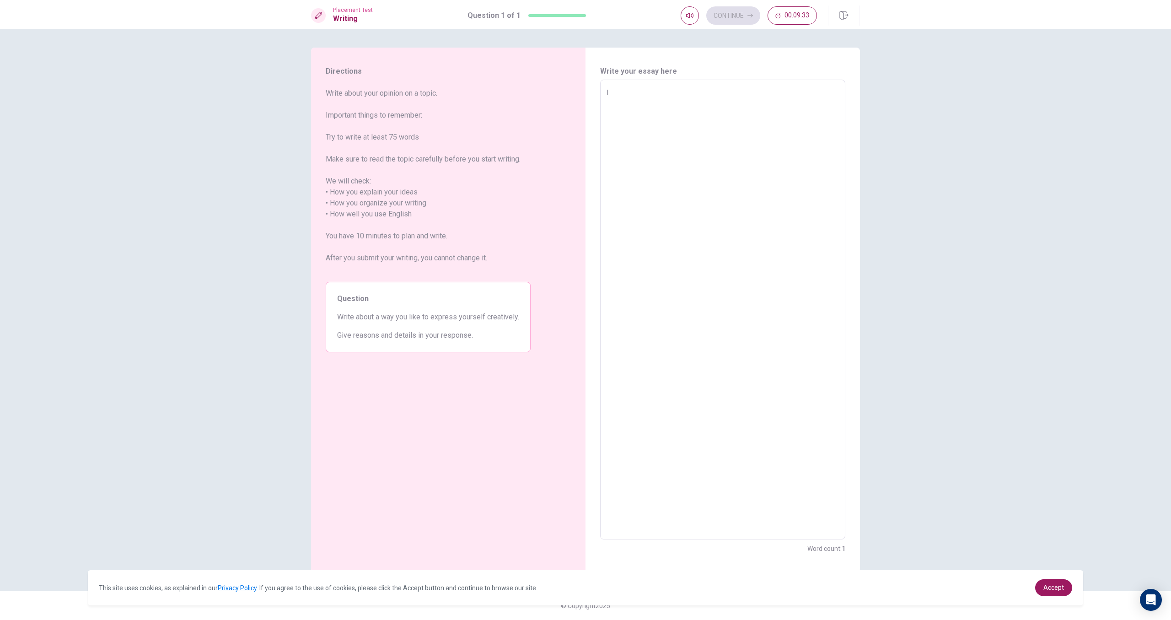
type textarea "I l"
type textarea "x"
type textarea "I li"
type textarea "x"
type textarea "I lik"
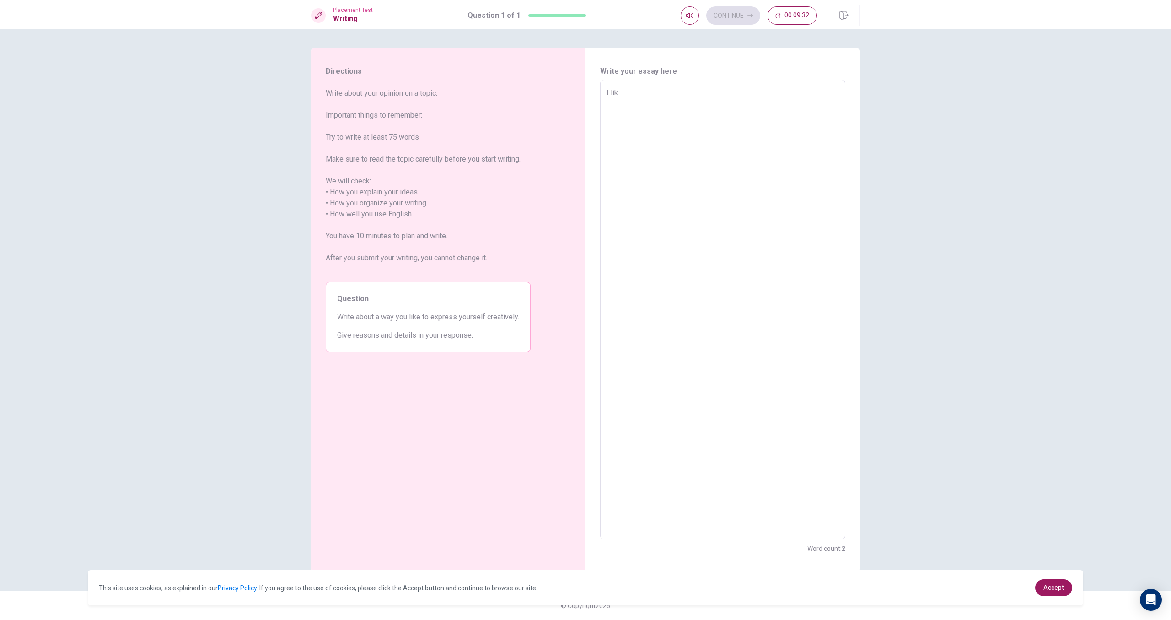
type textarea "x"
type textarea "I like"
type textarea "x"
type textarea "I like"
type textarea "x"
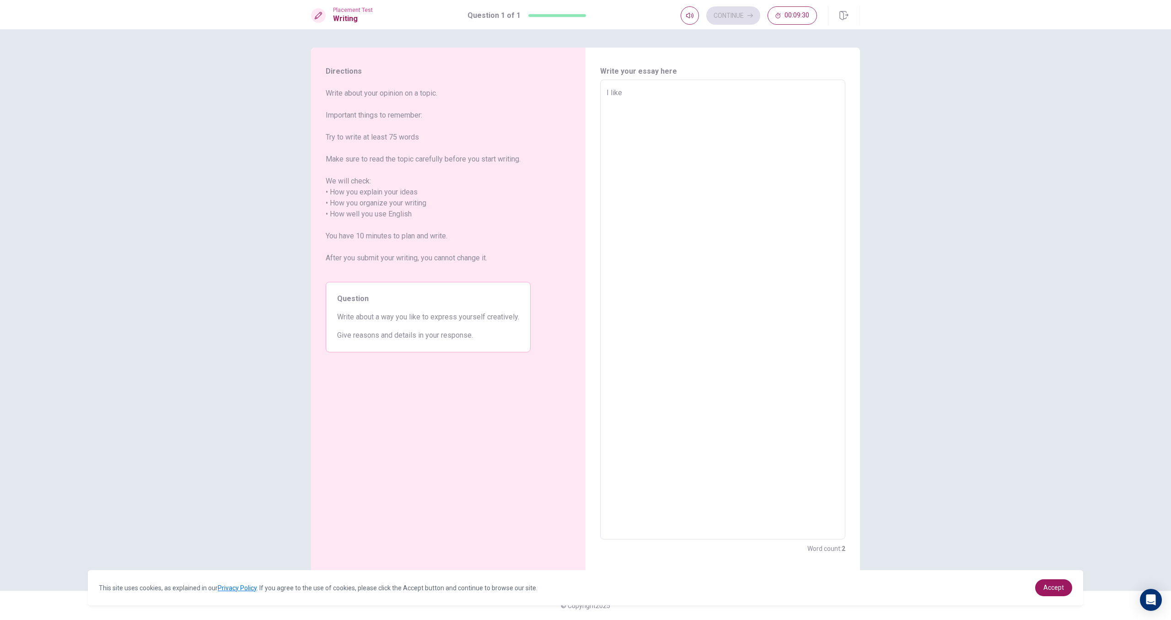
type textarea "I like"
type textarea "x"
type textarea "I lik"
type textarea "x"
type textarea "I li"
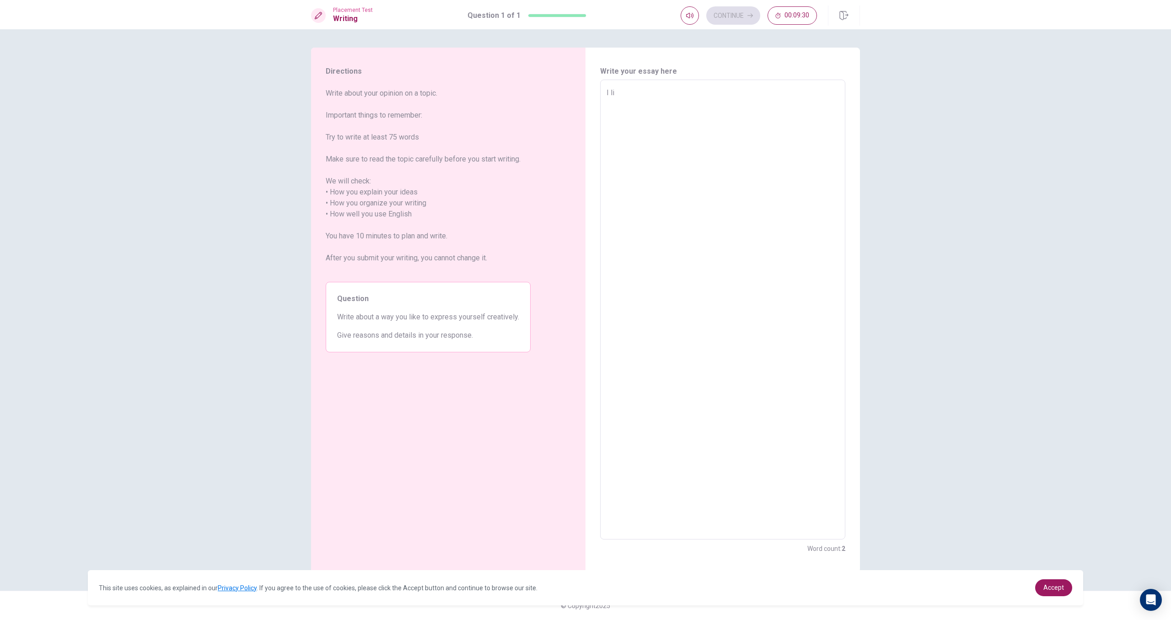
type textarea "x"
type textarea "I l"
type textarea "x"
type textarea "I"
type textarea "x"
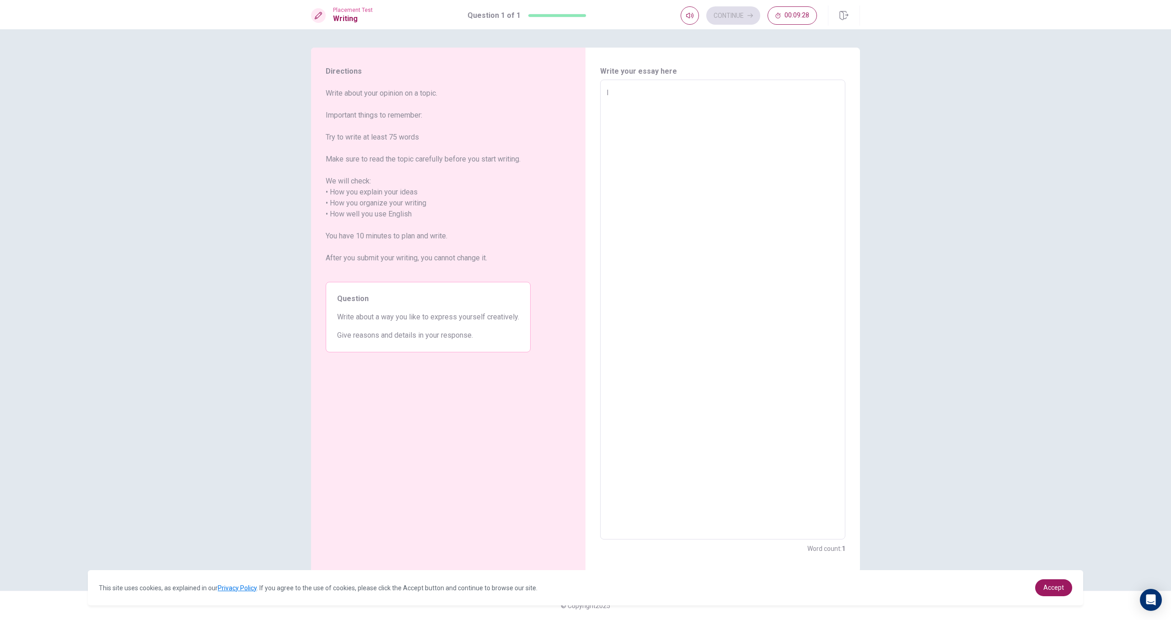
type textarea "I w"
type textarea "x"
type textarea "I wi"
type textarea "x"
type textarea "I w"
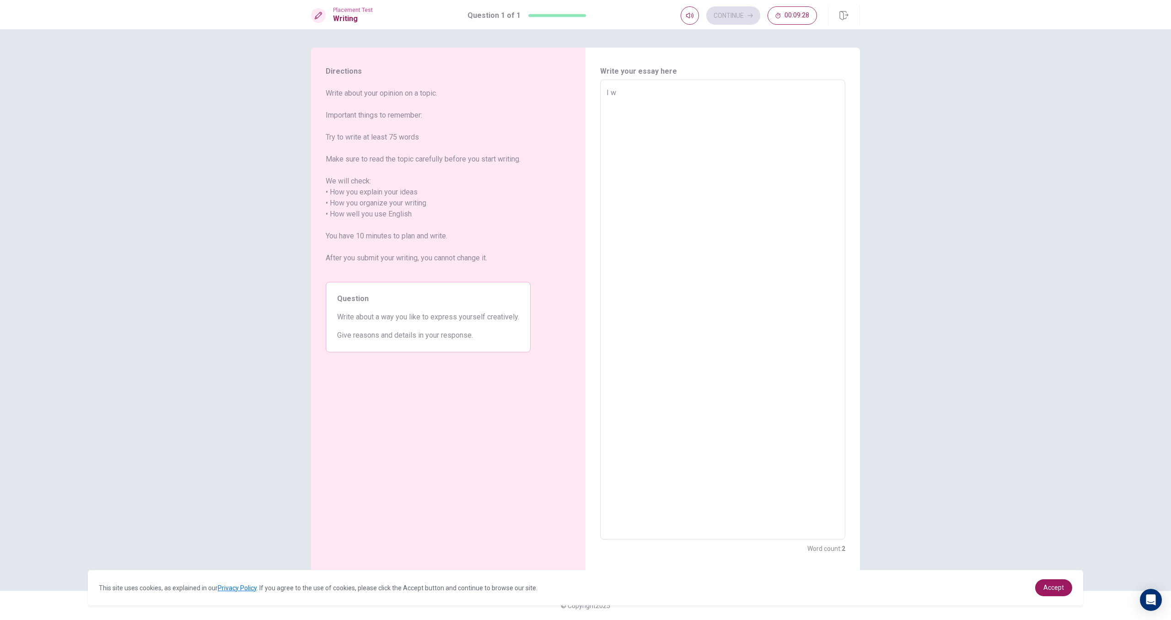
type textarea "x"
type textarea "I wo"
type textarea "x"
type textarea "I wol"
type textarea "x"
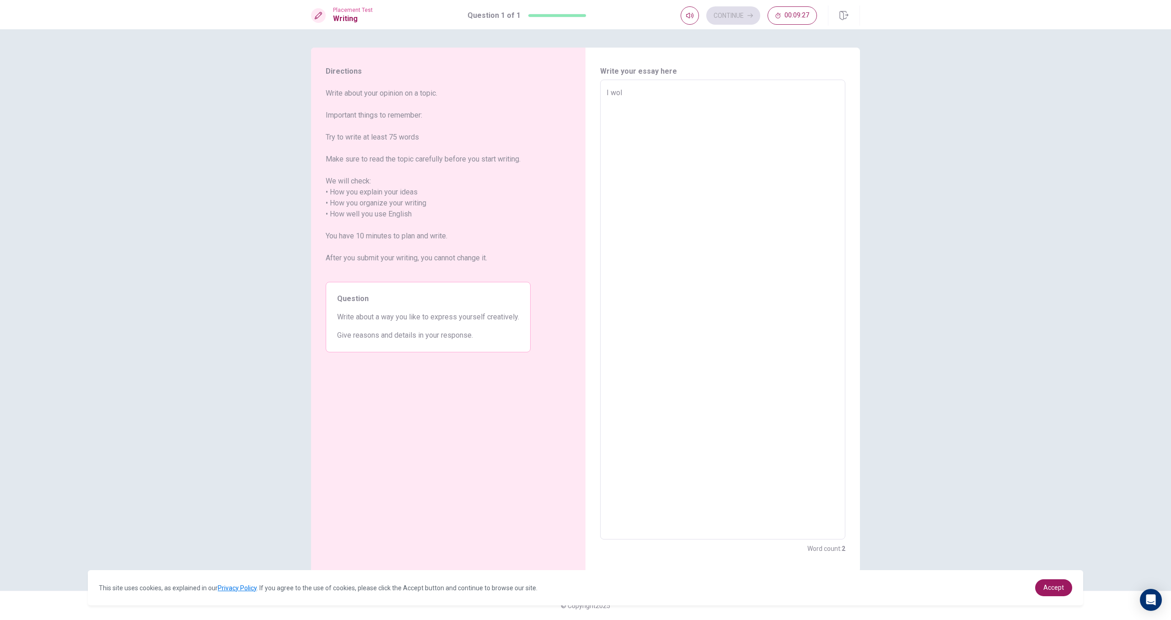
type textarea "I wo"
type textarea "x"
type textarea "I wou"
type textarea "x"
type textarea "I woul"
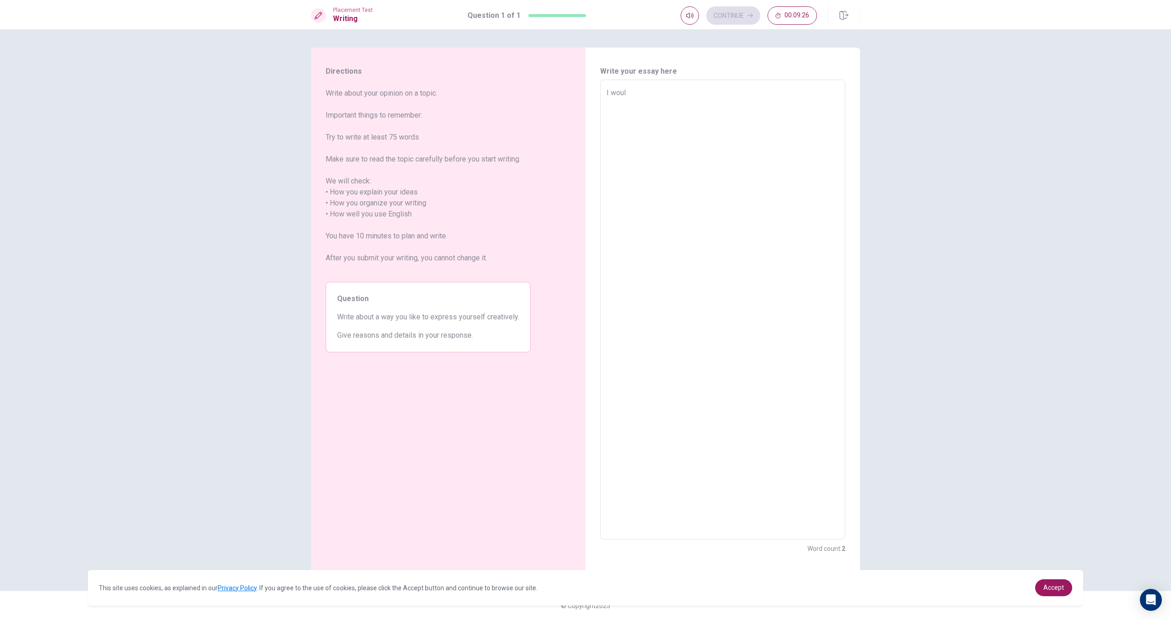
type textarea "x"
type textarea "I woulf"
type textarea "x"
type textarea "I woul"
type textarea "x"
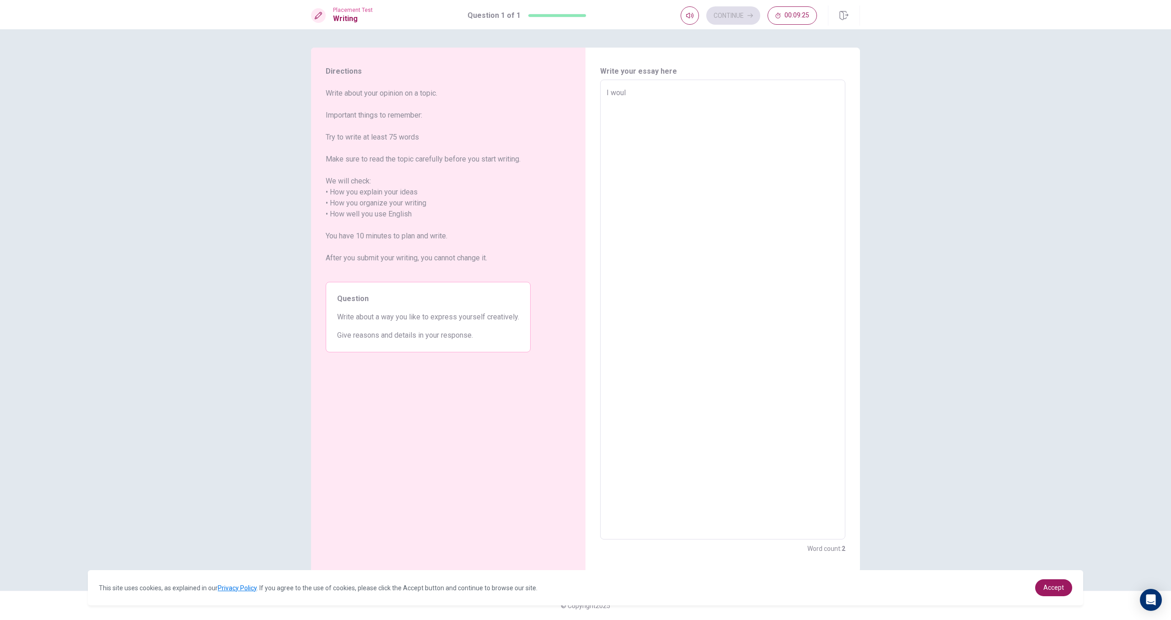
type textarea "I would"
type textarea "x"
type textarea "I wouldl"
type textarea "x"
type textarea "I wouldli"
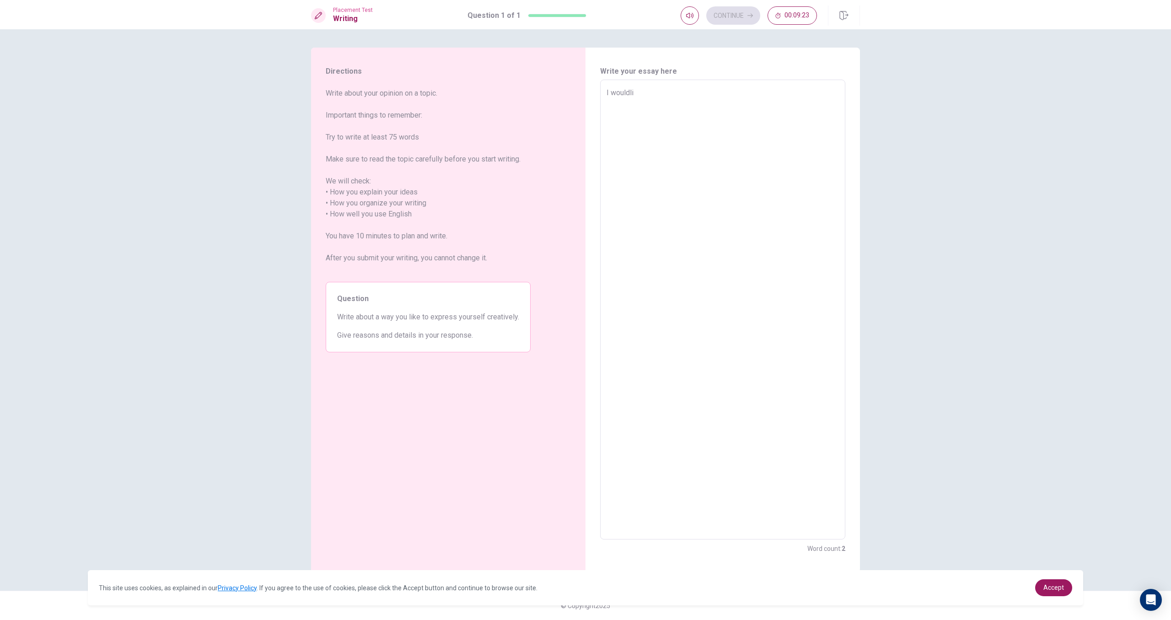
type textarea "x"
type textarea "I wouldlik"
type textarea "x"
type textarea "I wouldlikw"
type textarea "x"
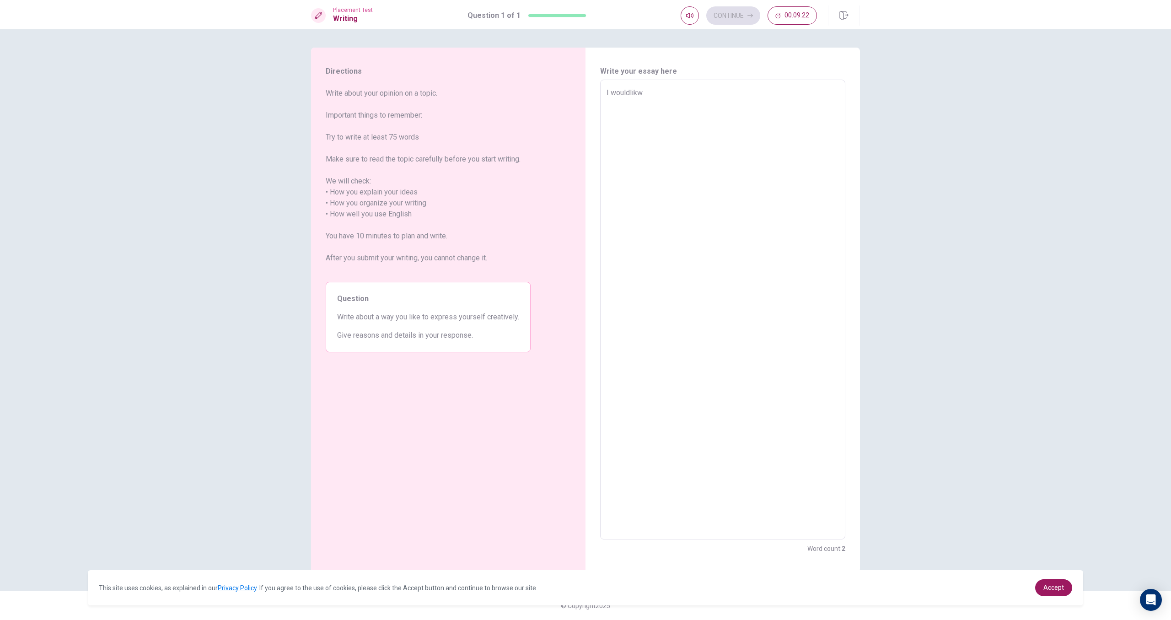
type textarea "I wouldlik"
type textarea "x"
type textarea "I wouldli"
type textarea "x"
type textarea "I wouldl"
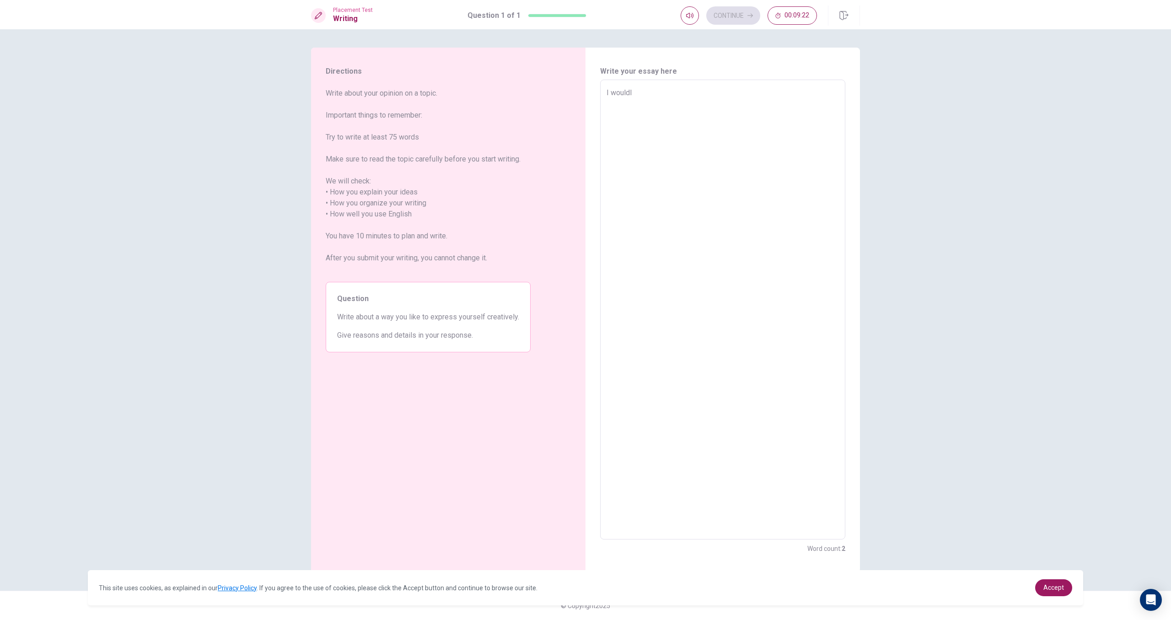
type textarea "x"
type textarea "I would"
type textarea "x"
type textarea "I would"
type textarea "x"
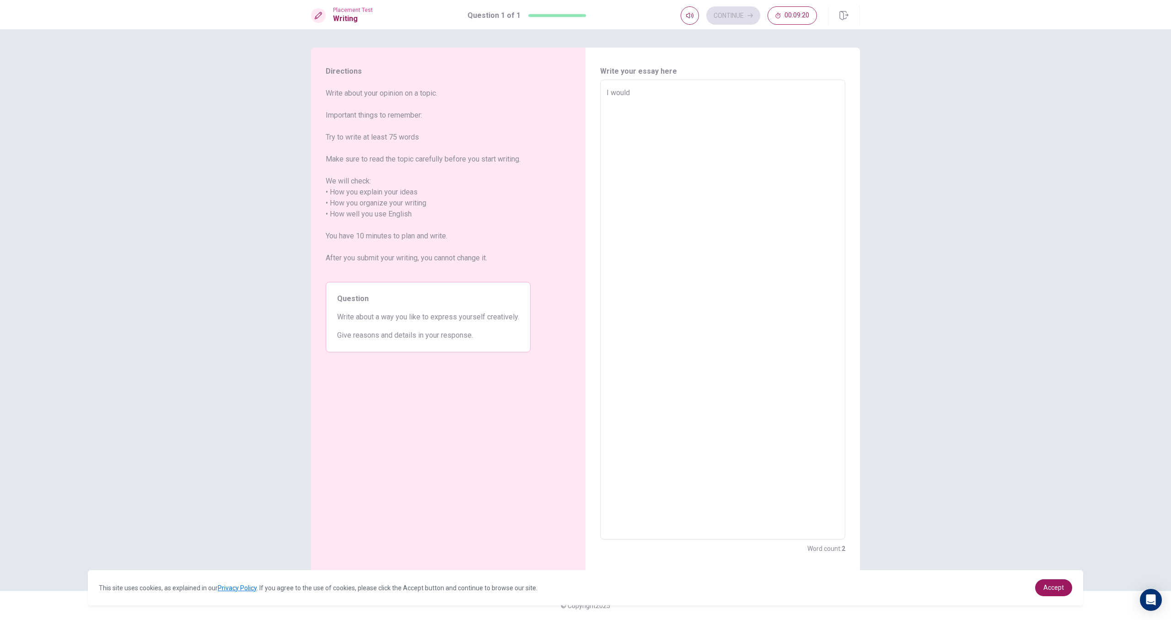
type textarea "I would l"
type textarea "x"
type textarea "I would li"
type textarea "x"
type textarea "I would lik"
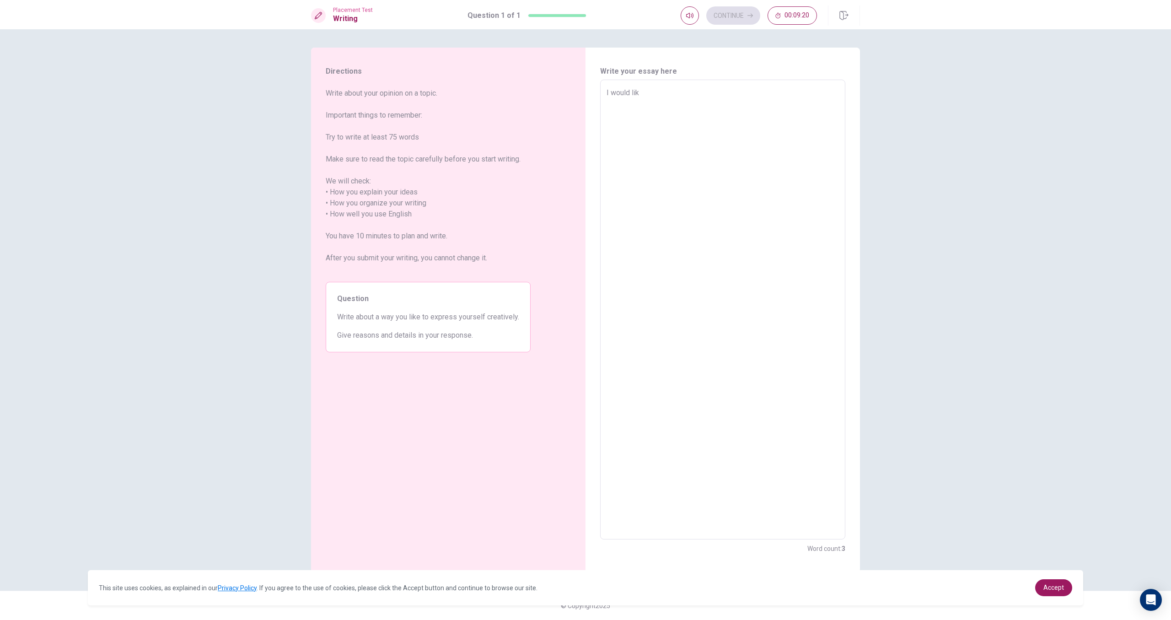
type textarea "x"
type textarea "I would like"
type textarea "x"
type textarea "I would like"
type textarea "x"
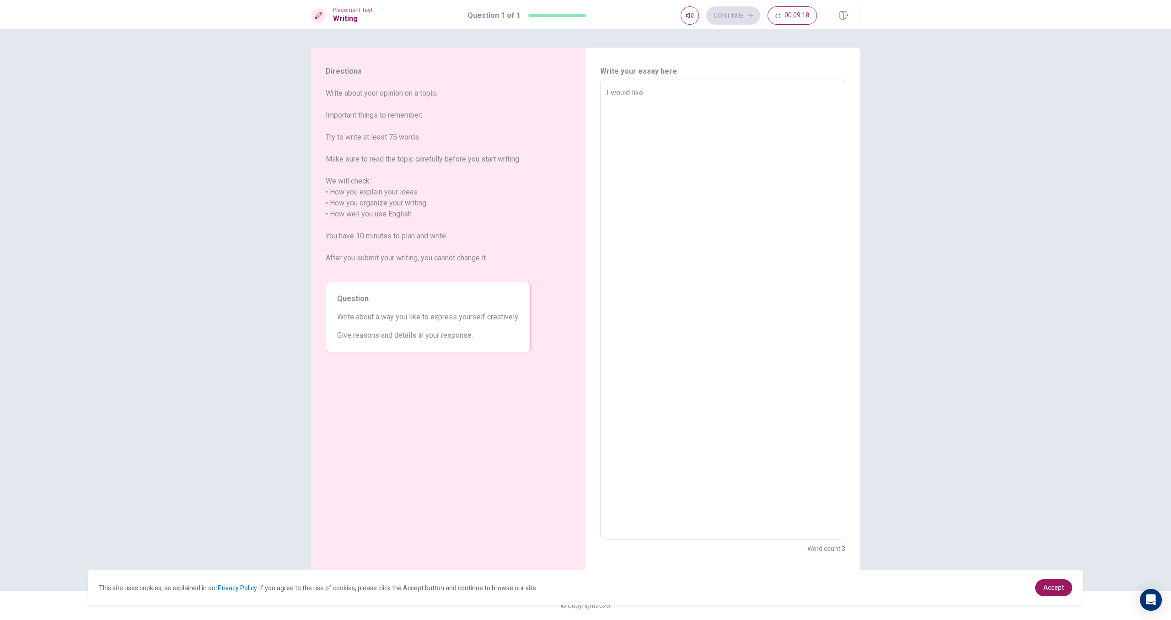
type textarea "I would like t"
type textarea "x"
type textarea "I would like to"
type textarea "x"
type textarea "I would like to"
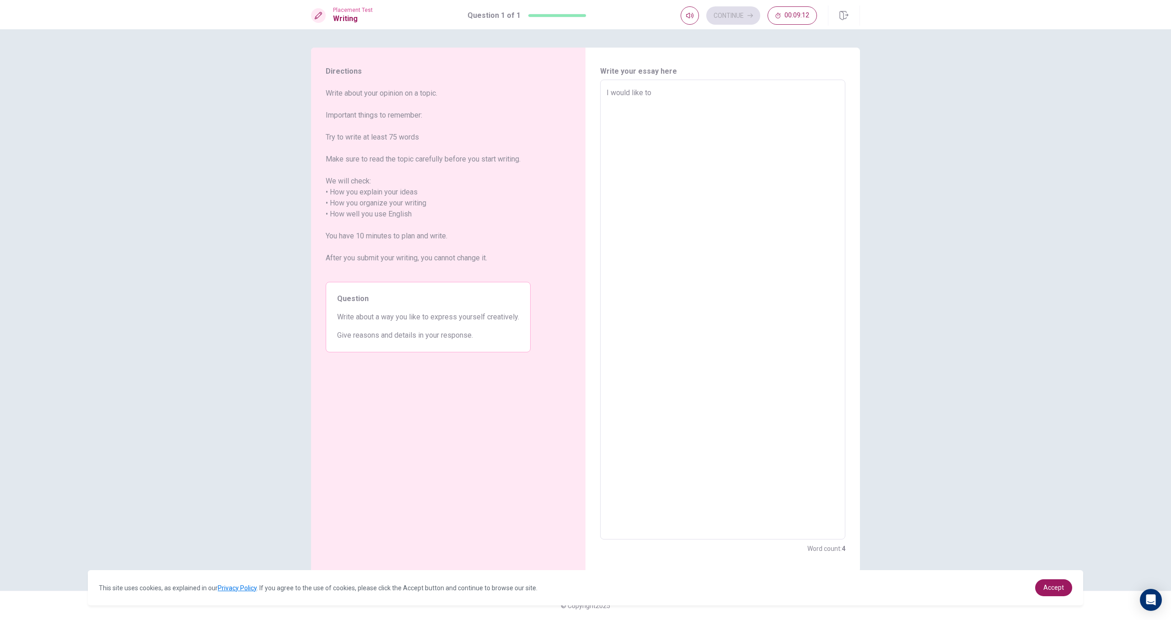
type textarea "x"
type textarea "I would like to e"
type textarea "x"
type textarea "I would like to ex"
type textarea "x"
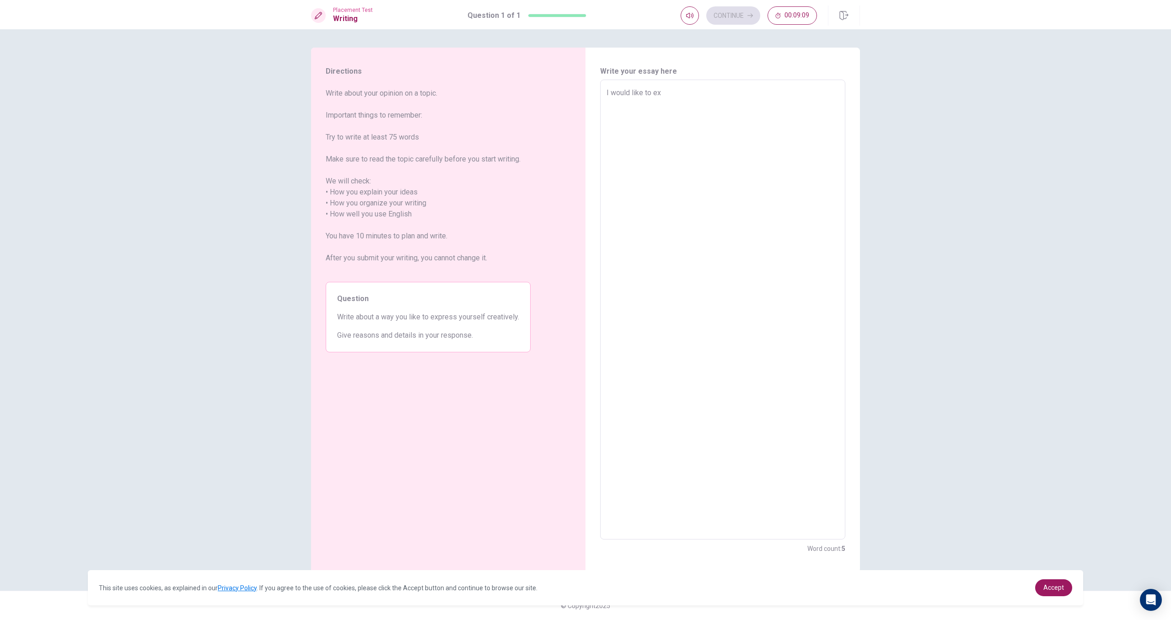
type textarea "I would like to exp"
type textarea "x"
type textarea "I would like to expr"
type textarea "x"
type textarea "I would like to expre"
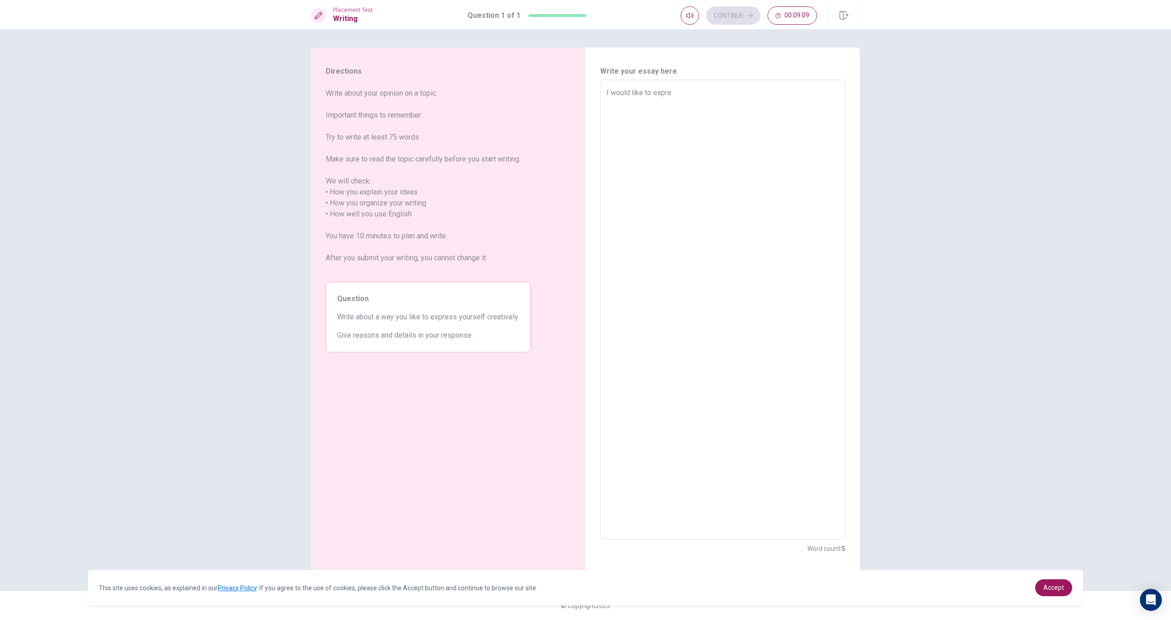
type textarea "x"
type textarea "I would like to expres"
type textarea "x"
type textarea "I would like to express"
type textarea "x"
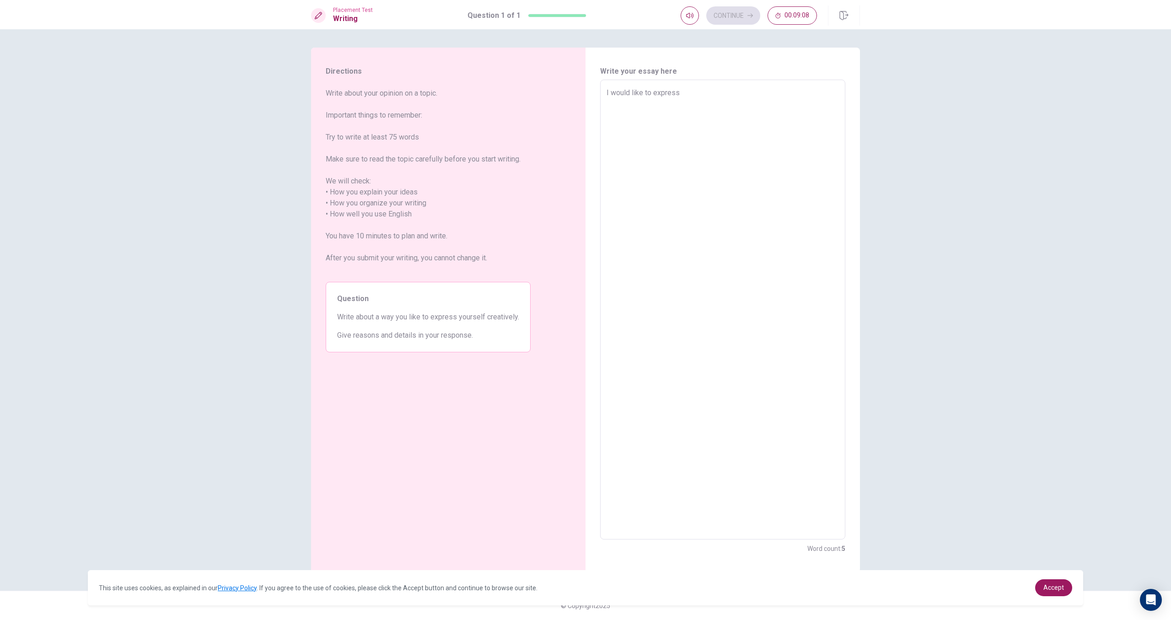
type textarea "I would like to expressc"
type textarea "x"
type textarea "I would like to express"
type textarea "x"
type textarea "I would like to express"
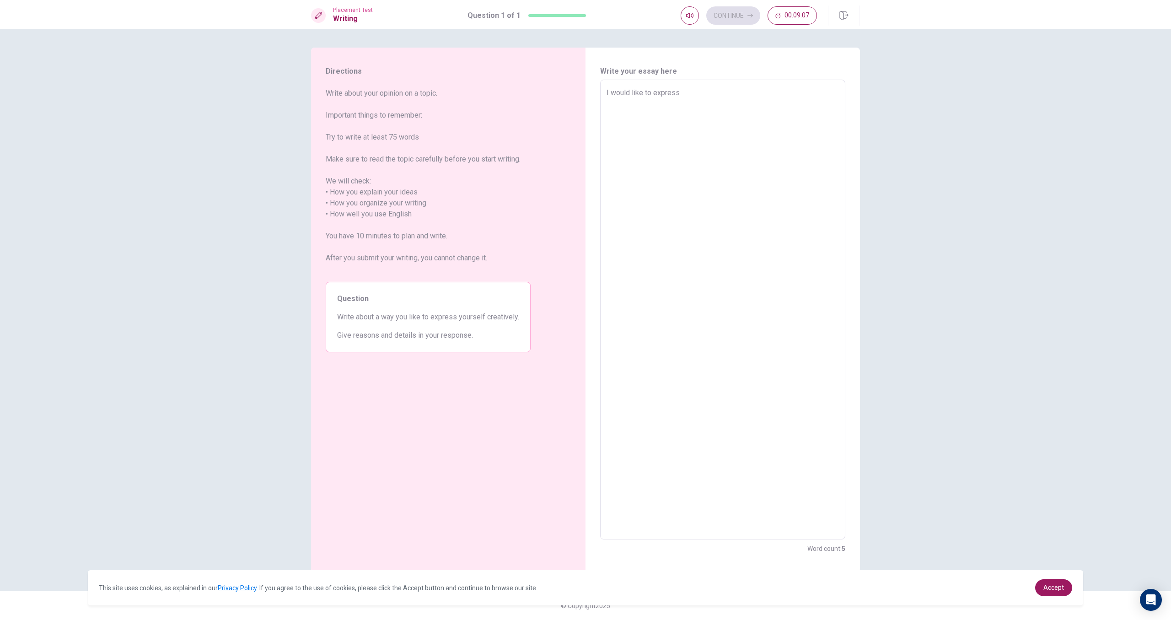
type textarea "x"
type textarea "I would like to express m"
type textarea "x"
type textarea "I would like to express my"
type textarea "x"
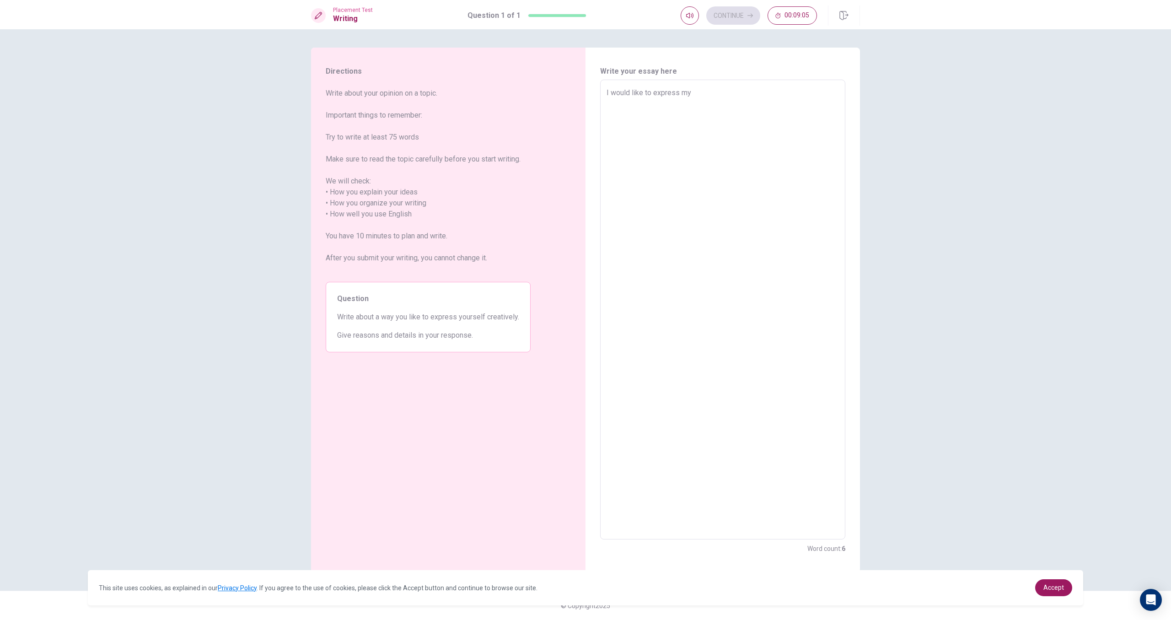
type textarea "I would like to express mys"
type textarea "x"
type textarea "I would like to express myse"
type textarea "x"
type textarea "I would like to express mysel"
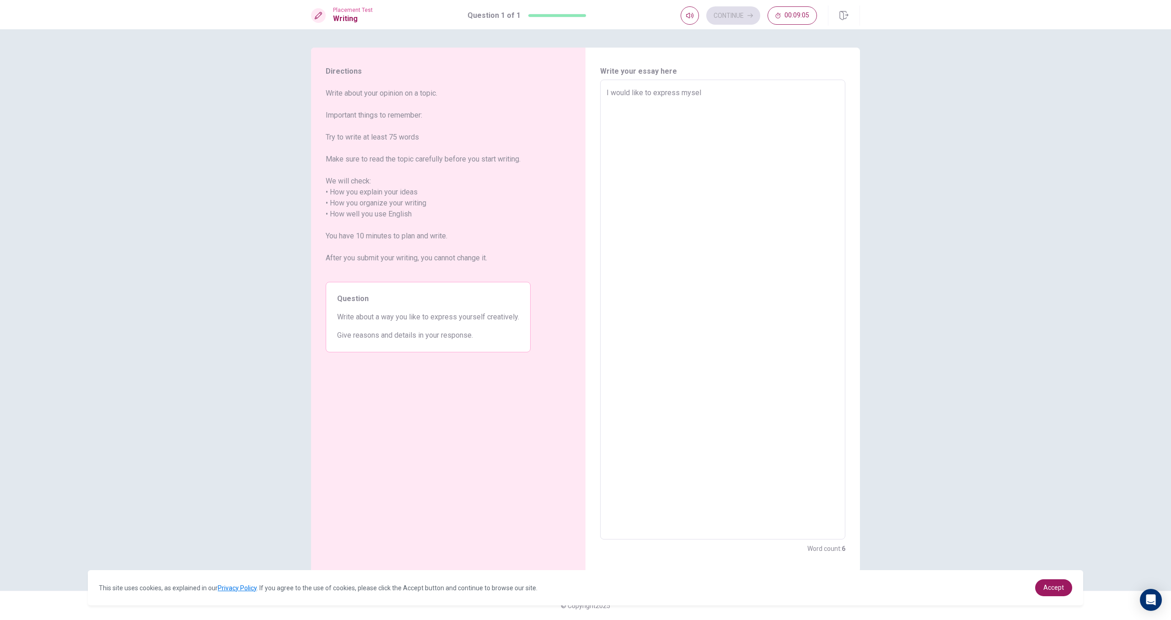
type textarea "x"
type textarea "I would like to express myself"
type textarea "x"
type textarea "I would like to express myself"
type textarea "x"
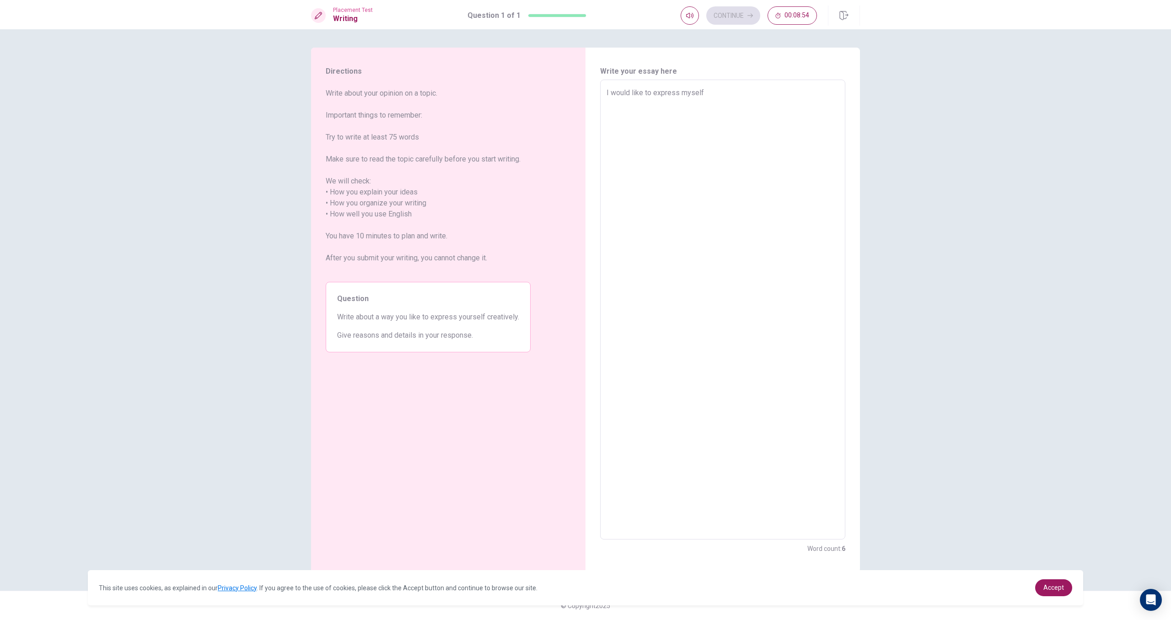
type textarea "I would like to express myself c"
type textarea "x"
type textarea "I would like to express myself ce"
type textarea "x"
type textarea "I would like to express myself c"
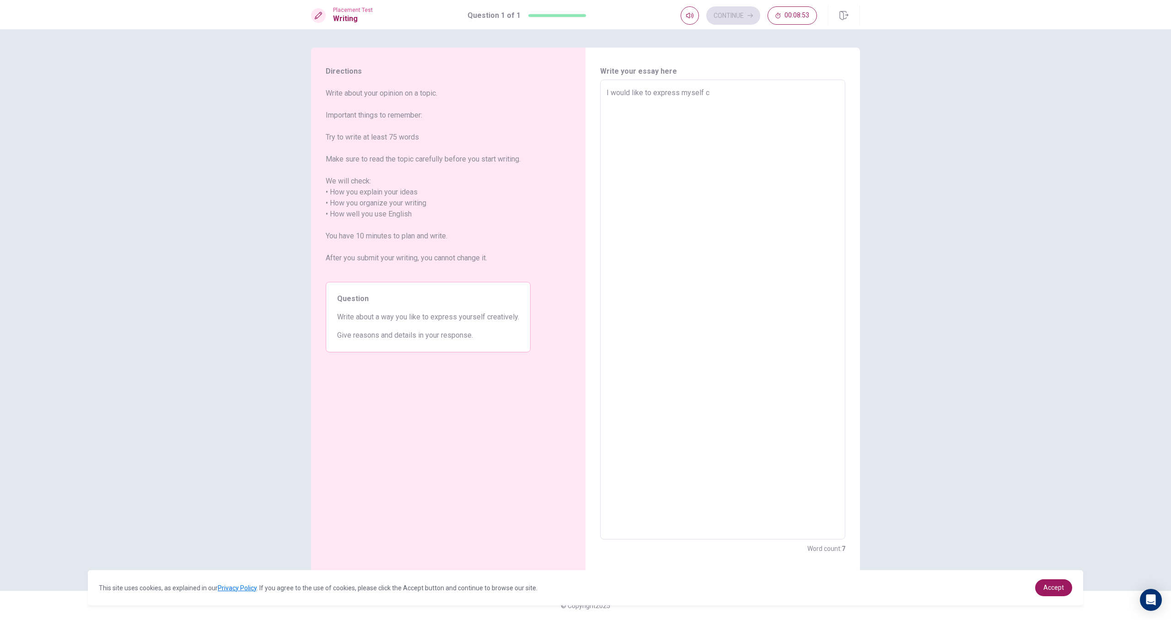
type textarea "x"
type textarea "I would like to express myself cr"
type textarea "x"
type textarea "I would like to express myself cre"
type textarea "x"
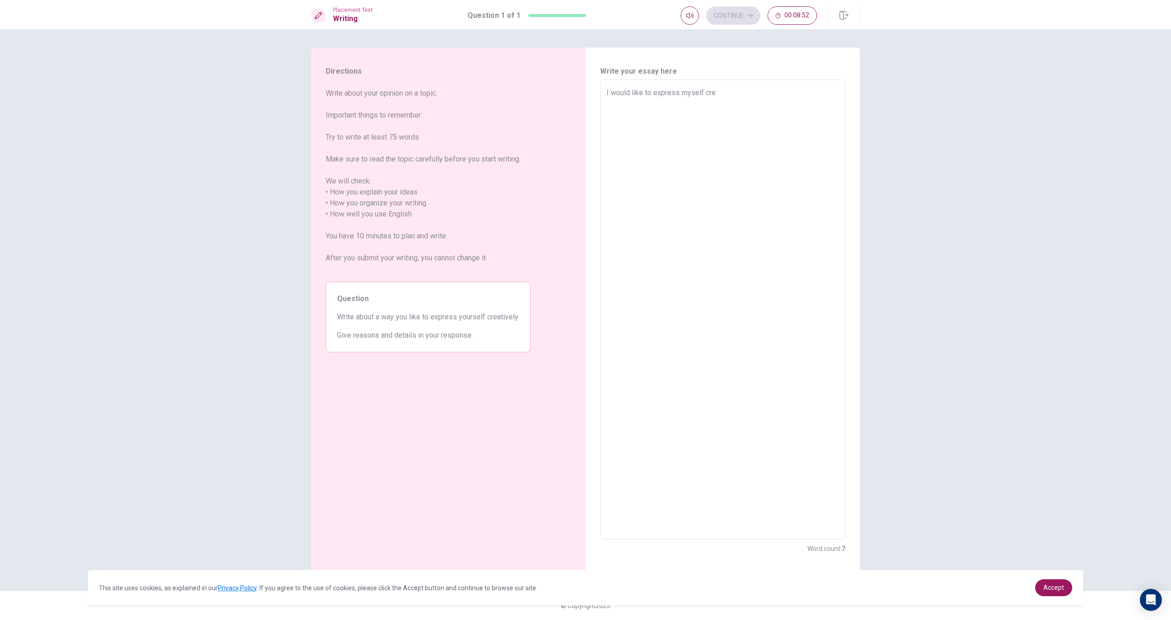
type textarea "I would like to express myself crea"
type textarea "x"
type textarea "I would like to express myself creat"
type textarea "x"
type textarea "I would like to express myself creati"
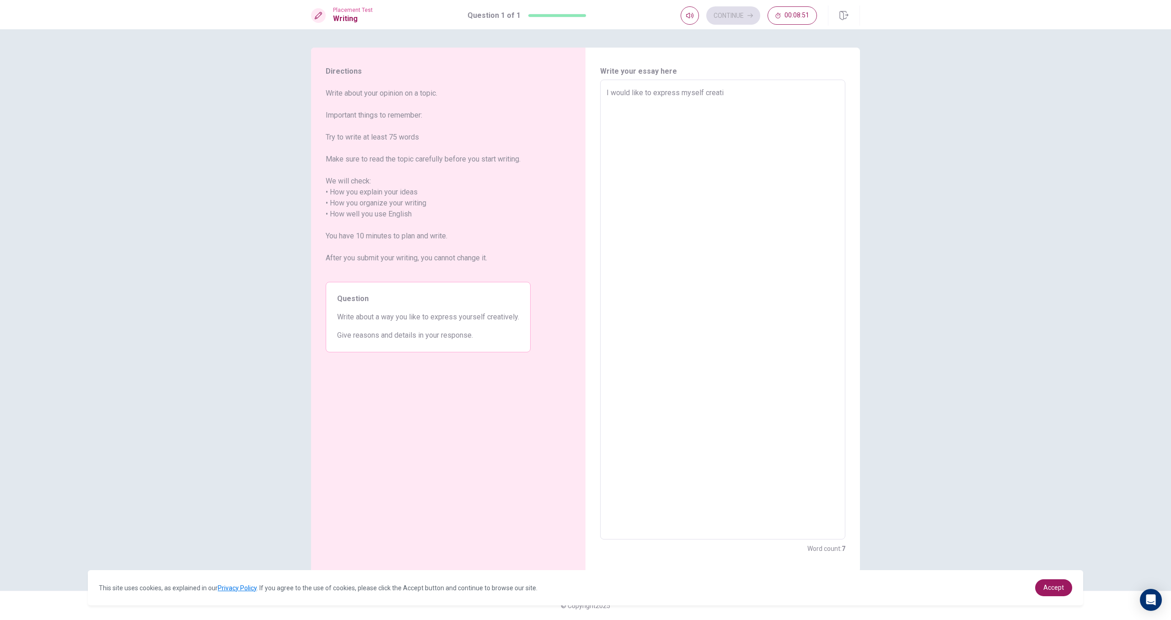
type textarea "x"
type textarea "I would like to express myself creativ"
type textarea "x"
type textarea "I would like to express myself creative"
type textarea "x"
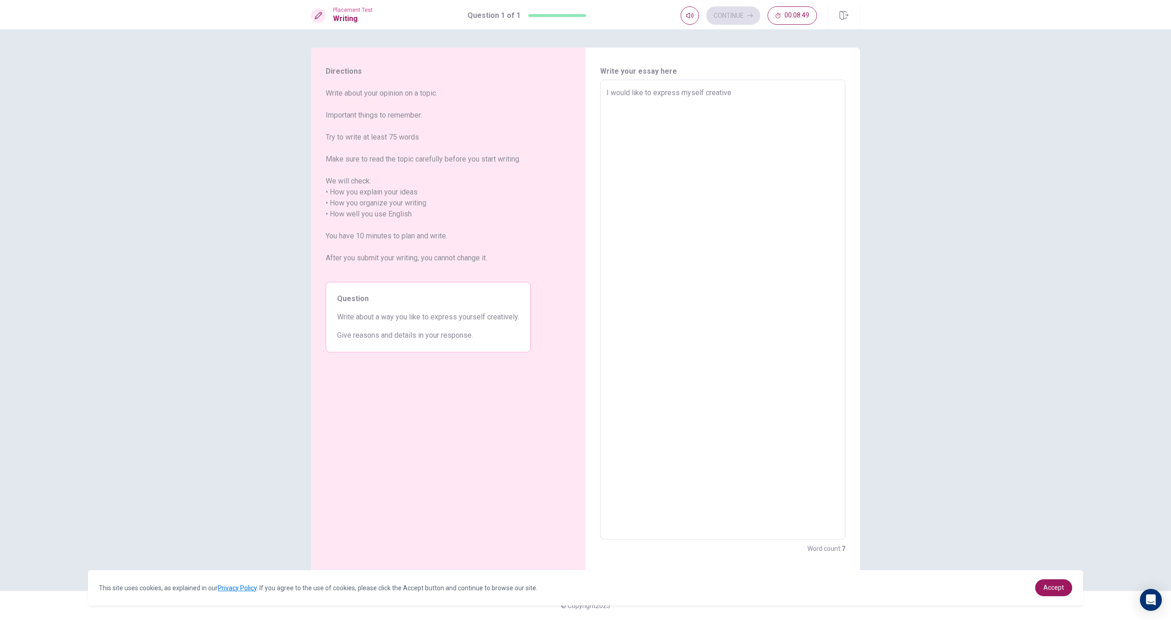
type textarea "I would like to express myself creativel"
type textarea "x"
type textarea "I would like to express myself creatively"
type textarea "x"
type textarea "I would like to express myself creatively"
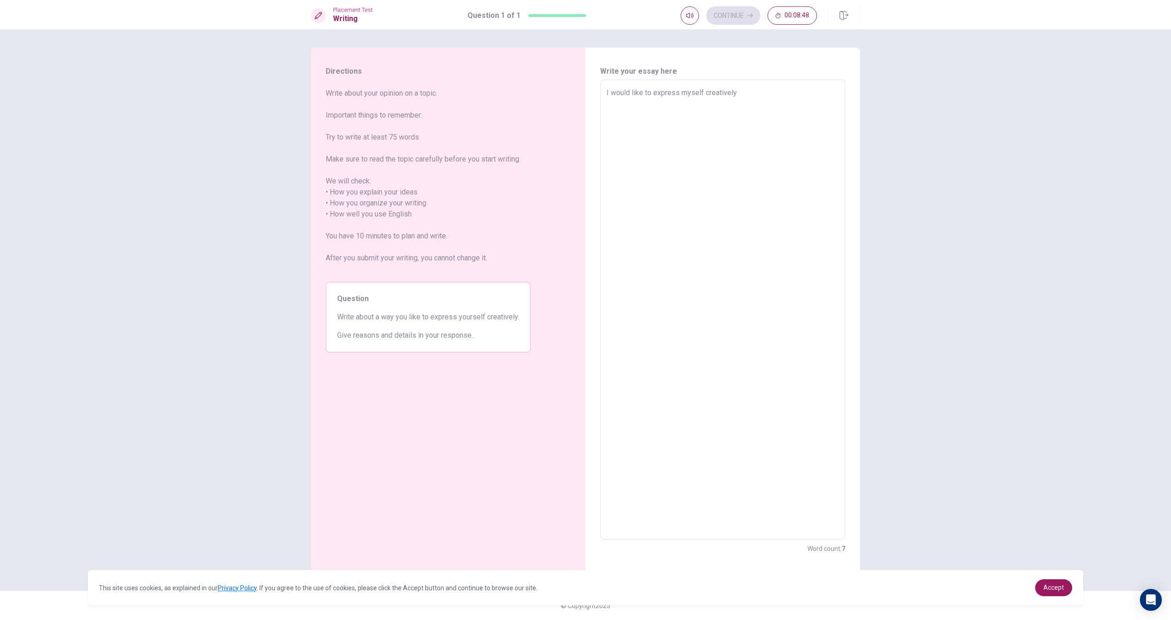
type textarea "x"
type textarea "I would like to express myself creatively v"
type textarea "x"
type textarea "I would like to express myself creatively vi"
type textarea "x"
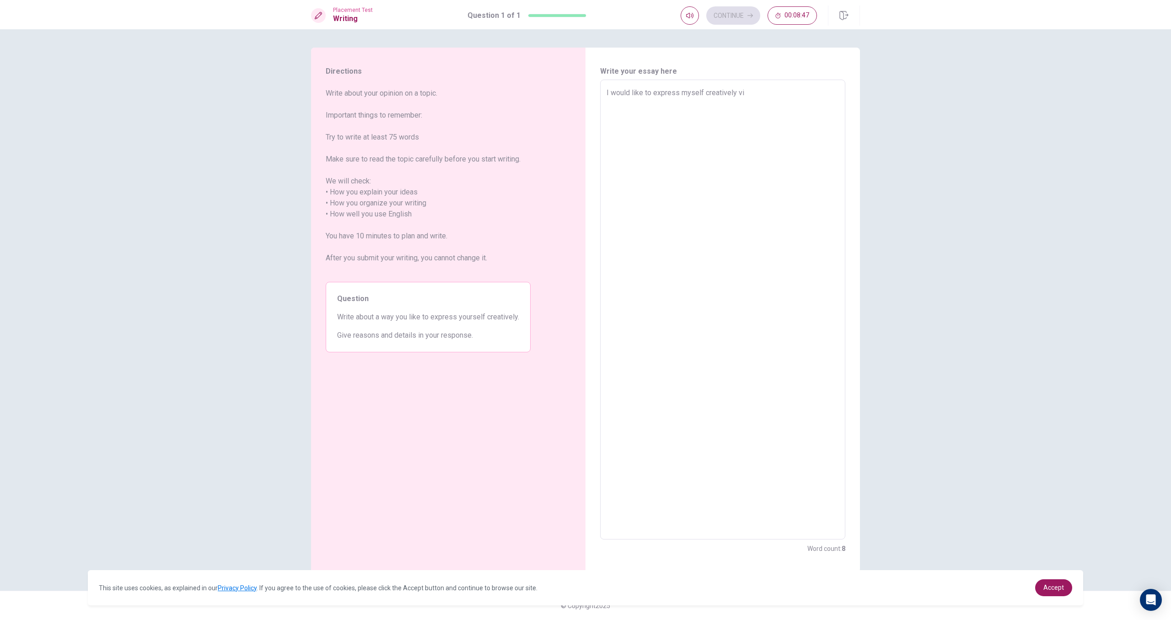
type textarea "I would like to express myself creatively via"
type textarea "x"
type textarea "I would like to express myself creatively via"
type textarea "x"
type textarea "I would like to express myself creatively via a"
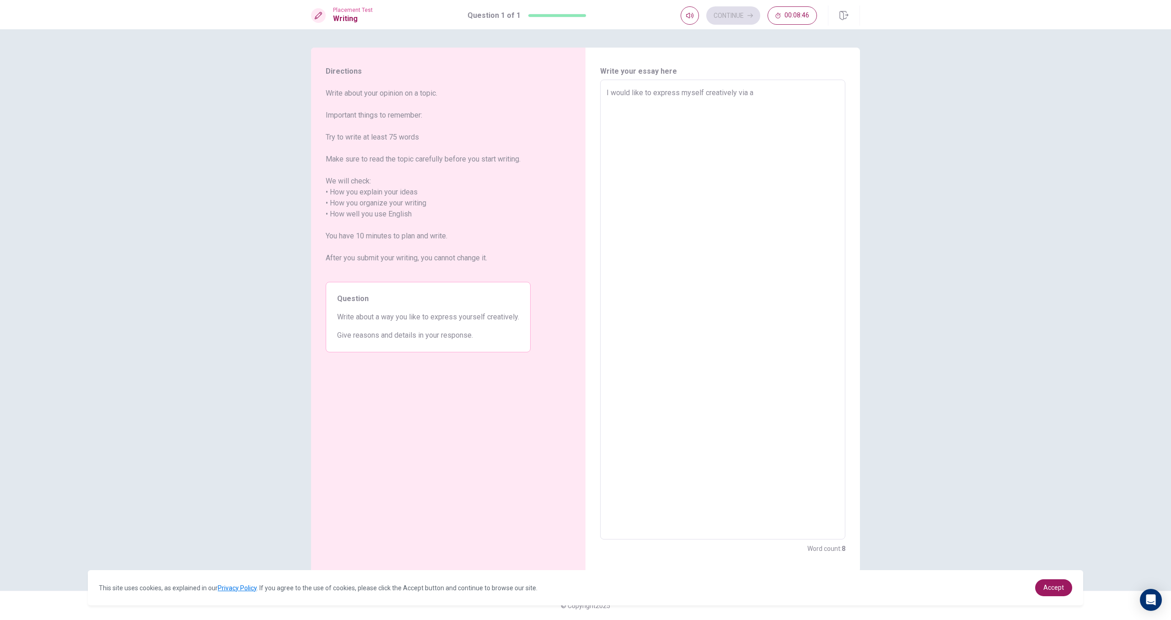
type textarea "x"
type textarea "I would like to express myself creatively via a"
type textarea "x"
type textarea "I would like to express myself creatively via a"
type textarea "x"
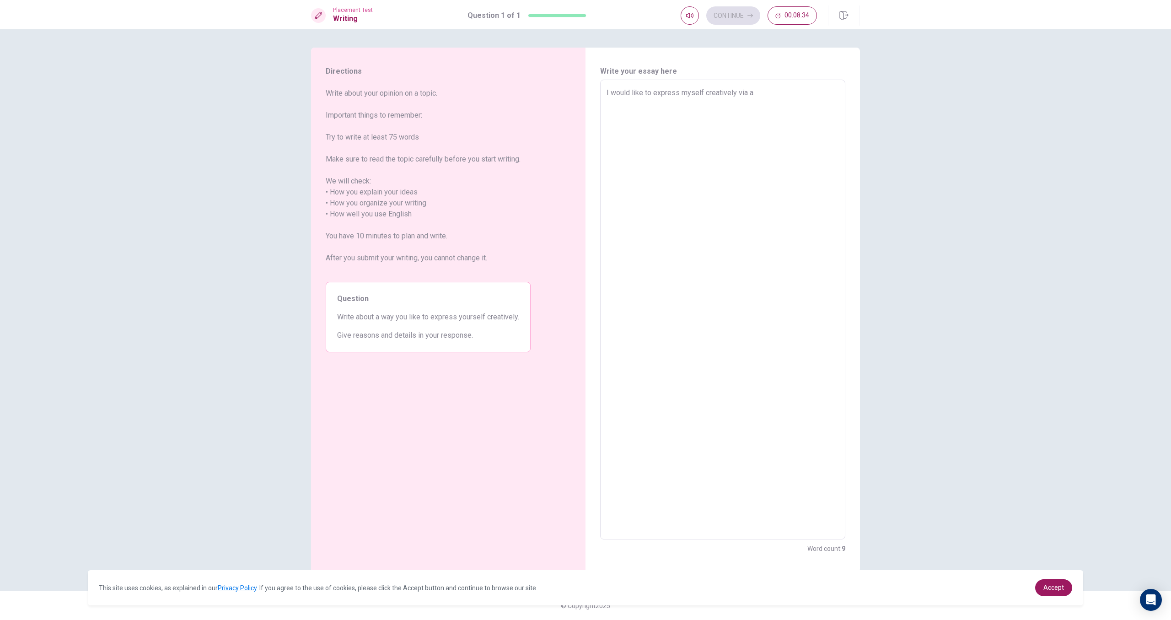
type textarea "I would like to express myself creatively via"
type textarea "x"
type textarea "I would like to express myself creatively via s"
type textarea "x"
type textarea "I would like to express myself creatively via se"
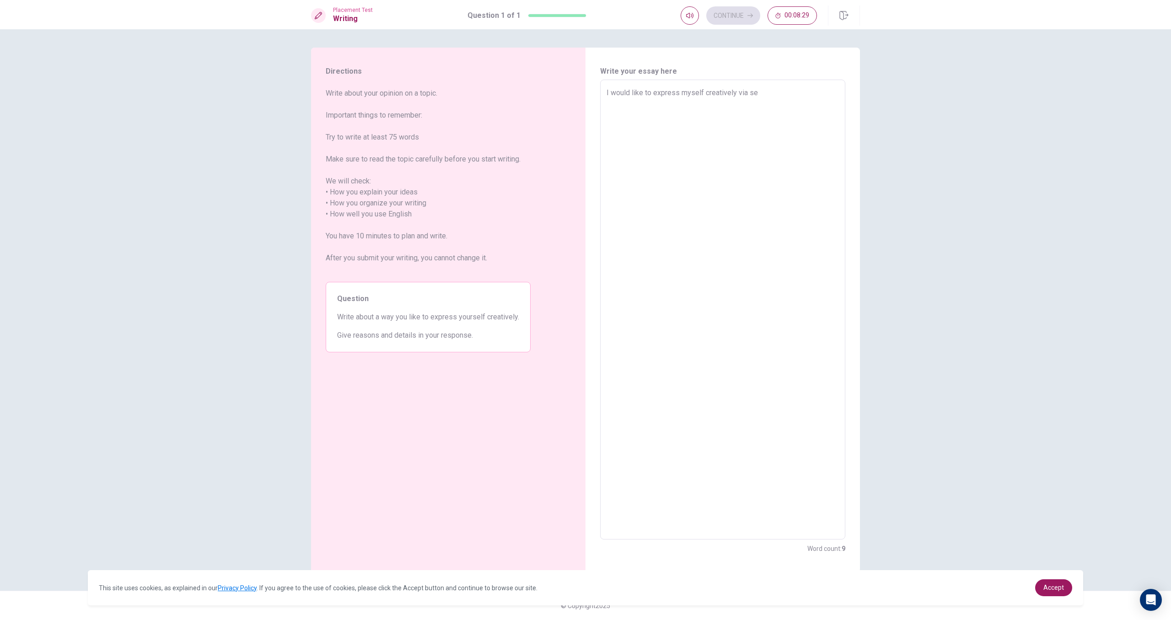
type textarea "x"
type textarea "I would like to express myself creatively via sea"
type textarea "x"
type textarea "I would like to express myself creatively via sear"
type textarea "x"
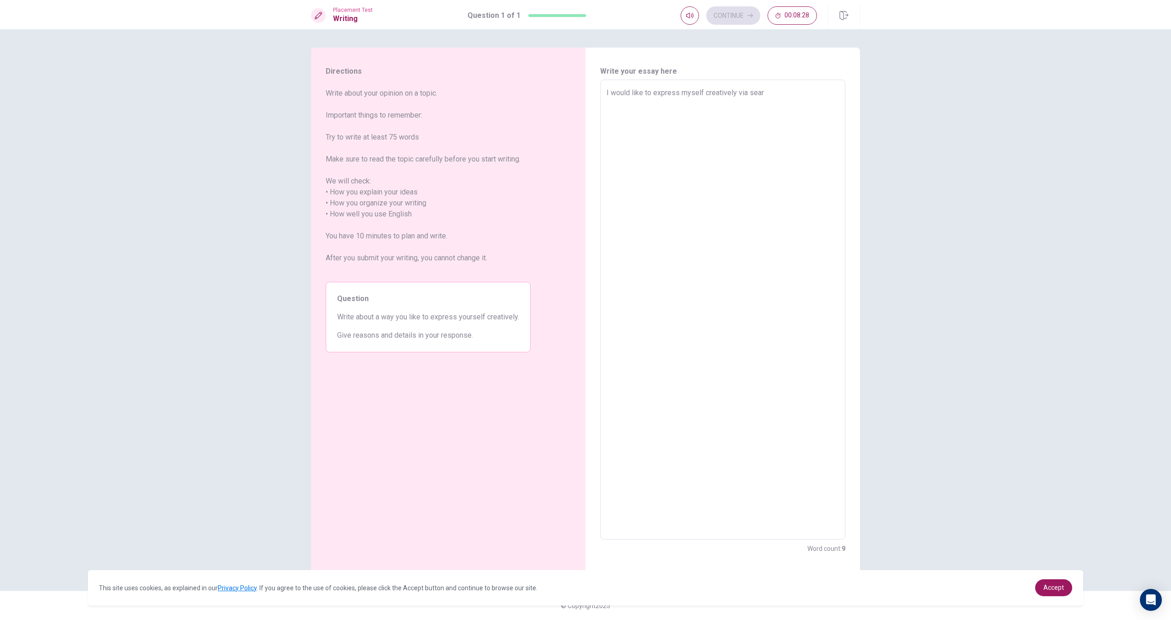
type textarea "I would like to express myself creatively via searc"
type textarea "x"
type textarea "I would like to express myself creatively via search"
type textarea "x"
type textarea "I would like to express myself creatively via search"
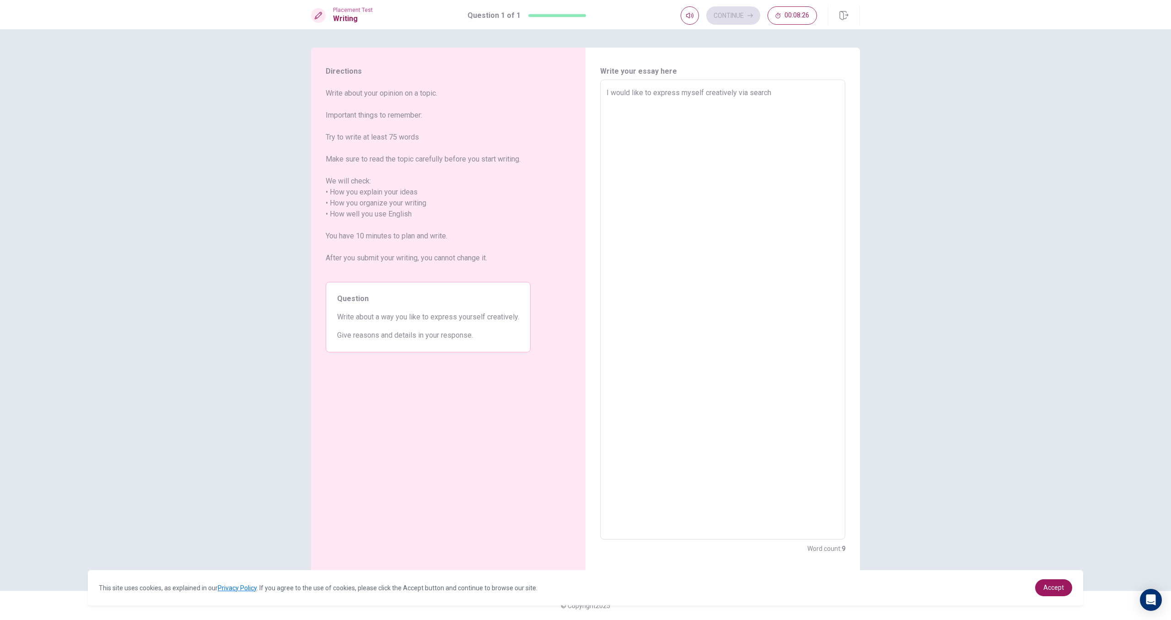
type textarea "x"
type textarea "I would like to express myself creatively via search s"
type textarea "x"
type textarea "I would like to express myself creatively via search so"
type textarea "x"
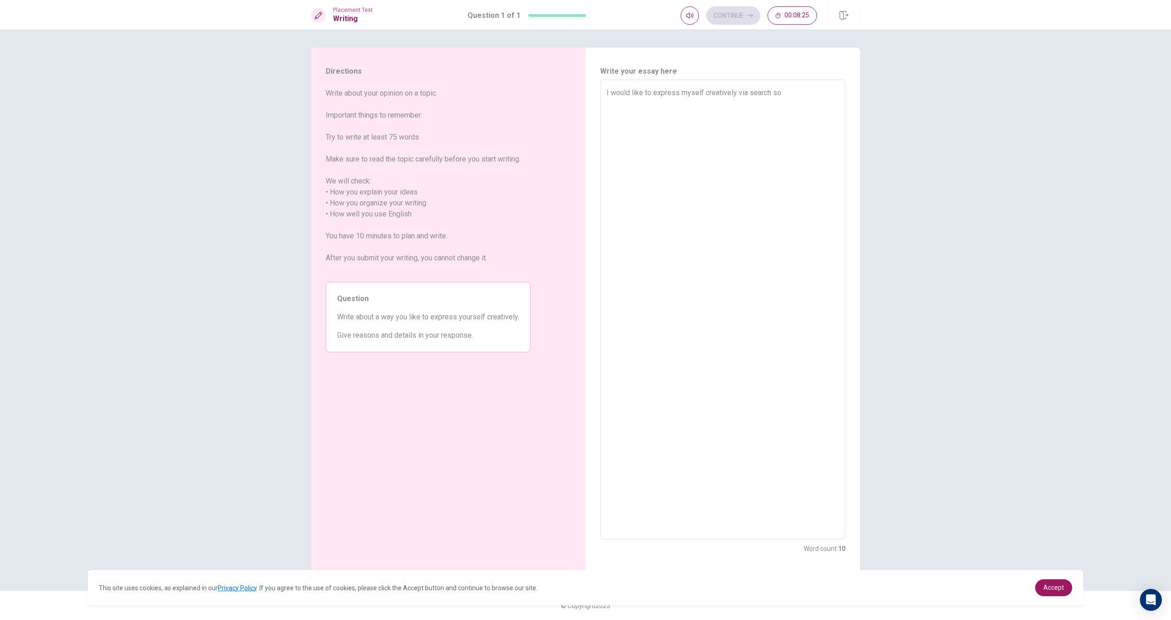
type textarea "I would like to express myself creatively via search som"
type textarea "x"
type textarea "I would like to express myself creatively via search some"
click at [636, 104] on textarea "I would like to express myself creatively via search something on the internet,…" at bounding box center [723, 309] width 232 height 445
click at [746, 104] on textarea "I would like to express myself creatively via search something on the internet …" at bounding box center [723, 309] width 232 height 445
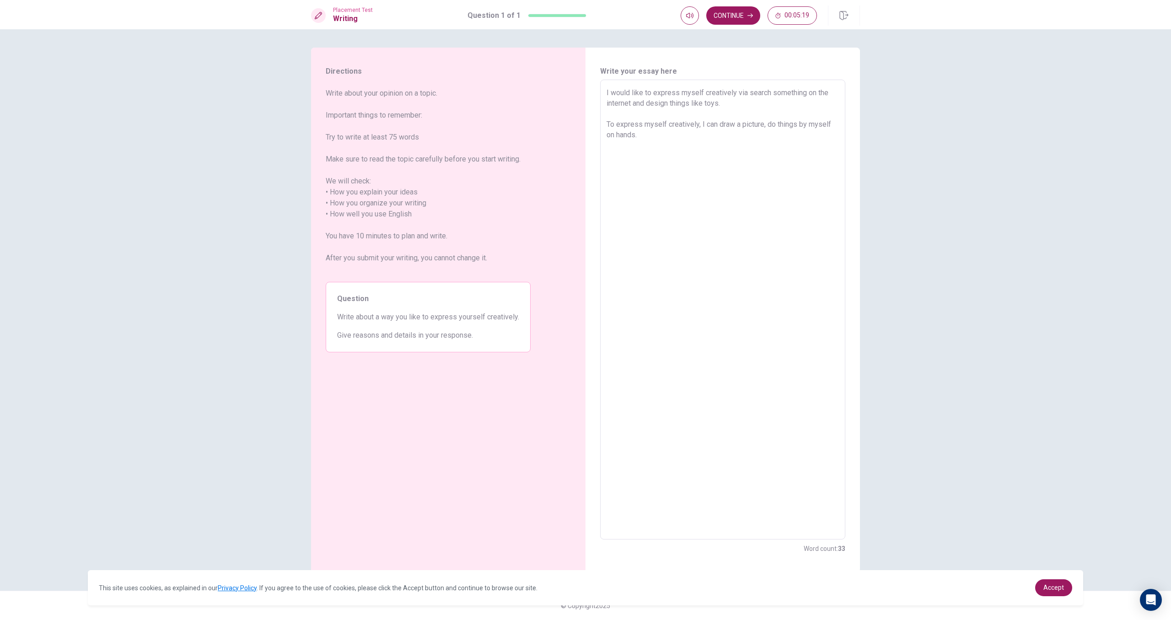
click at [767, 123] on textarea "I would like to express myself creatively via search something on the internet …" at bounding box center [723, 309] width 232 height 445
click at [679, 142] on textarea "I would like to express myself creatively via search something on the internet …" at bounding box center [723, 309] width 232 height 445
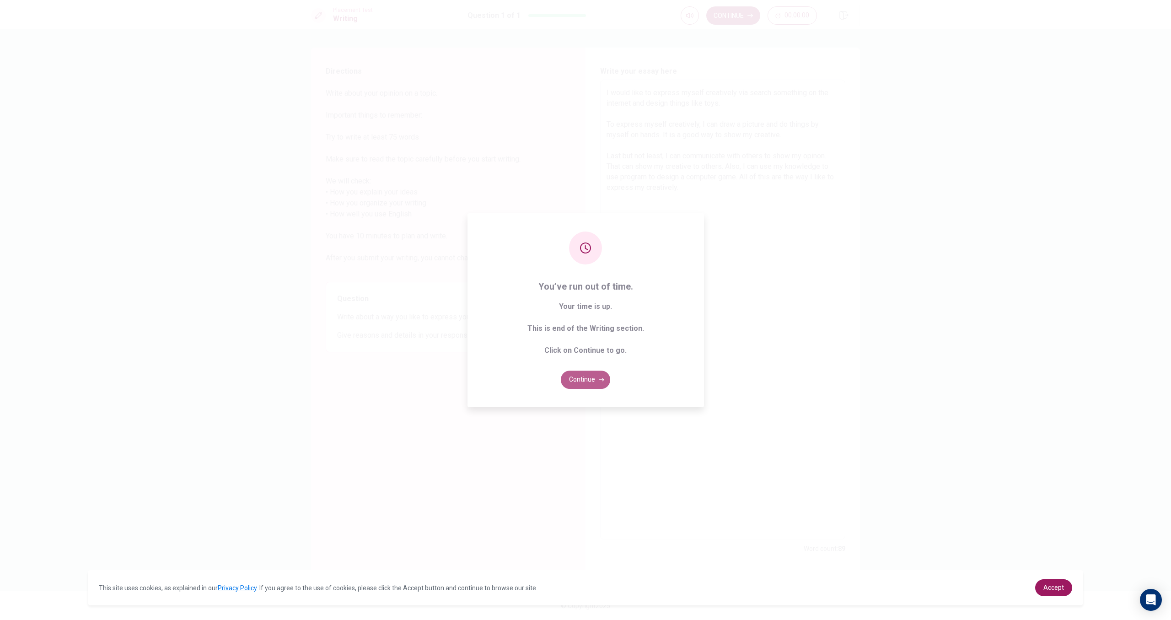
click at [593, 373] on button "Continue" at bounding box center [585, 380] width 49 height 18
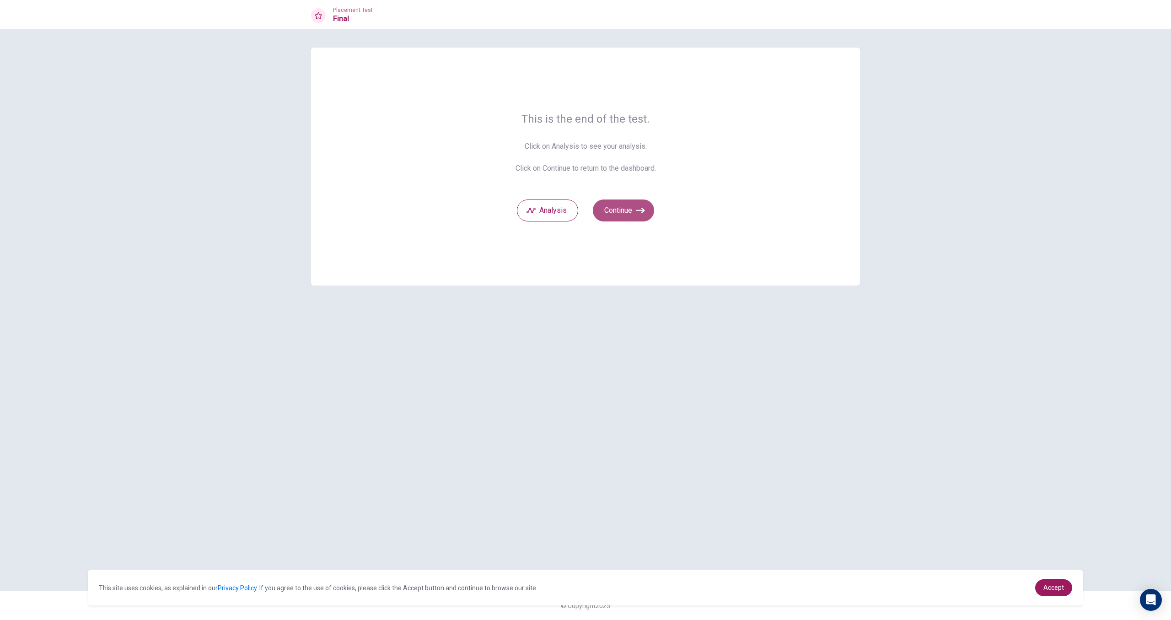
click at [608, 211] on button "Continue" at bounding box center [623, 210] width 61 height 22
